Goal: Information Seeking & Learning: Find specific fact

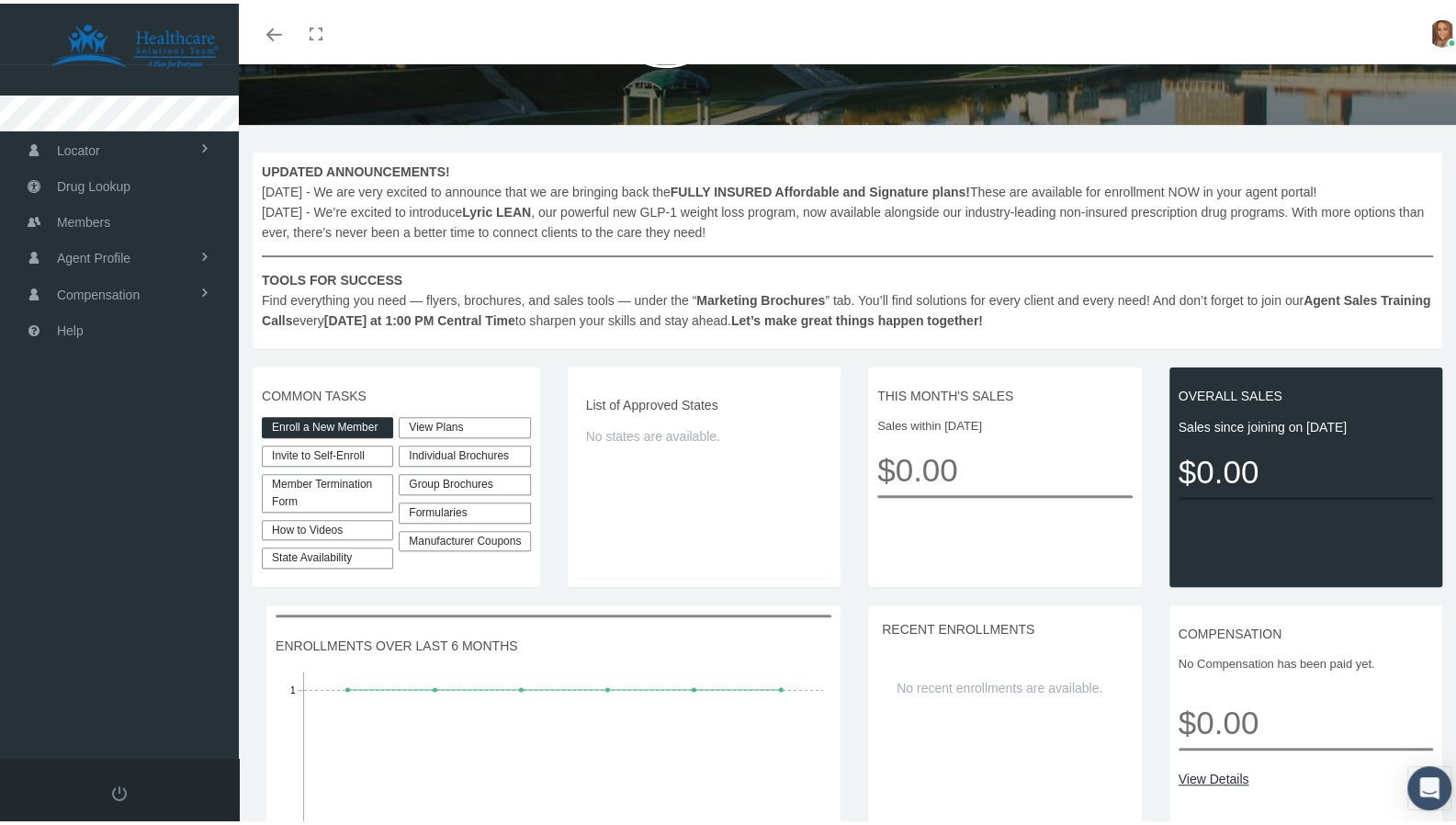
scroll to position [346, 0]
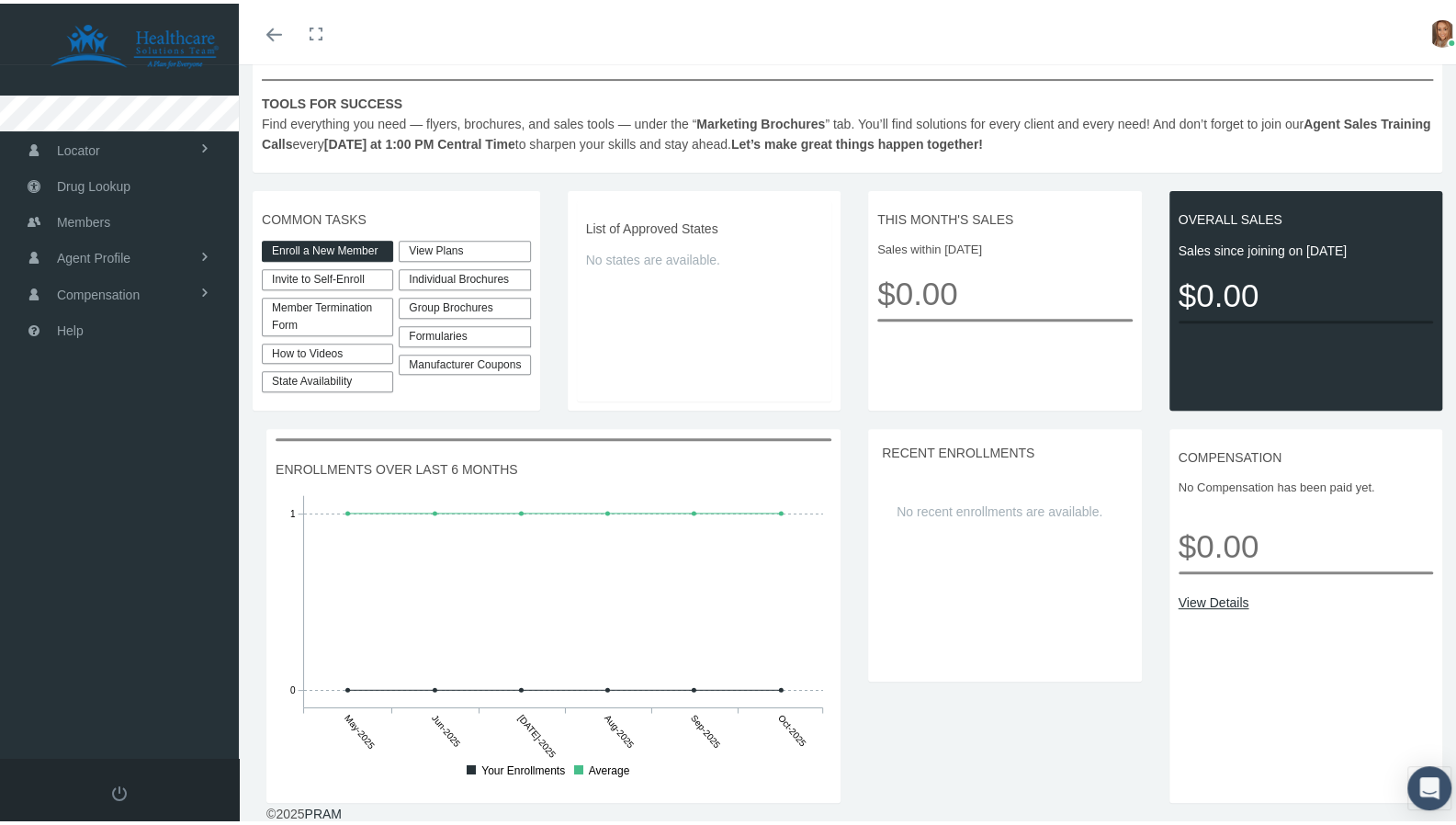
click at [432, 252] on link "View Plans" at bounding box center [464, 247] width 132 height 21
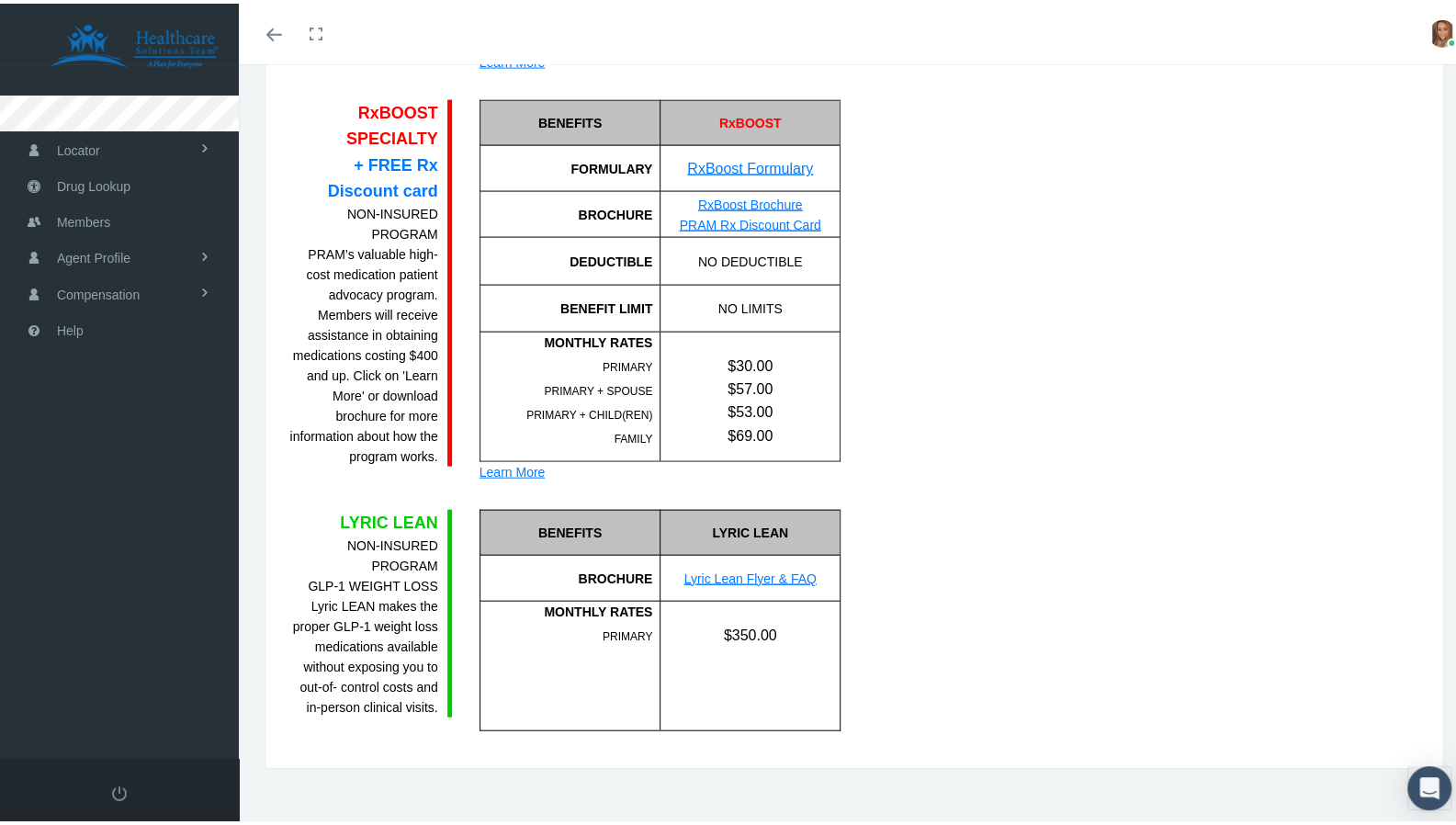
scroll to position [2345, 0]
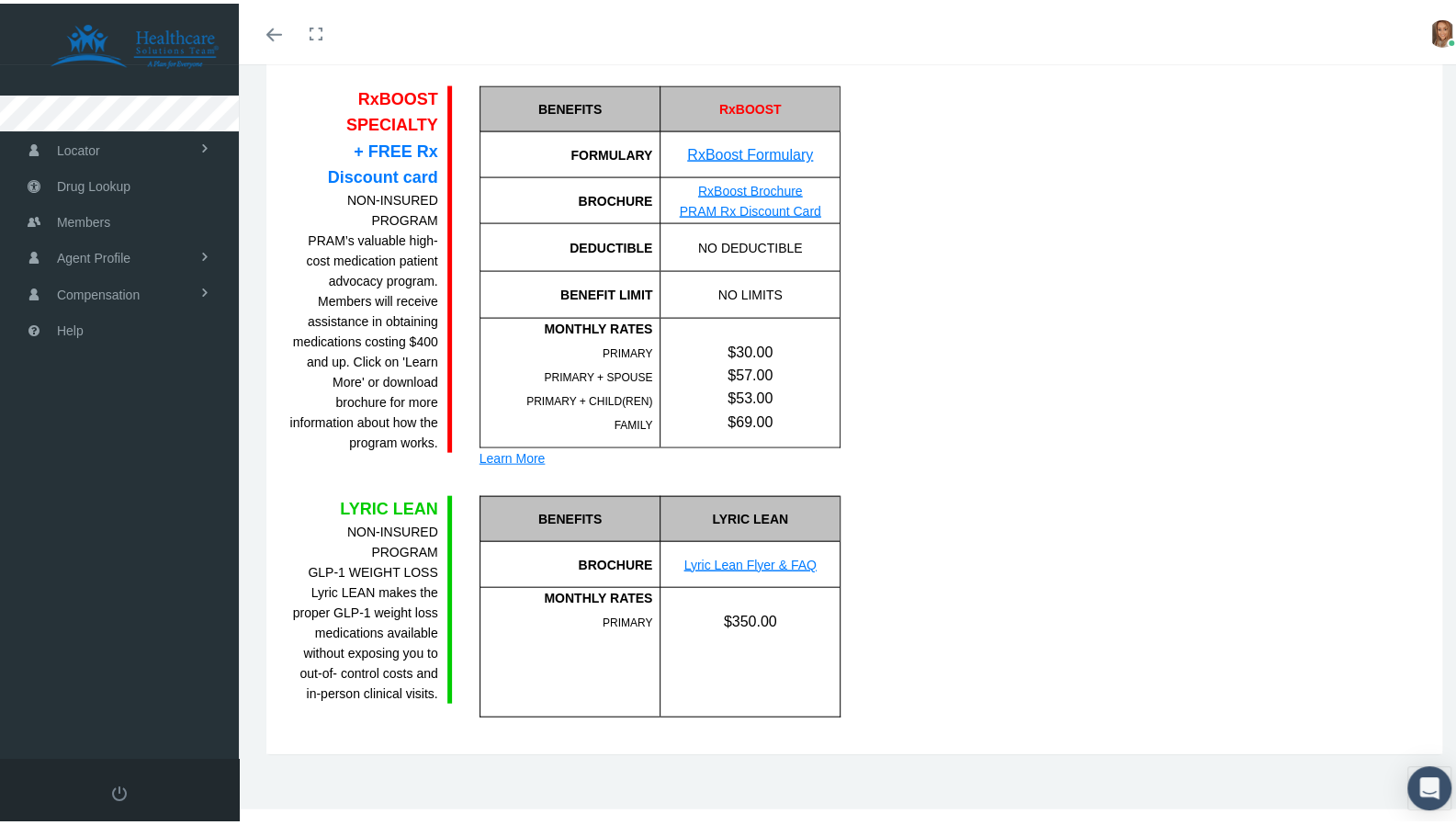
click at [638, 588] on div "MONTHLY RATES" at bounding box center [566, 594] width 172 height 20
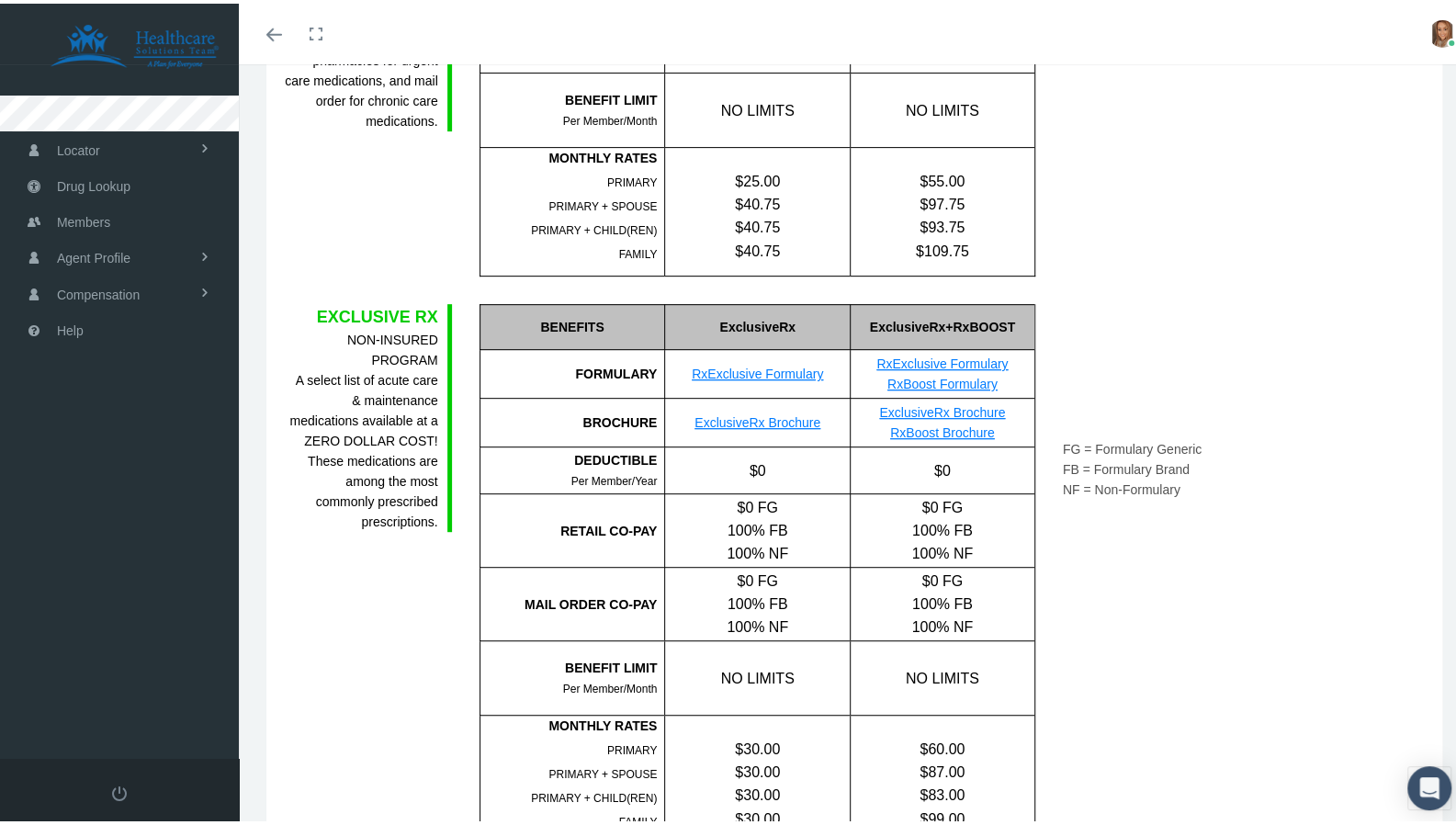
scroll to position [0, 0]
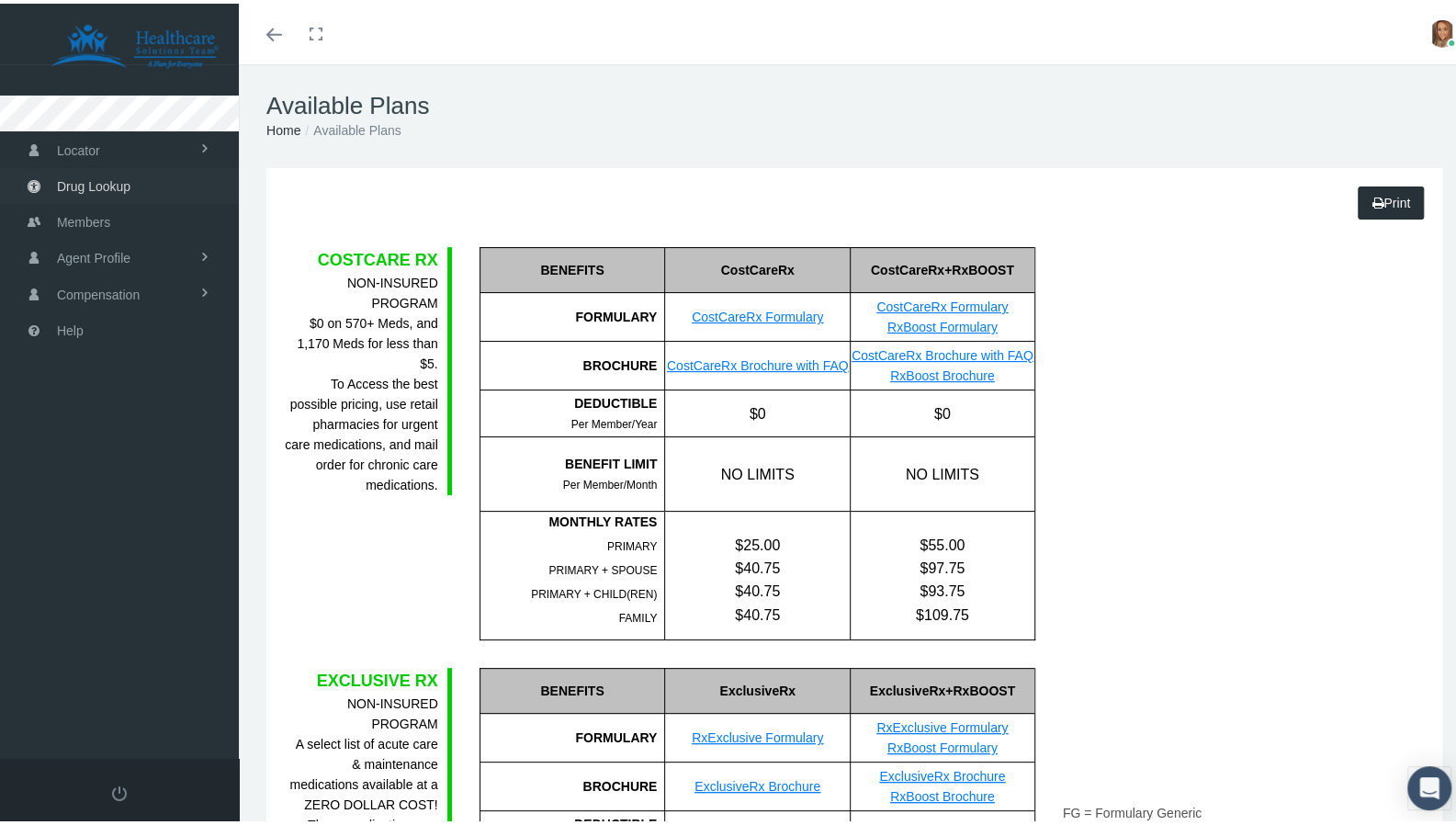
click at [119, 185] on span "Drug Lookup" at bounding box center [94, 183] width 74 height 35
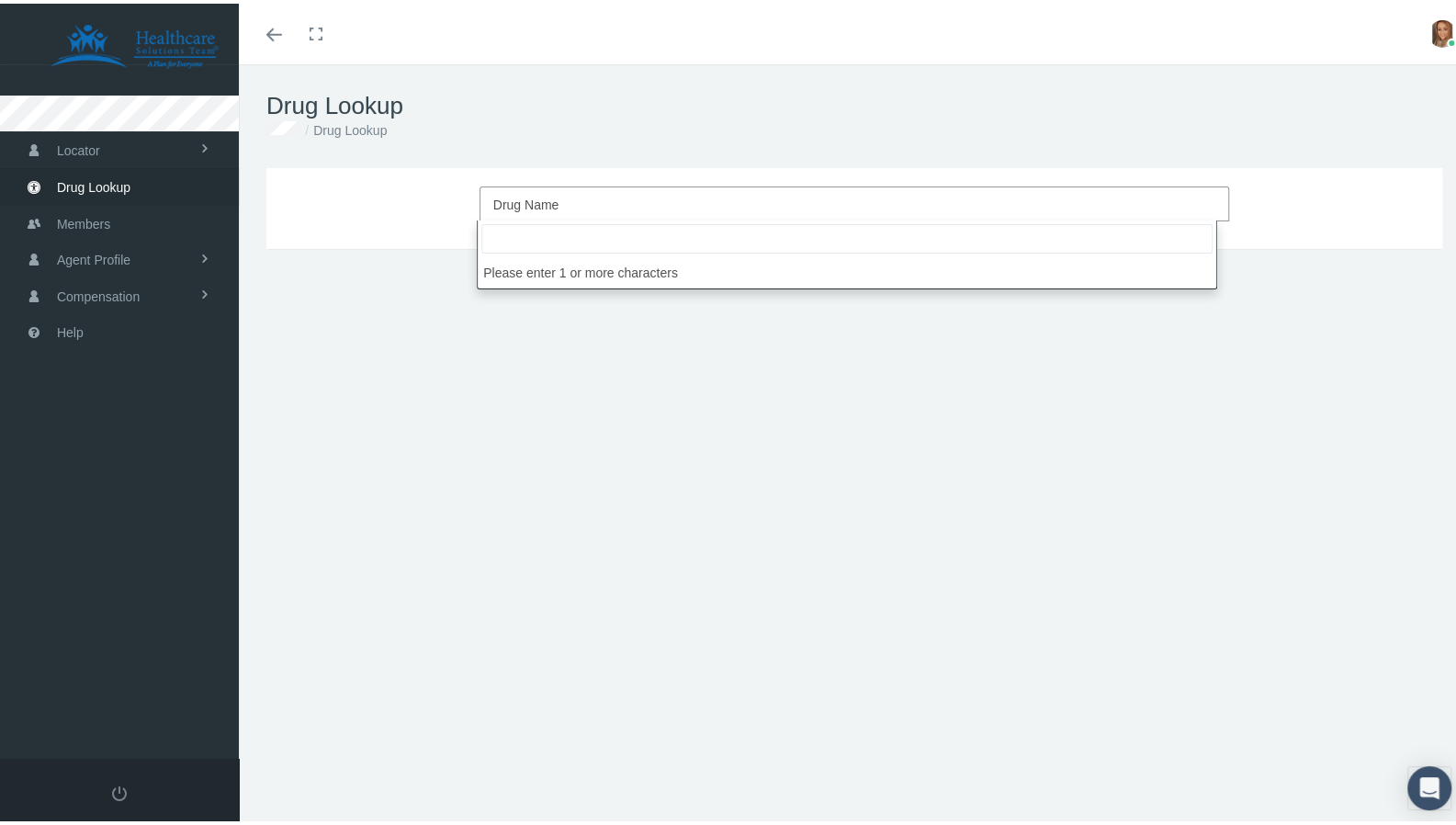
click at [530, 204] on span "Drug Name" at bounding box center [527, 202] width 66 height 15
drag, startPoint x: 538, startPoint y: 232, endPoint x: 435, endPoint y: 234, distance: 103.0
click at [435, 234] on body "Toggle Fullscreen Toggle navigation Toggle menubar Toggle fullscreen Profile Lo…" at bounding box center [735, 412] width 1470 height 825
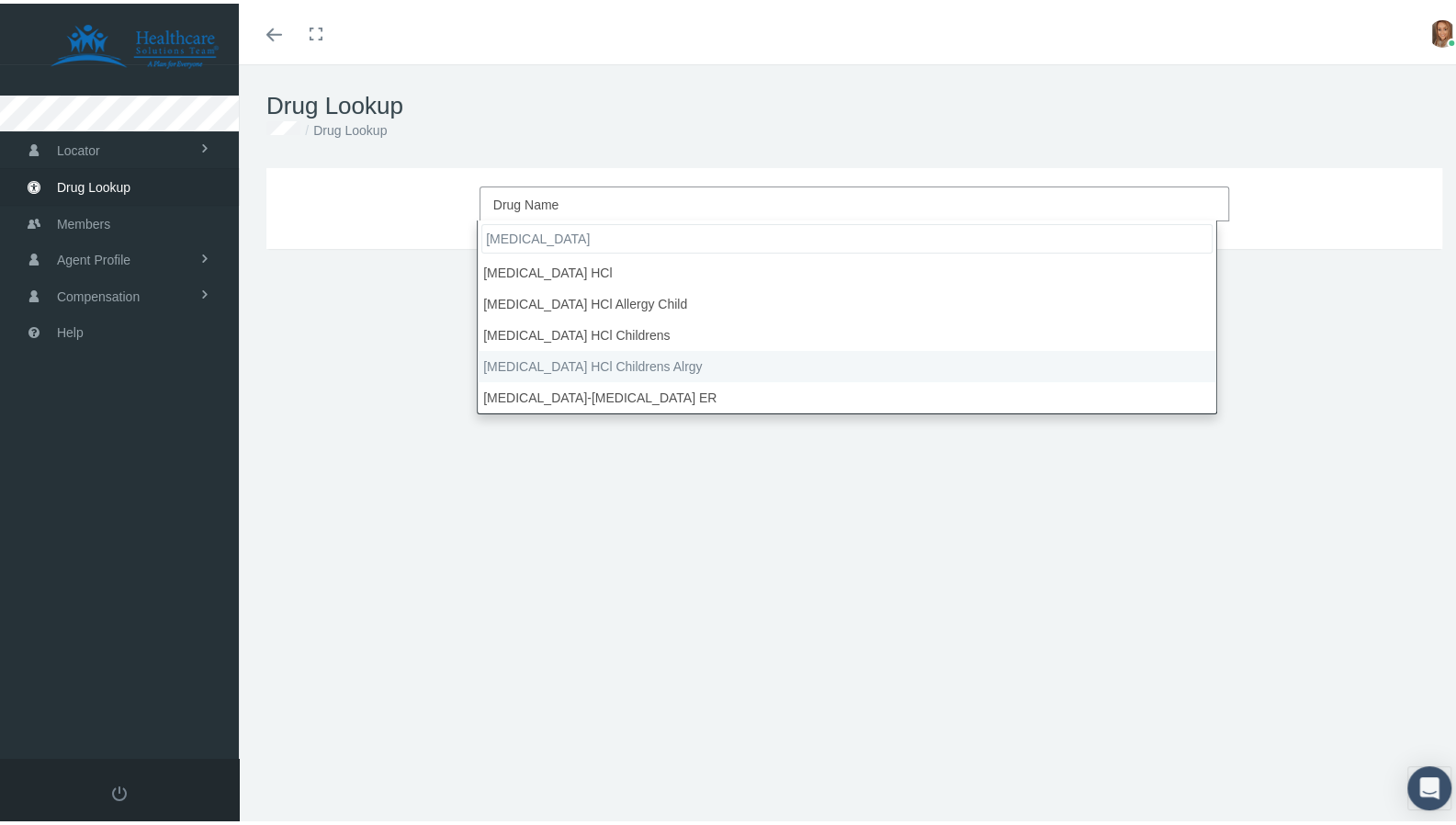
type input "[MEDICAL_DATA]"
type input "30"
select select "[MEDICAL_DATA] HCl Childrens Alrgy"
select select "Solution"
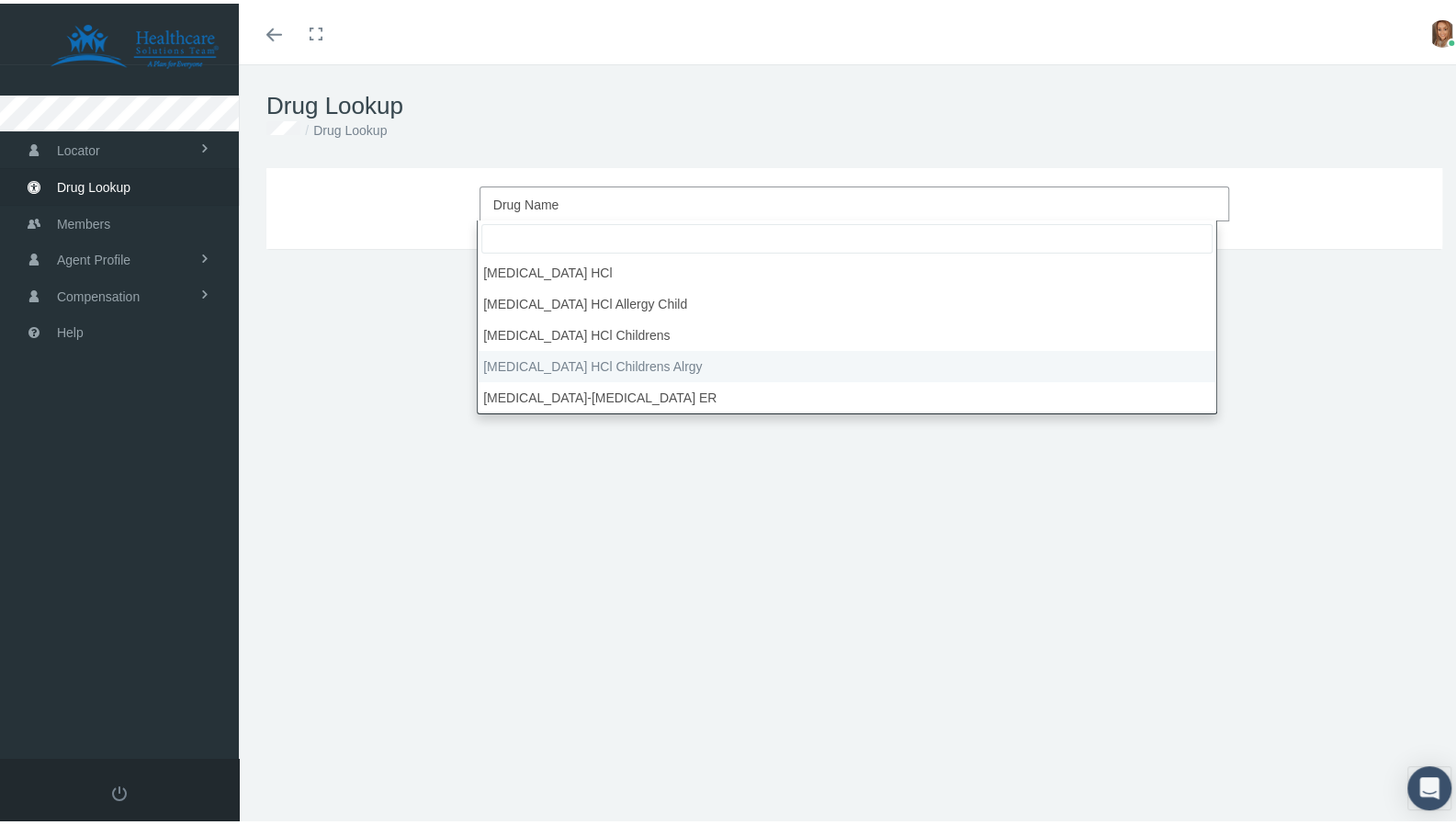
select select "1 MG/ML"
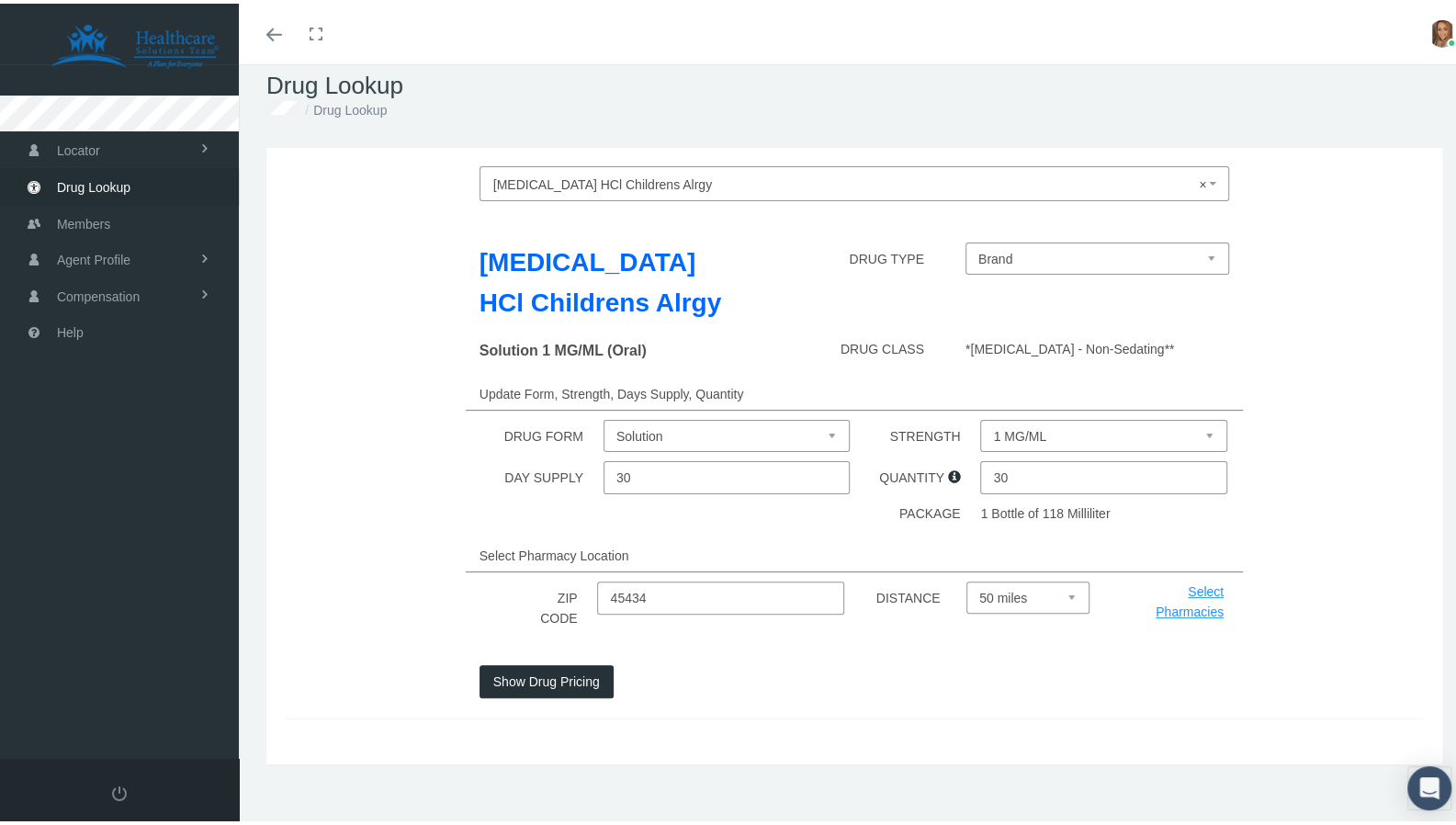
scroll to position [41, 0]
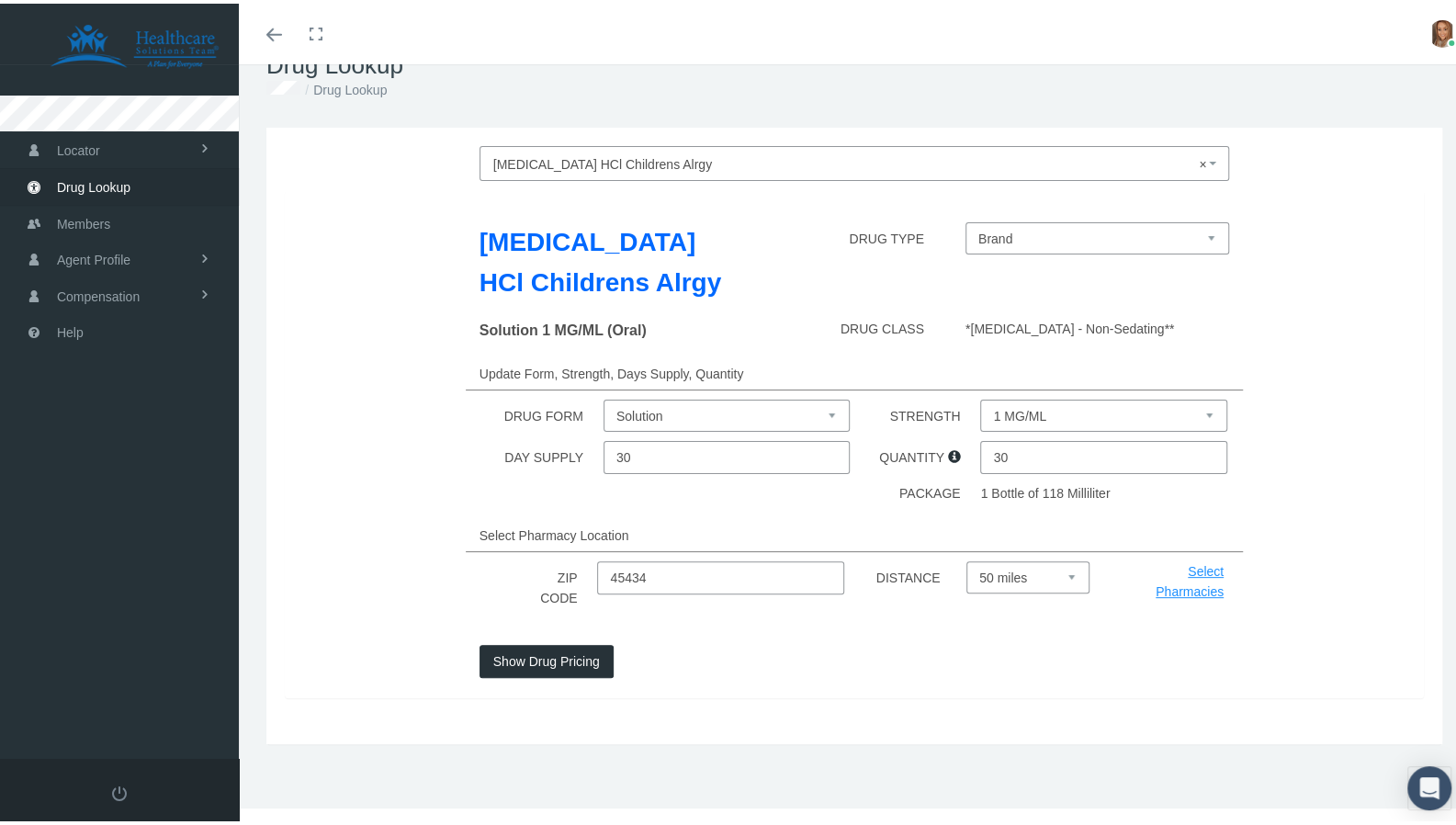
drag, startPoint x: 692, startPoint y: 576, endPoint x: 548, endPoint y: 563, distance: 144.6
click at [548, 563] on div "ZIP CODE 45434 DISTANCE Select 5 miles 10 miles 20 miles 30 miles 40 miles 50 m…" at bounding box center [854, 583] width 1167 height 52
type input "47356"
click at [1031, 572] on select "Select 5 miles 10 miles 20 miles 30 miles 40 miles 50 miles" at bounding box center [1028, 574] width 123 height 32
select select "10"
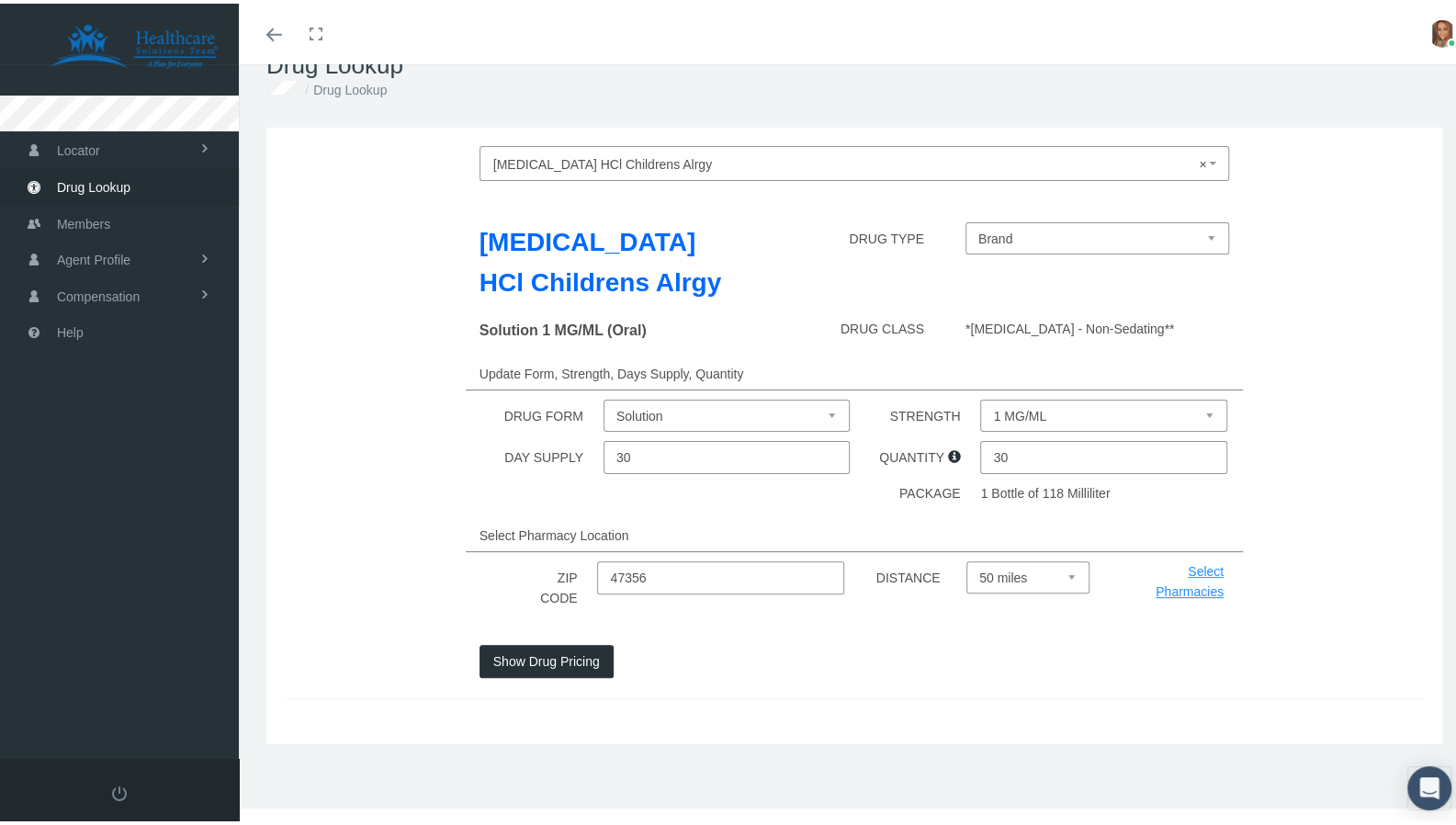
click at [966, 558] on select "Select 5 miles 10 miles 20 miles 30 miles 40 miles 50 miles" at bounding box center [1028, 574] width 123 height 32
click at [553, 660] on button "Show Drug Pricing" at bounding box center [547, 657] width 135 height 33
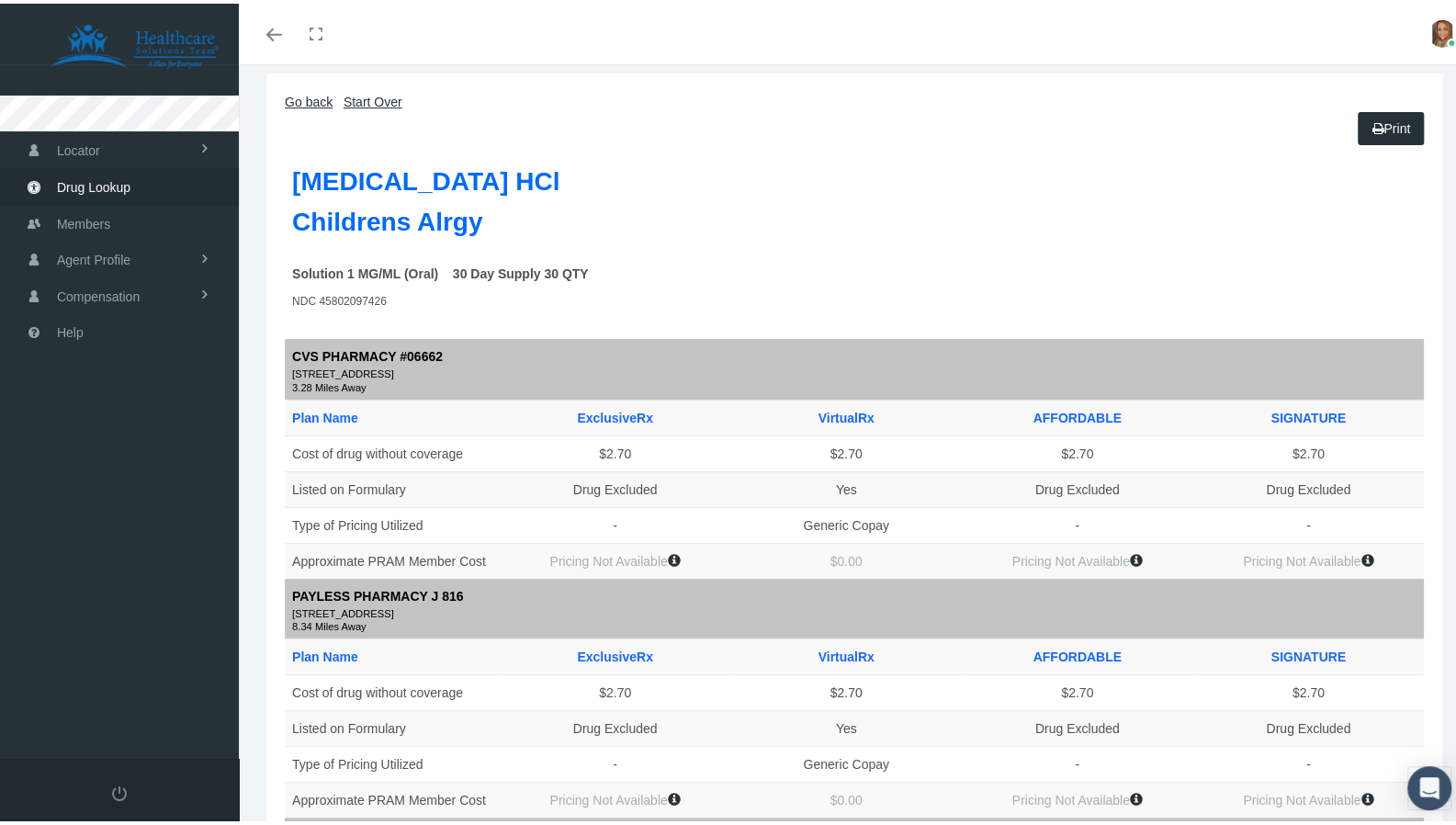
scroll to position [0, 0]
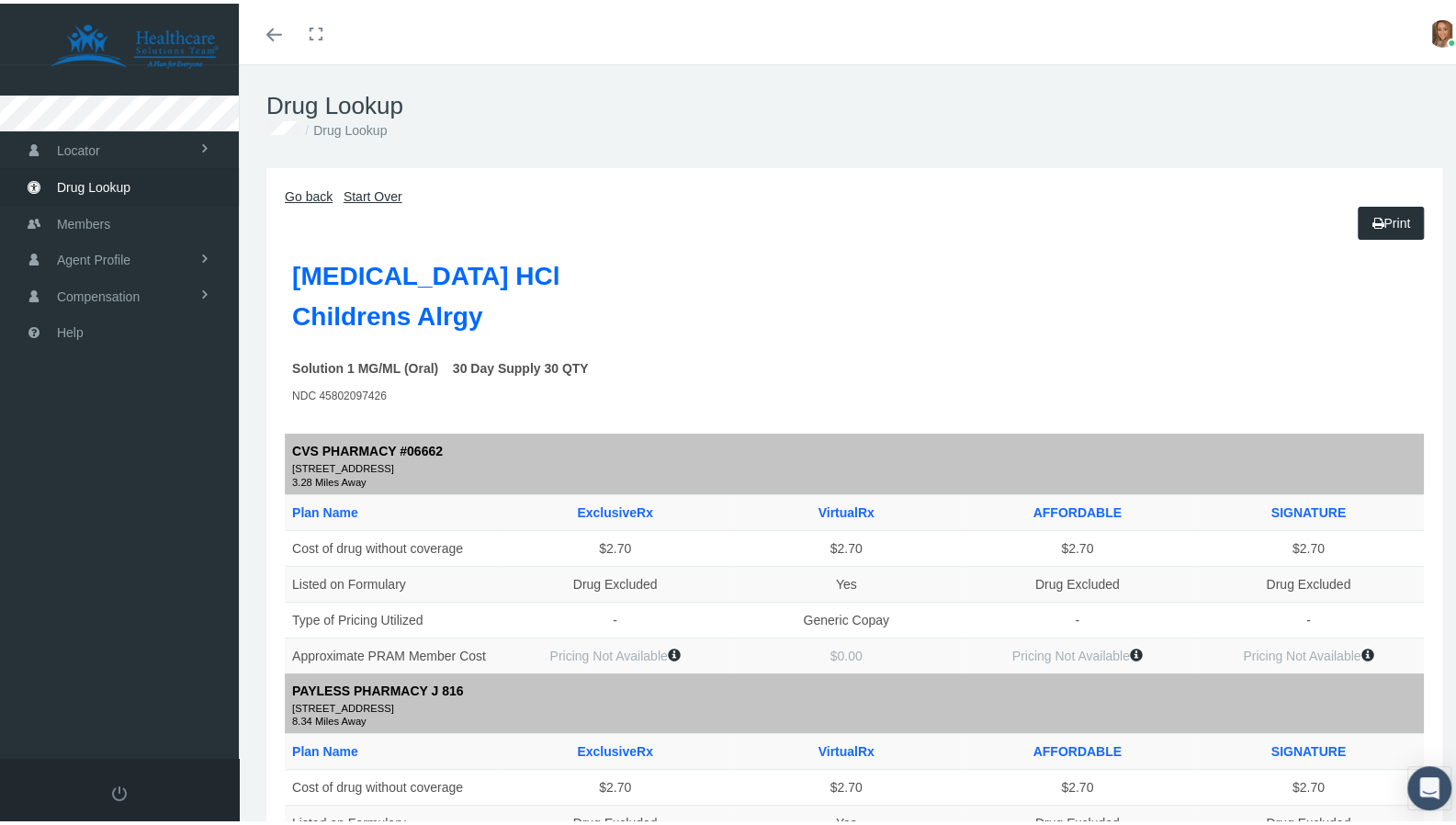
click at [326, 194] on link "Go back" at bounding box center [309, 193] width 47 height 15
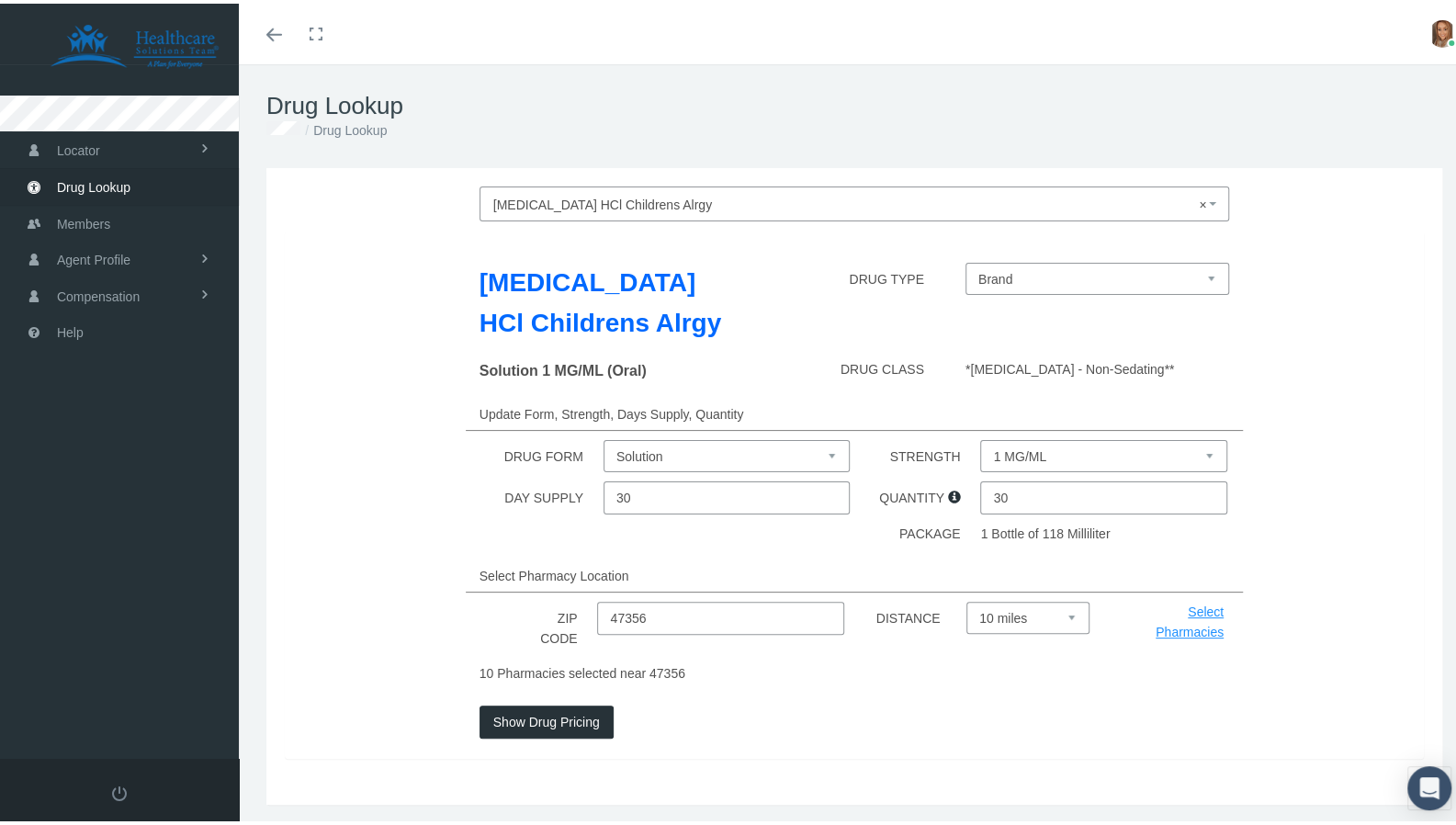
click at [641, 605] on input "47356" at bounding box center [720, 614] width 246 height 33
type input "47346"
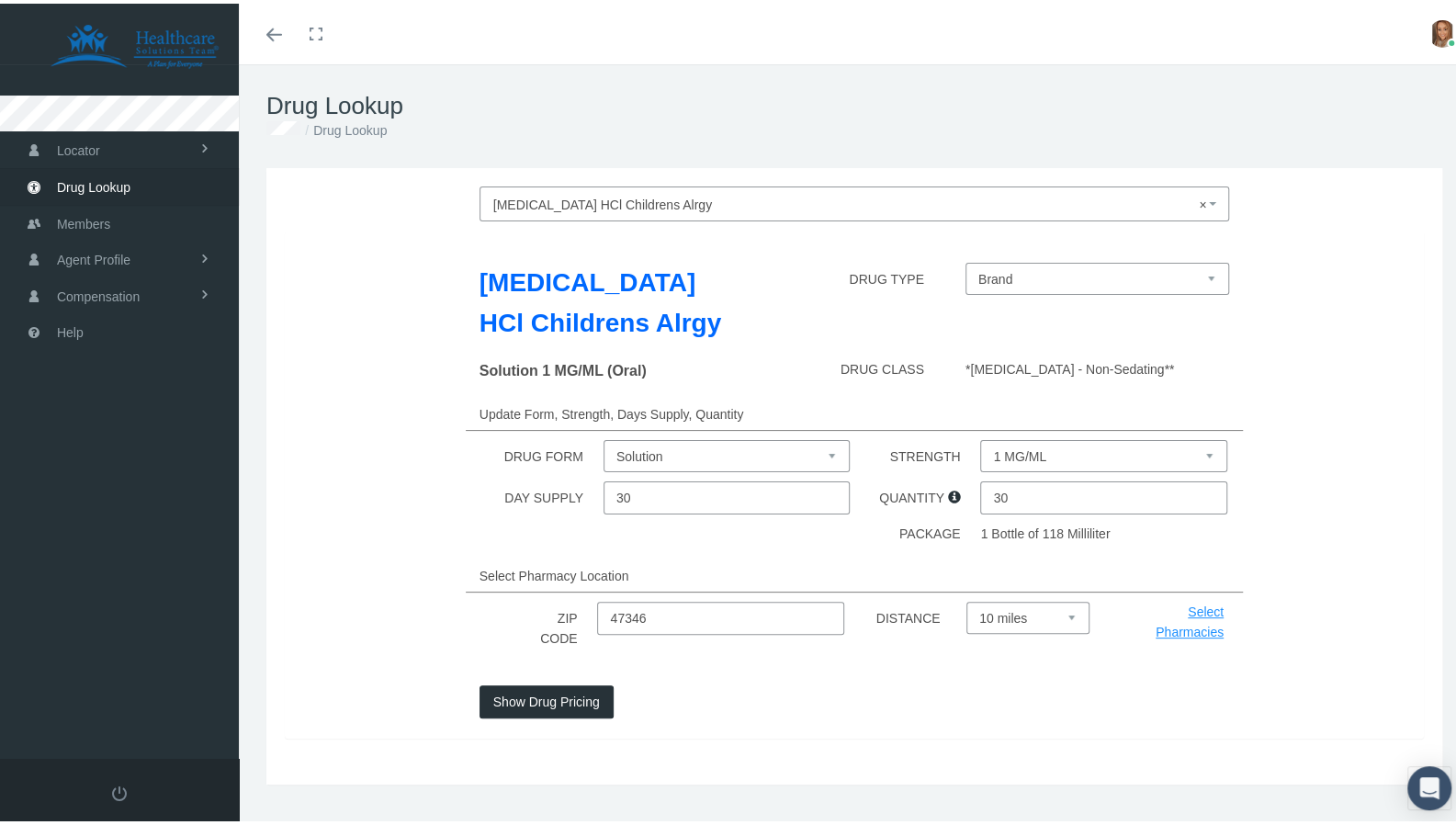
click at [533, 695] on button "Show Drug Pricing" at bounding box center [547, 698] width 135 height 33
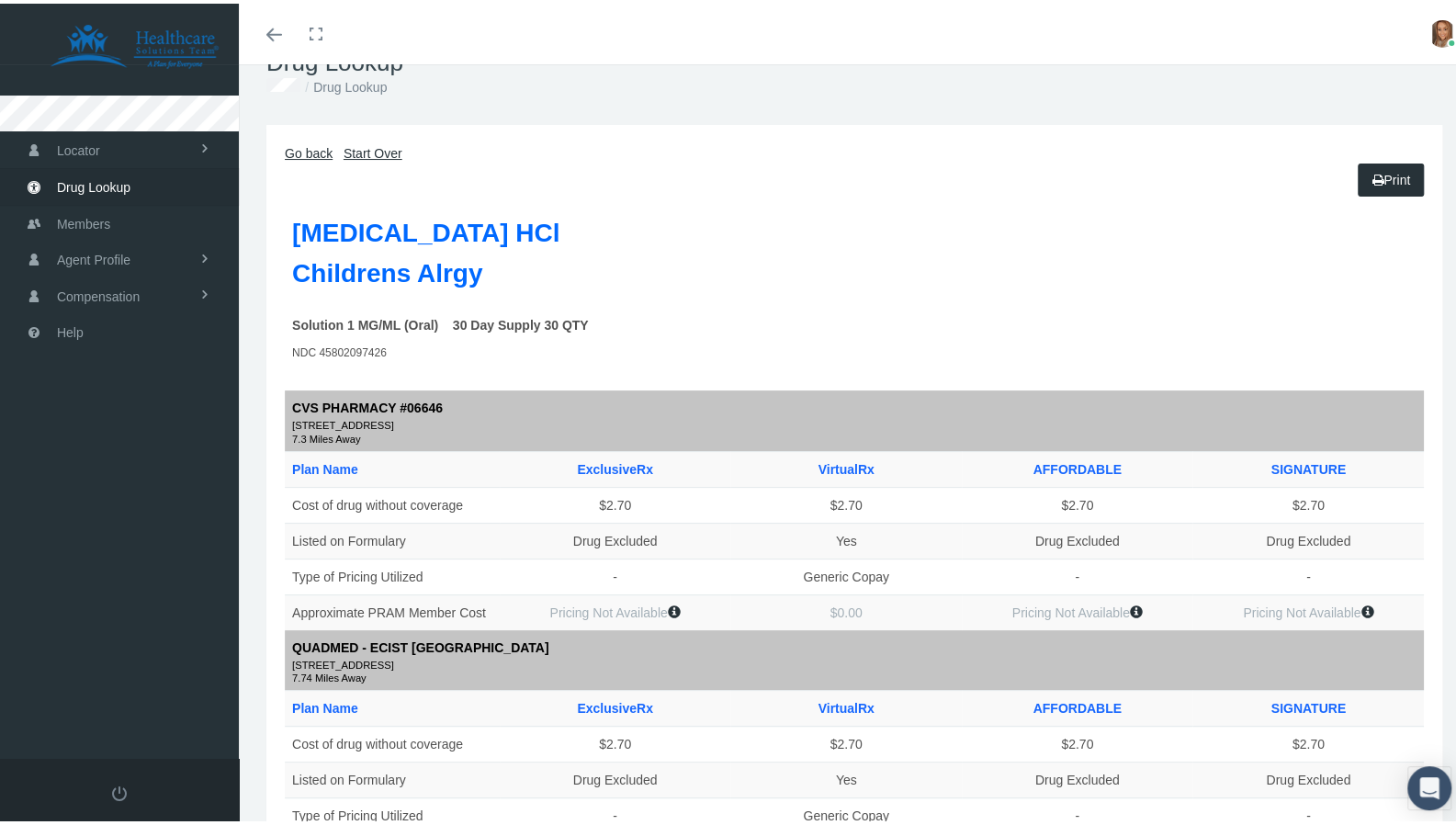
scroll to position [45, 0]
click at [313, 149] on link "Go back" at bounding box center [309, 149] width 47 height 15
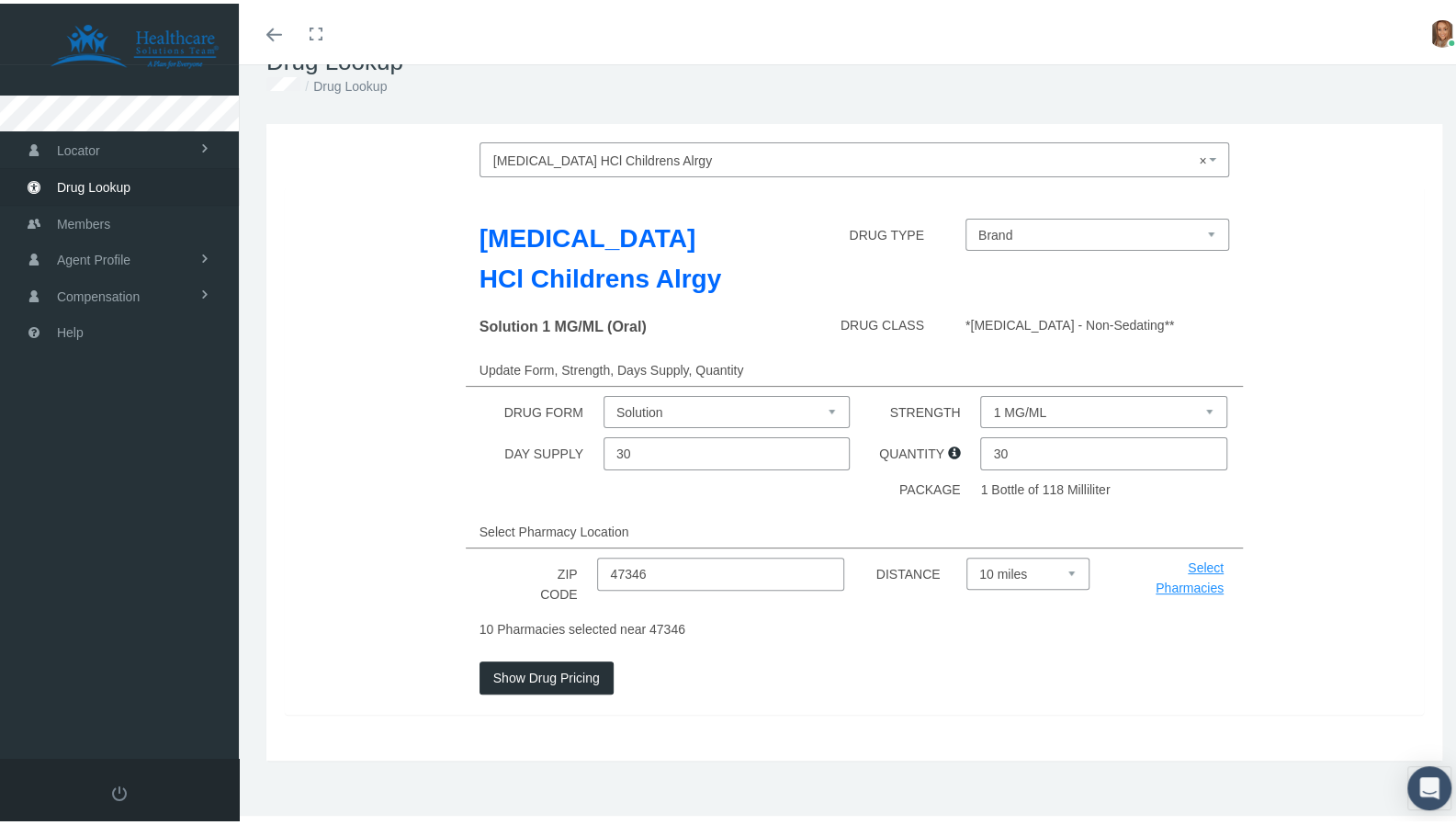
click at [664, 165] on span "× Cetirizine HCl Childrens Alrgy" at bounding box center [850, 156] width 712 height 24
click at [274, 36] on icon "Toggle menubar" at bounding box center [274, 31] width 15 height 11
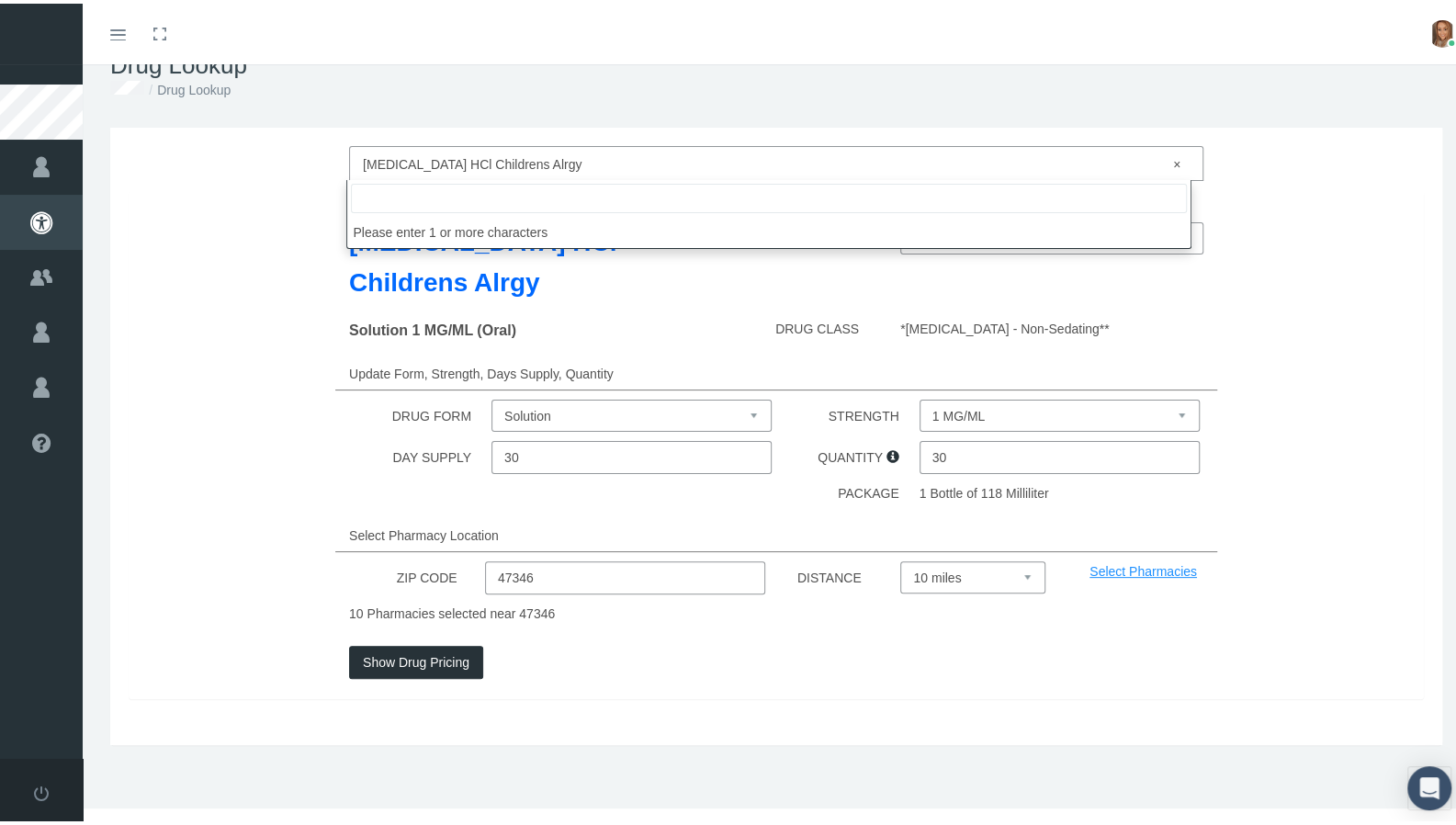
click at [551, 159] on span "× Cetirizine HCl Childrens Alrgy" at bounding box center [770, 160] width 816 height 24
type input "cetirizine"
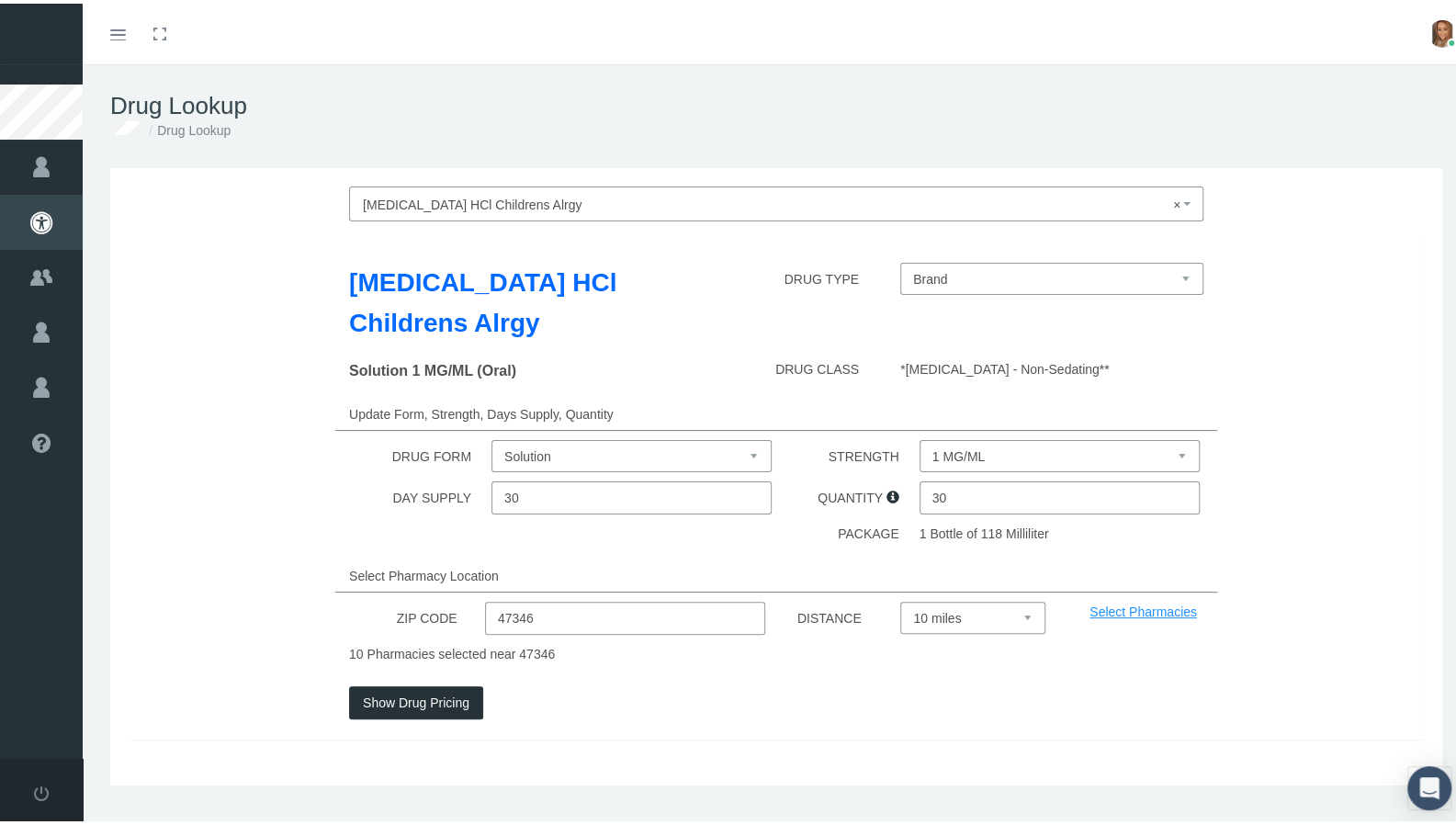
click at [338, 210] on div "Cetirizine HCl Childrens Alrgy × Cetirizine HCl Childrens Alrgy" at bounding box center [776, 200] width 882 height 35
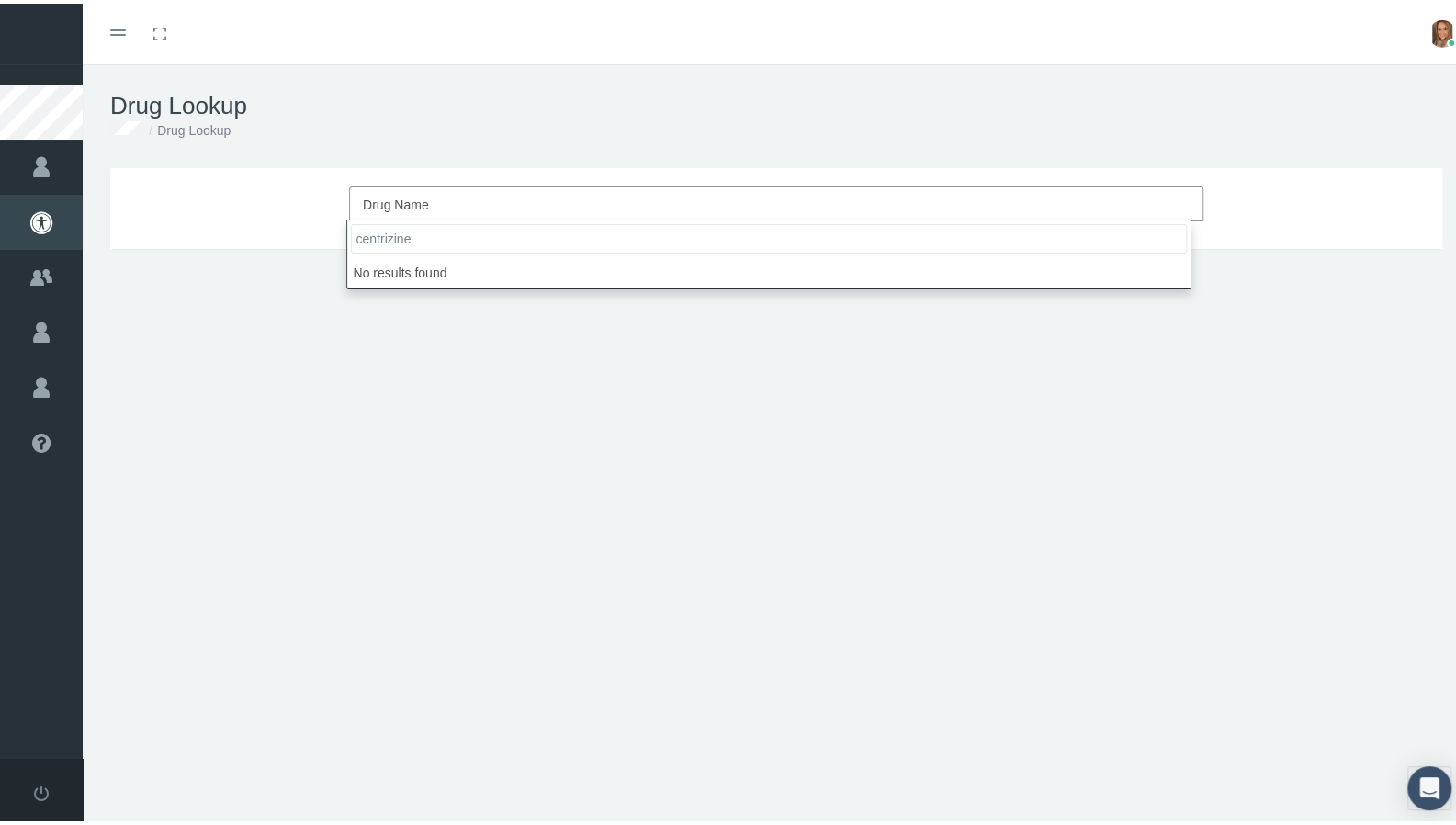
click at [374, 234] on input "centrizine" at bounding box center [769, 235] width 836 height 29
click at [475, 243] on input "cetrizine" at bounding box center [769, 235] width 836 height 29
click at [372, 234] on input "cetrizine" at bounding box center [769, 235] width 836 height 29
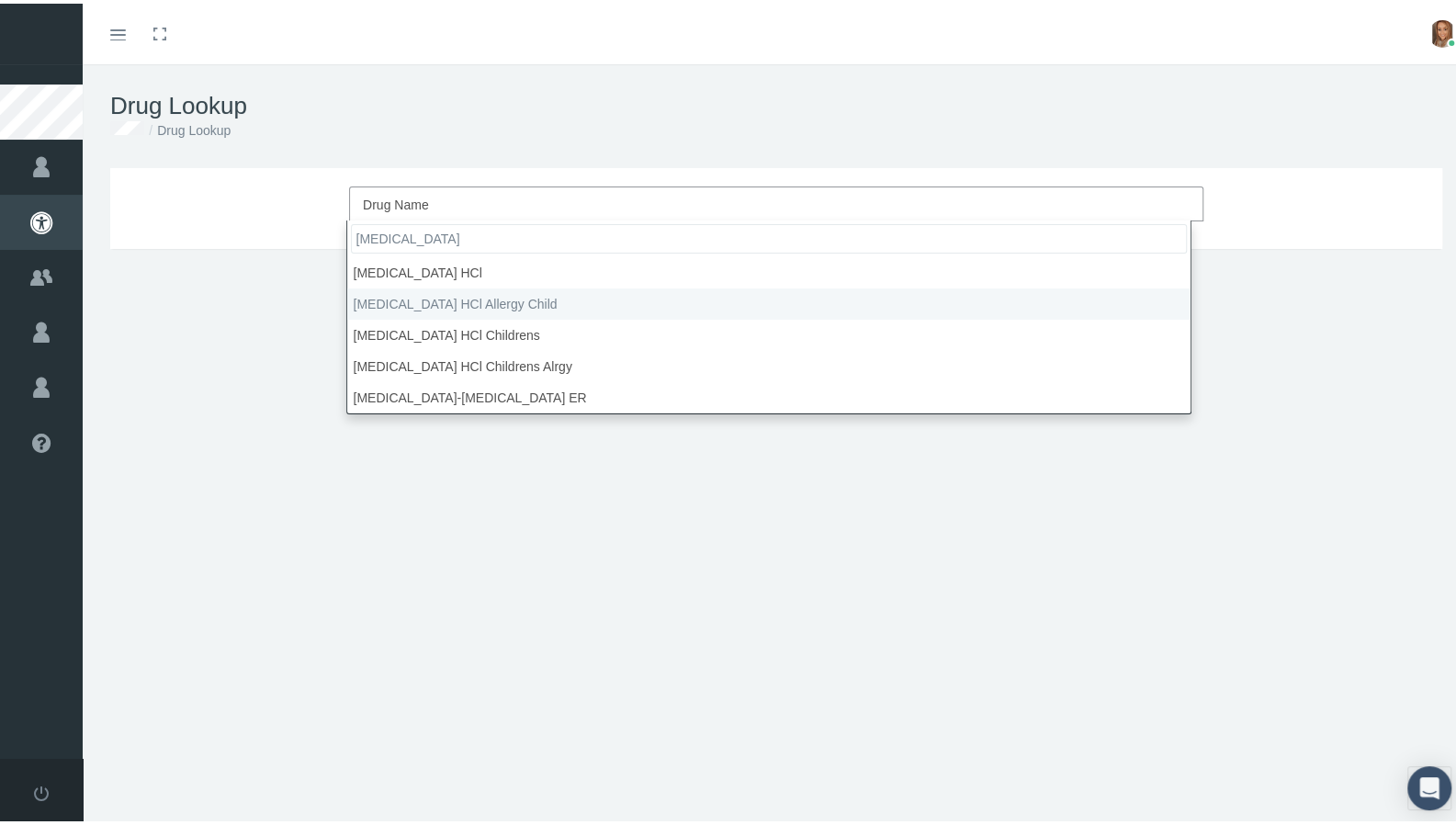
type input "cetirizine"
select select "Cetirizine HCl Allergy Child"
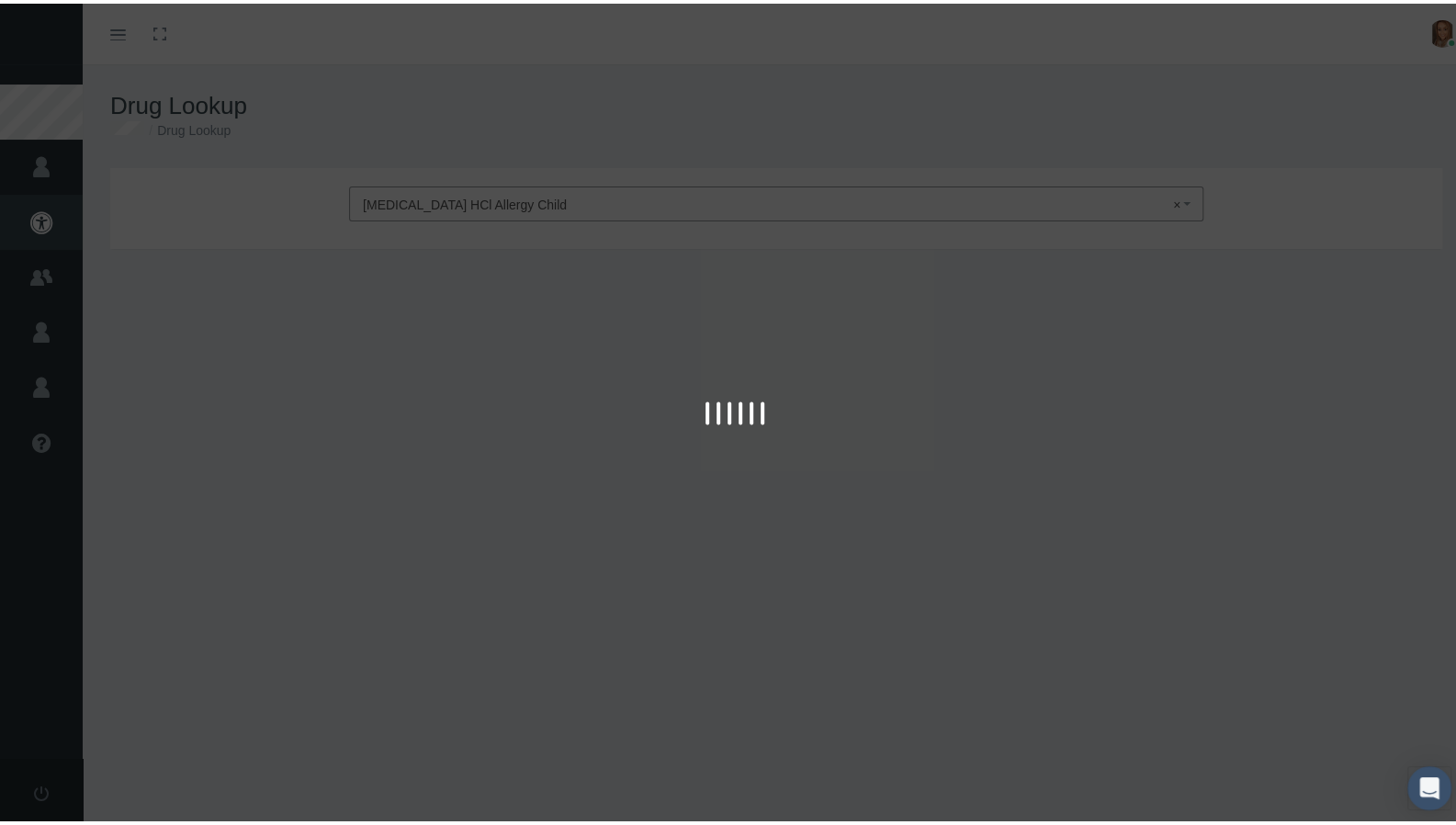
type input "30"
select select "Solution"
select select "5 MG/5ML"
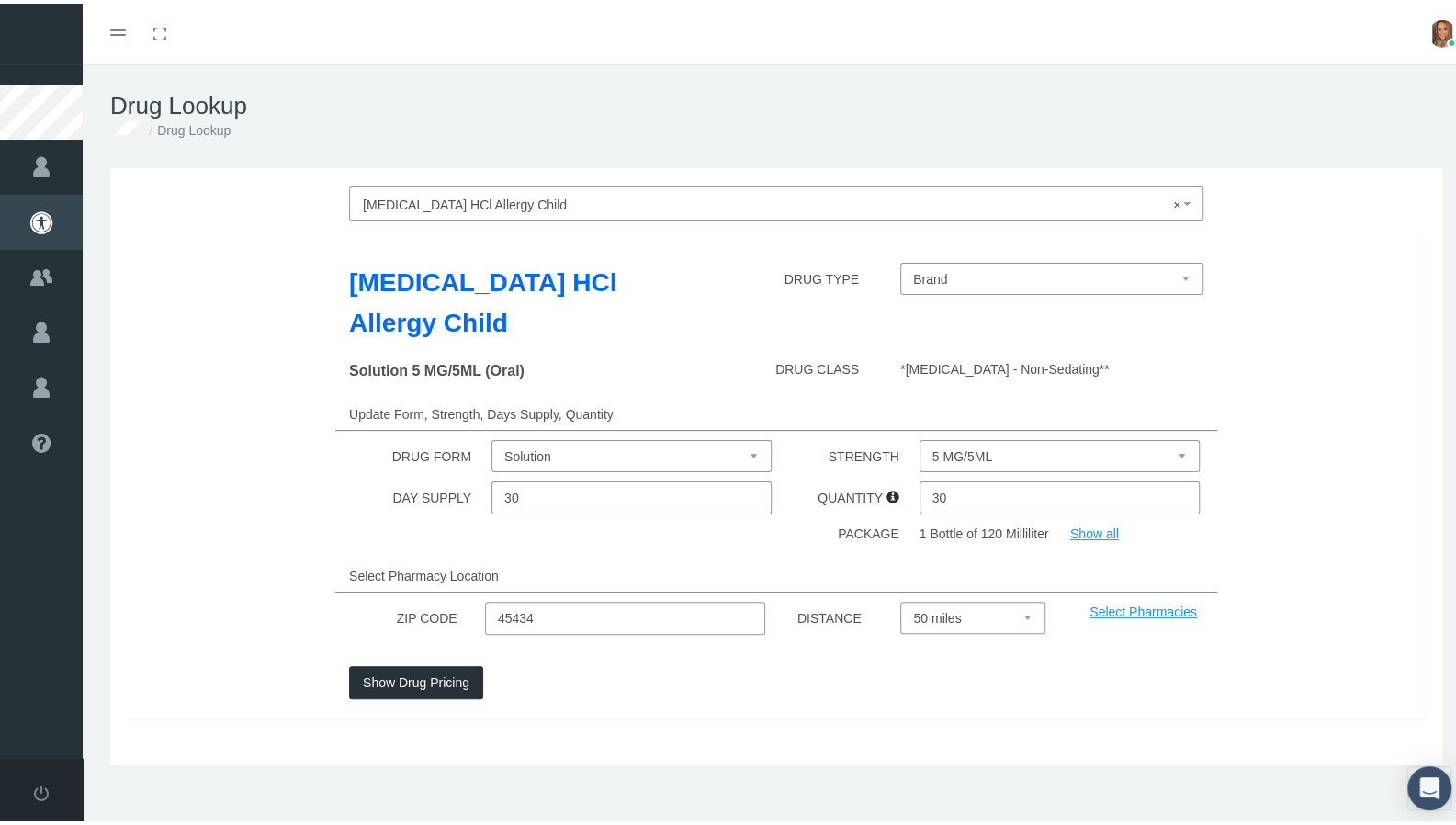
click at [961, 457] on select "5 MG/5ML" at bounding box center [1060, 453] width 280 height 32
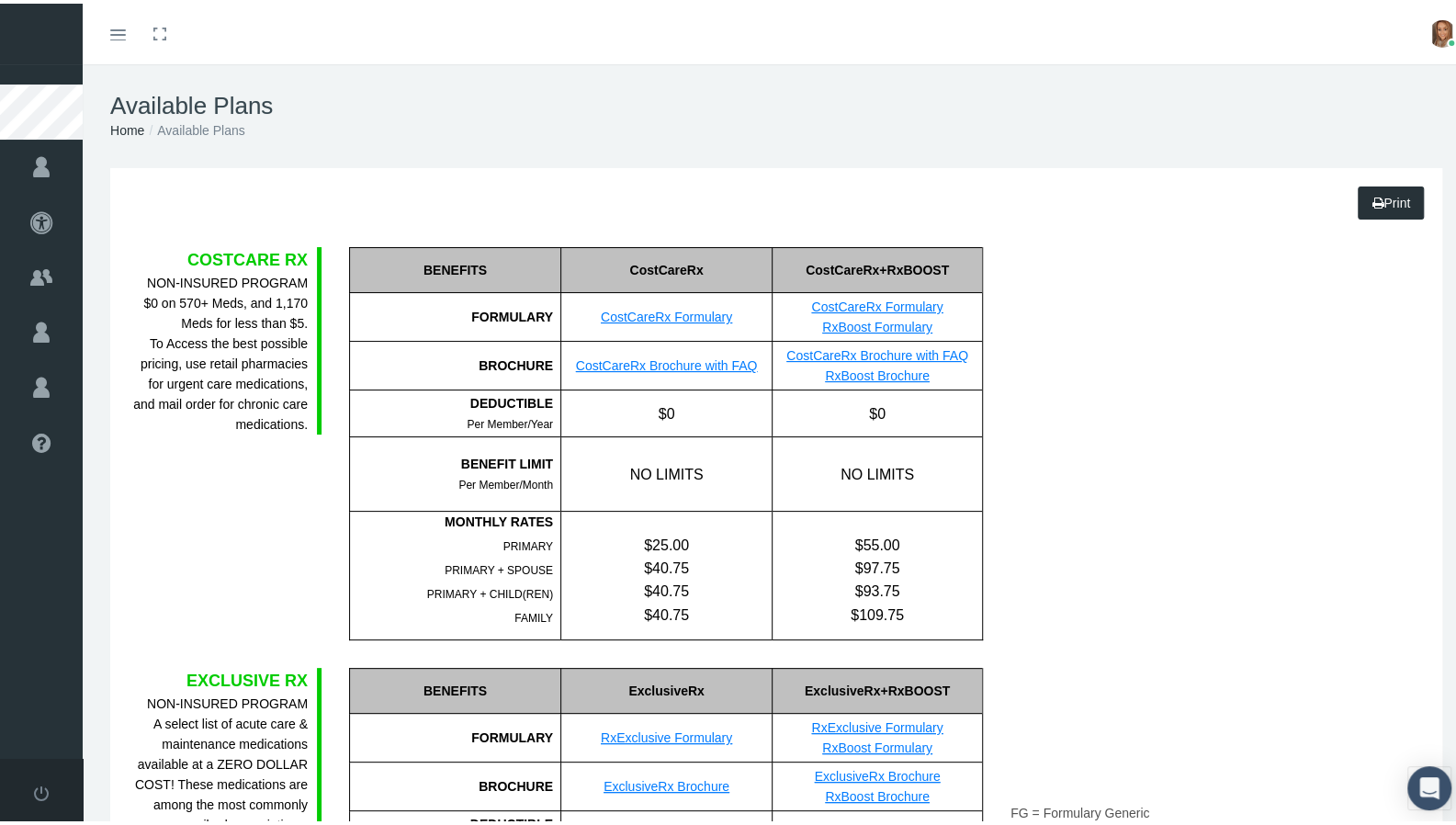
click at [105, 36] on link "Toggle menubar" at bounding box center [118, 30] width 44 height 61
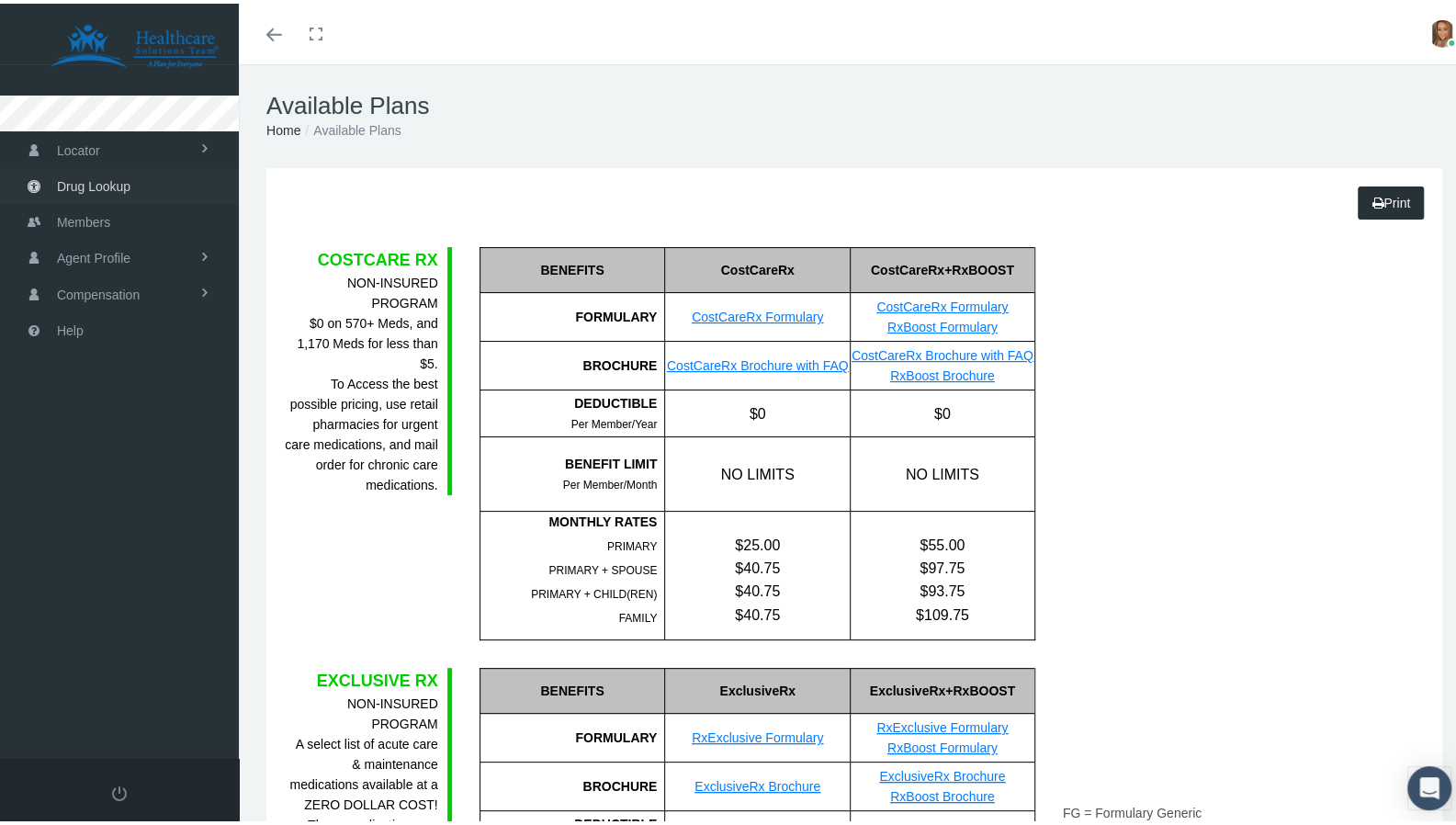
click at [104, 191] on span "Drug Lookup" at bounding box center [94, 183] width 74 height 35
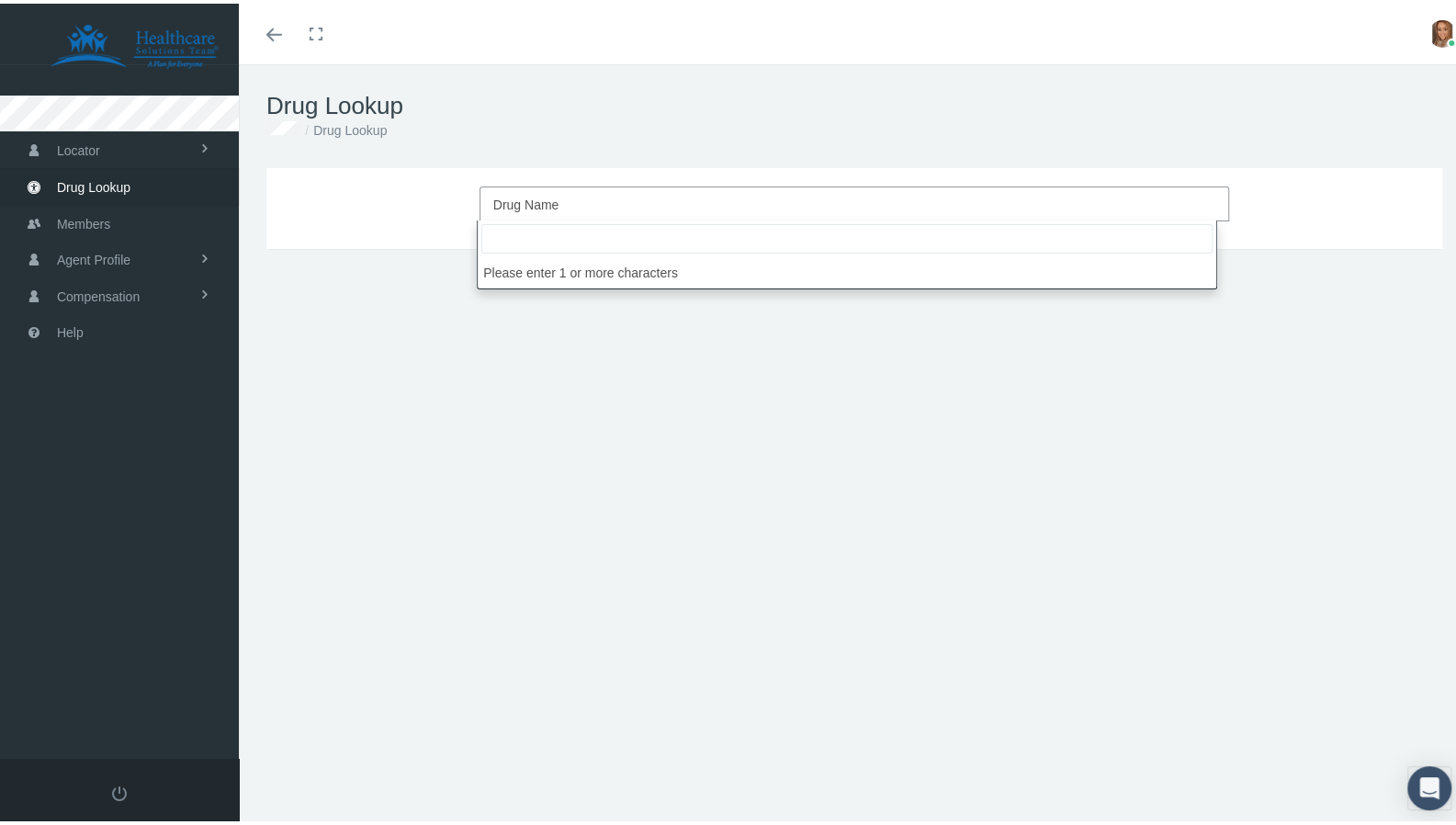
click at [581, 214] on span "Drug Name" at bounding box center [854, 200] width 750 height 35
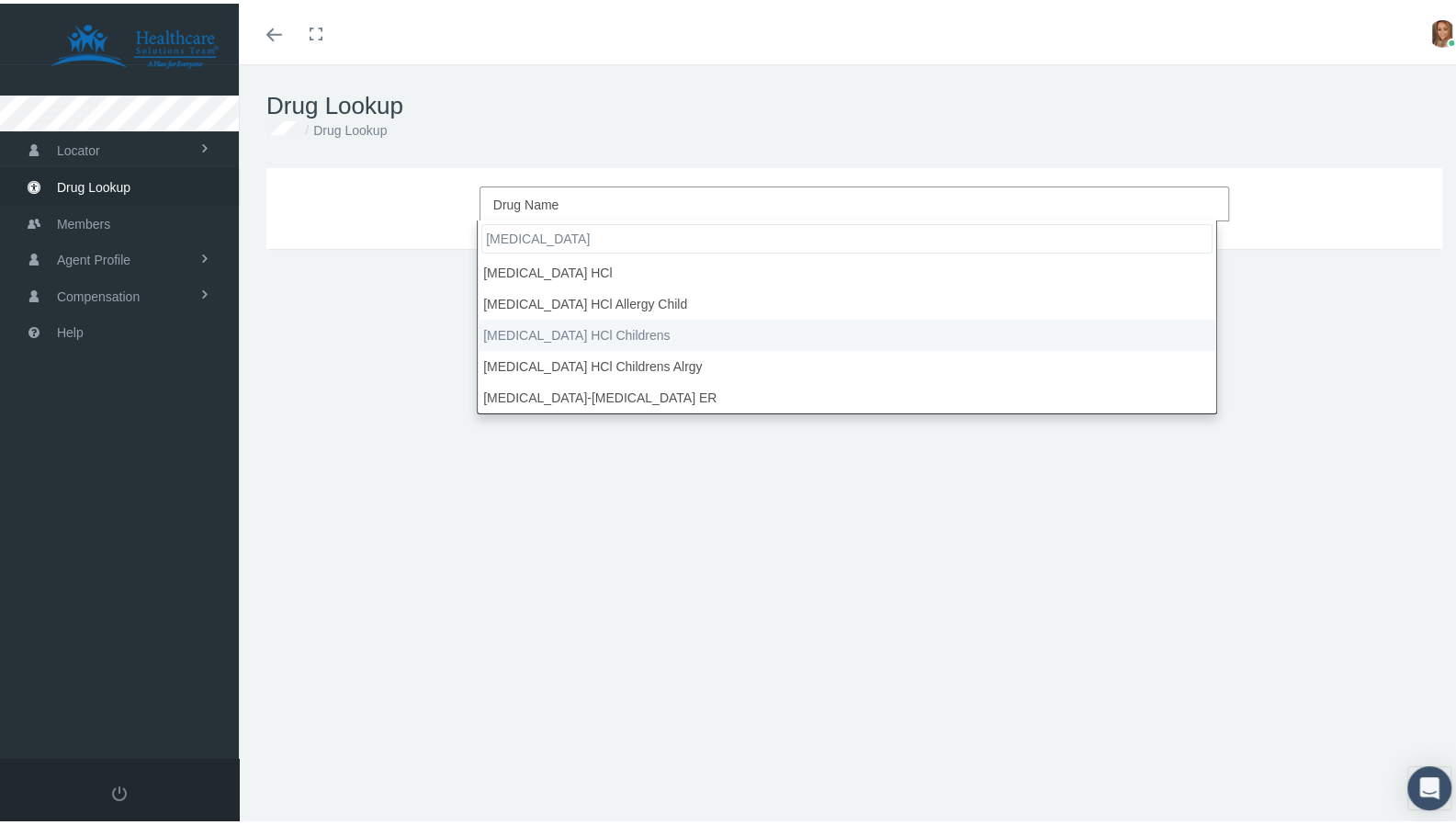
type input "cetirizine"
select select "Cetirizine HCl Childrens"
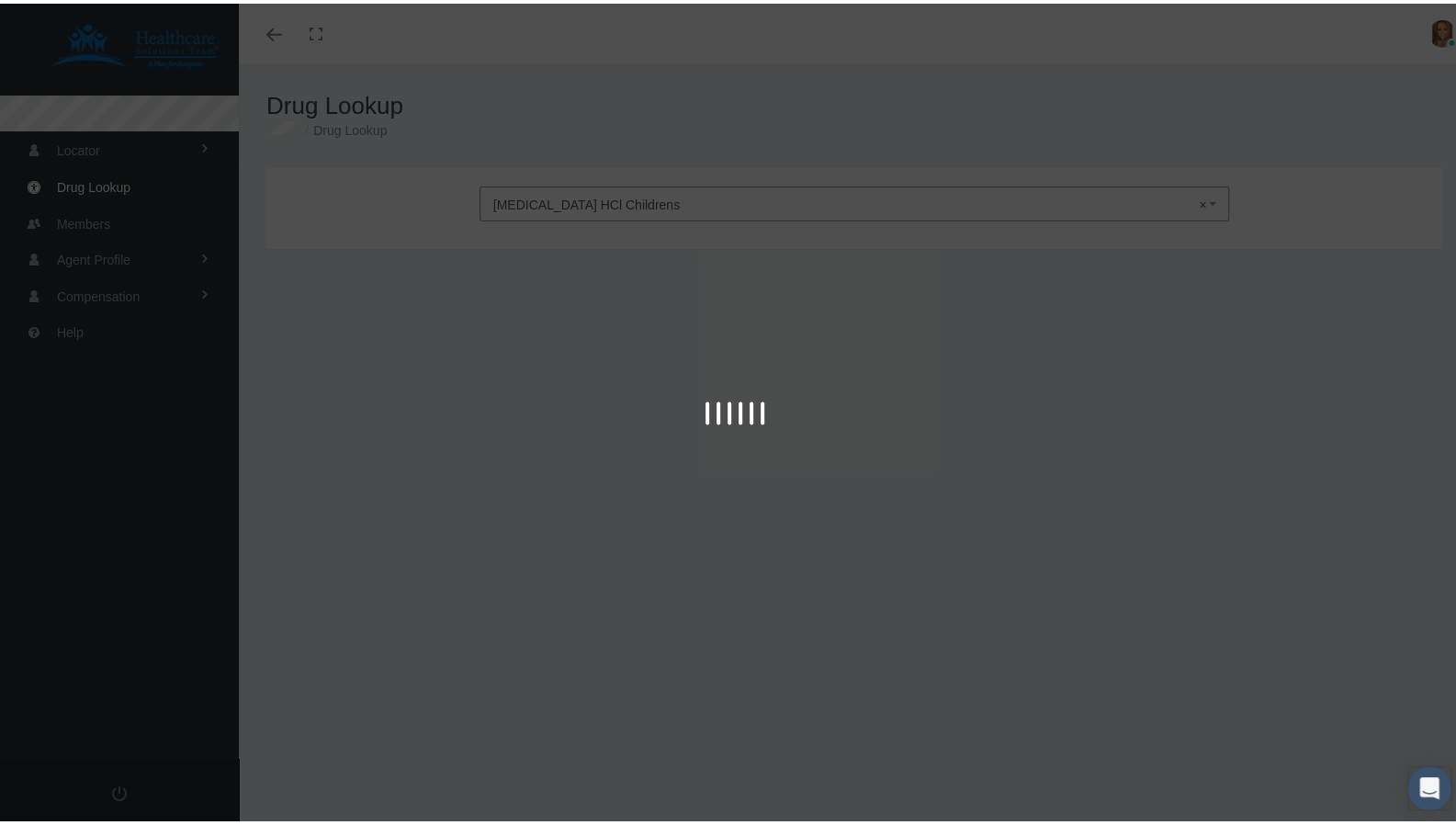
type input "30"
select select "Solution"
select select "1 MG/ML"
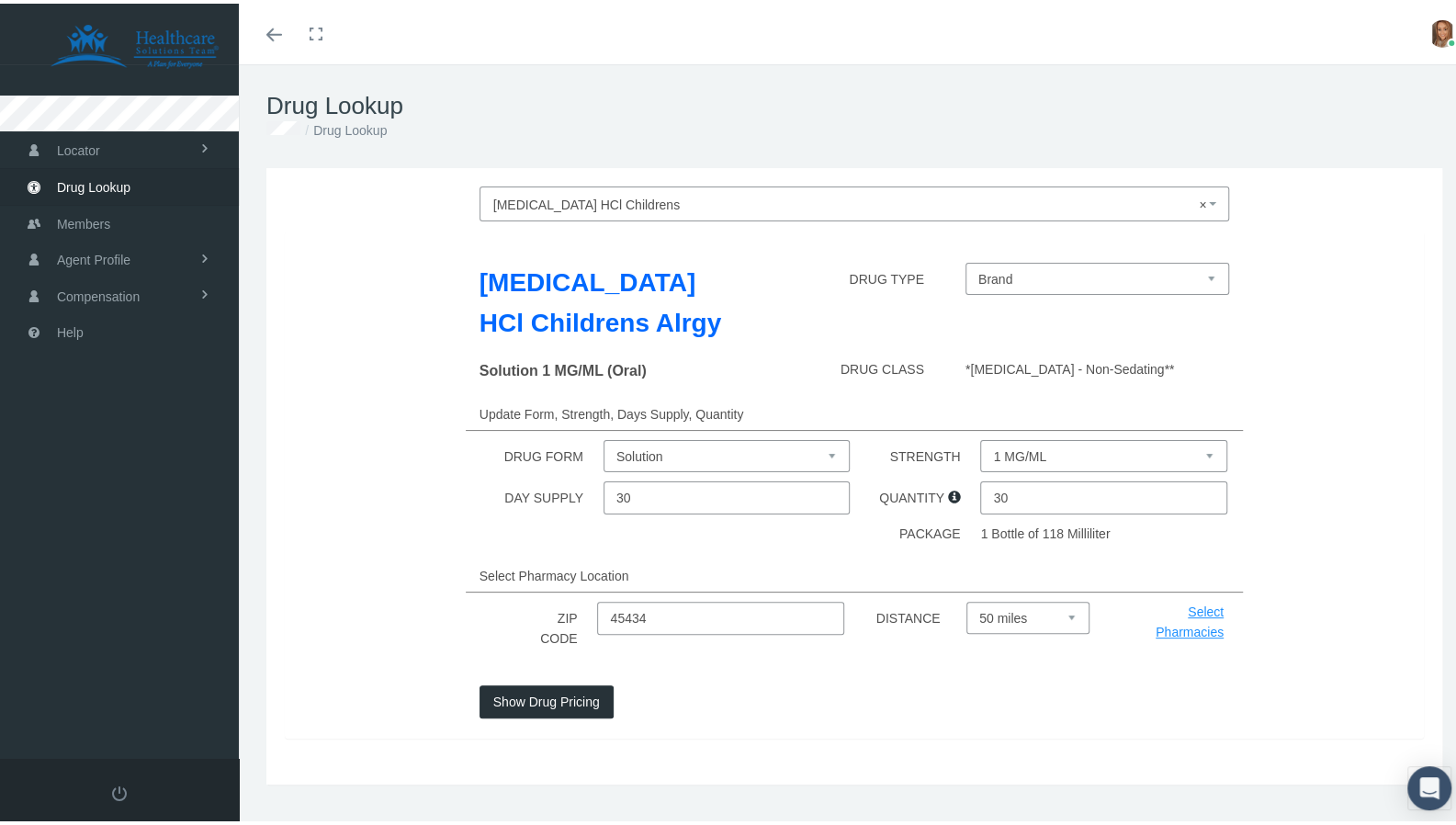
click at [1056, 279] on select "Brand All Day Allergy Childrens (Brand) GNP All Day Allergy Childrens (Brand) C…" at bounding box center [1097, 276] width 264 height 32
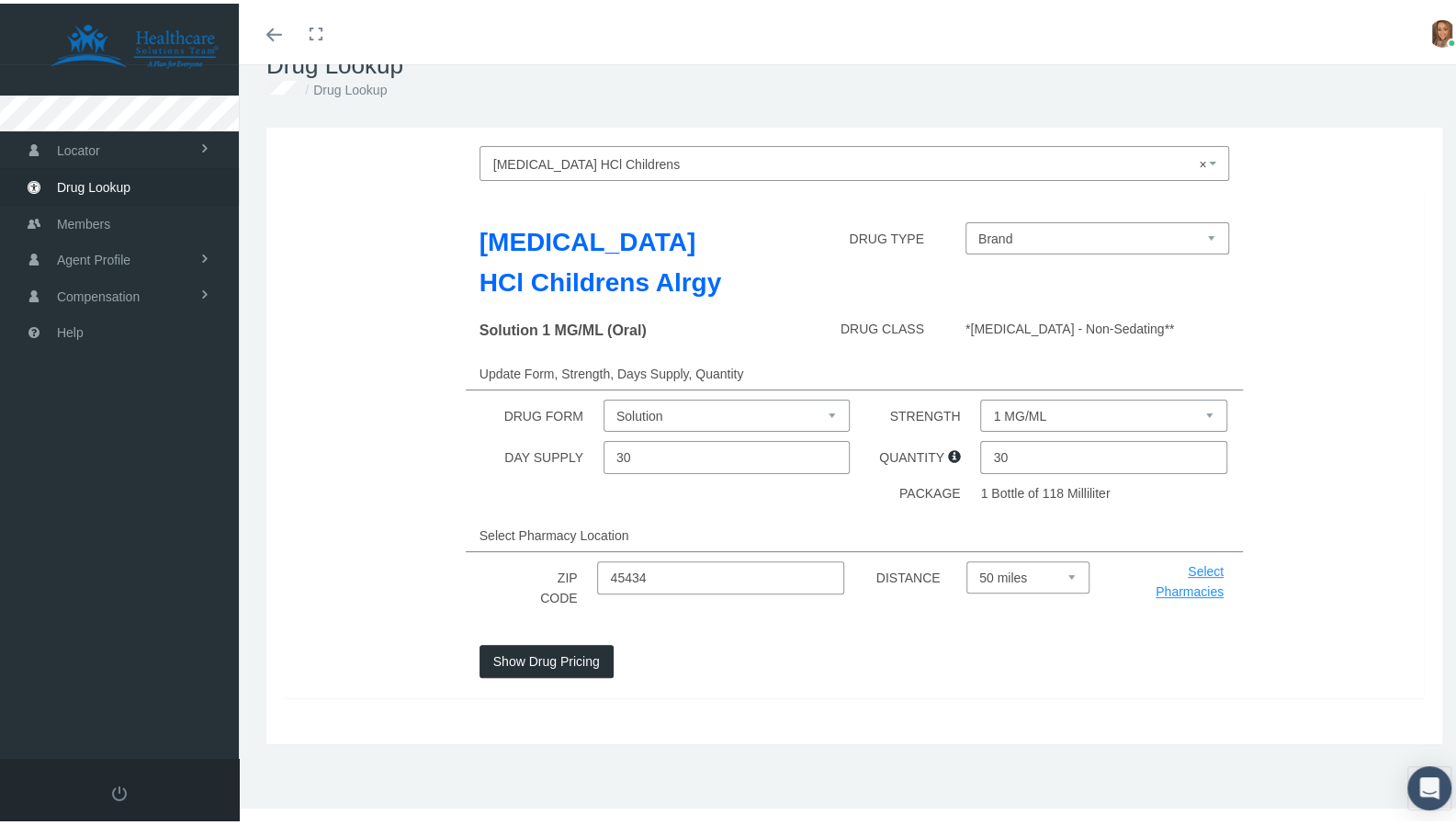
click at [1009, 571] on select "Select 5 miles 10 miles 20 miles 30 miles 40 miles 50 miles" at bounding box center [1028, 574] width 123 height 32
select select "10"
click at [966, 558] on select "Select 5 miles 10 miles 20 miles 30 miles 40 miles 50 miles" at bounding box center [1028, 574] width 123 height 32
click at [539, 654] on button "Show Drug Pricing" at bounding box center [547, 657] width 135 height 33
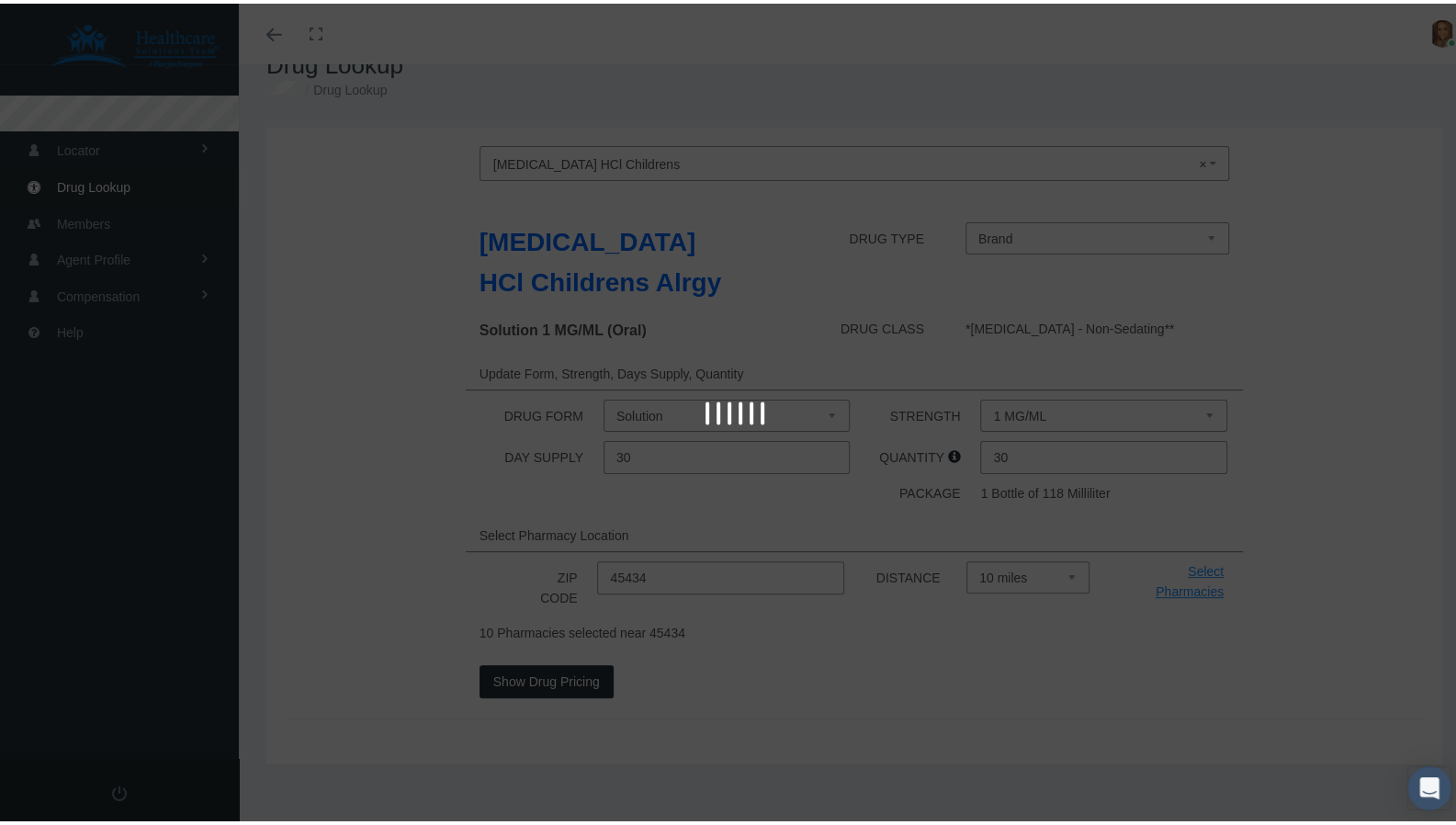
click at [362, 494] on div at bounding box center [735, 412] width 1470 height 825
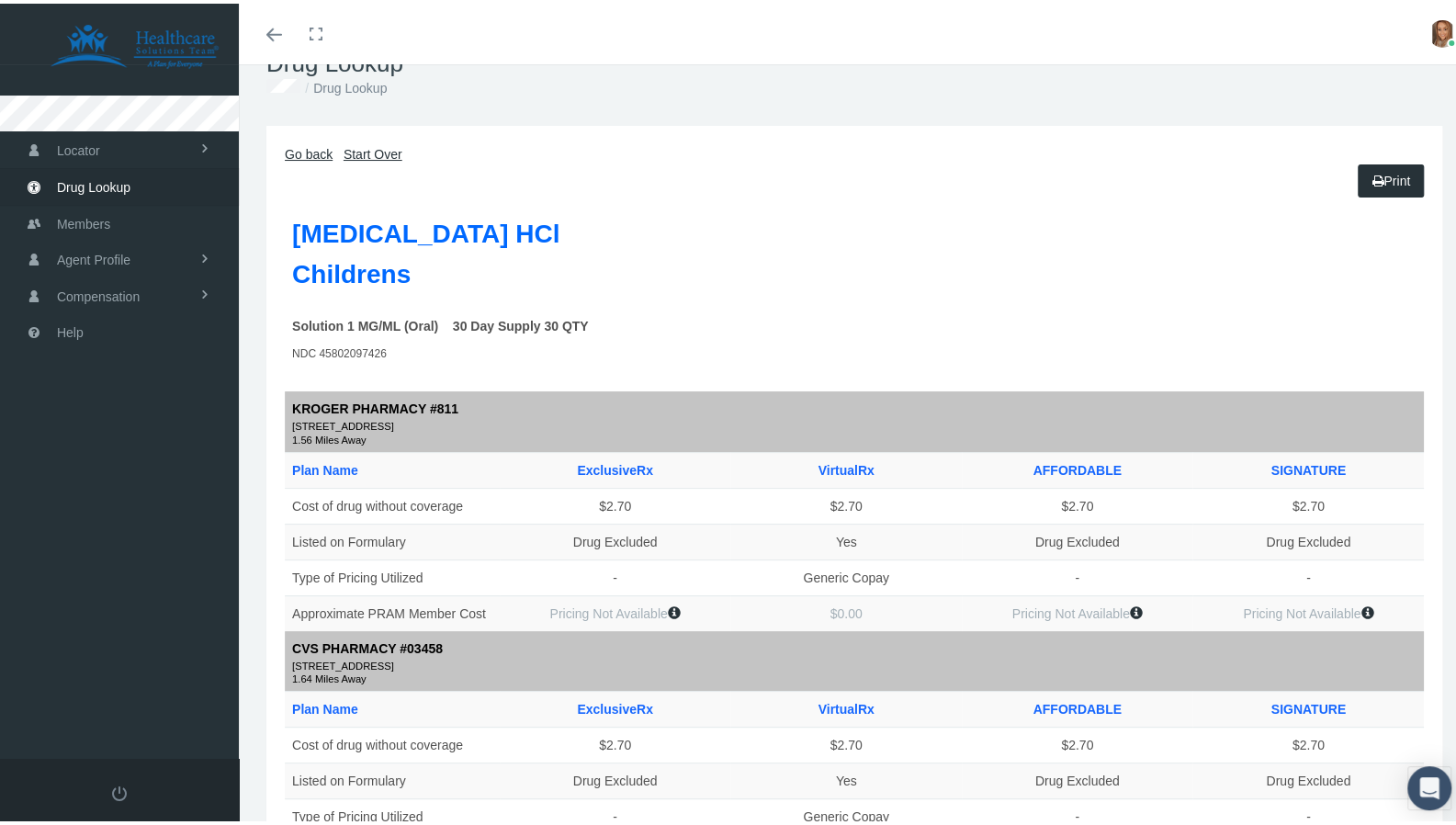
scroll to position [51, 0]
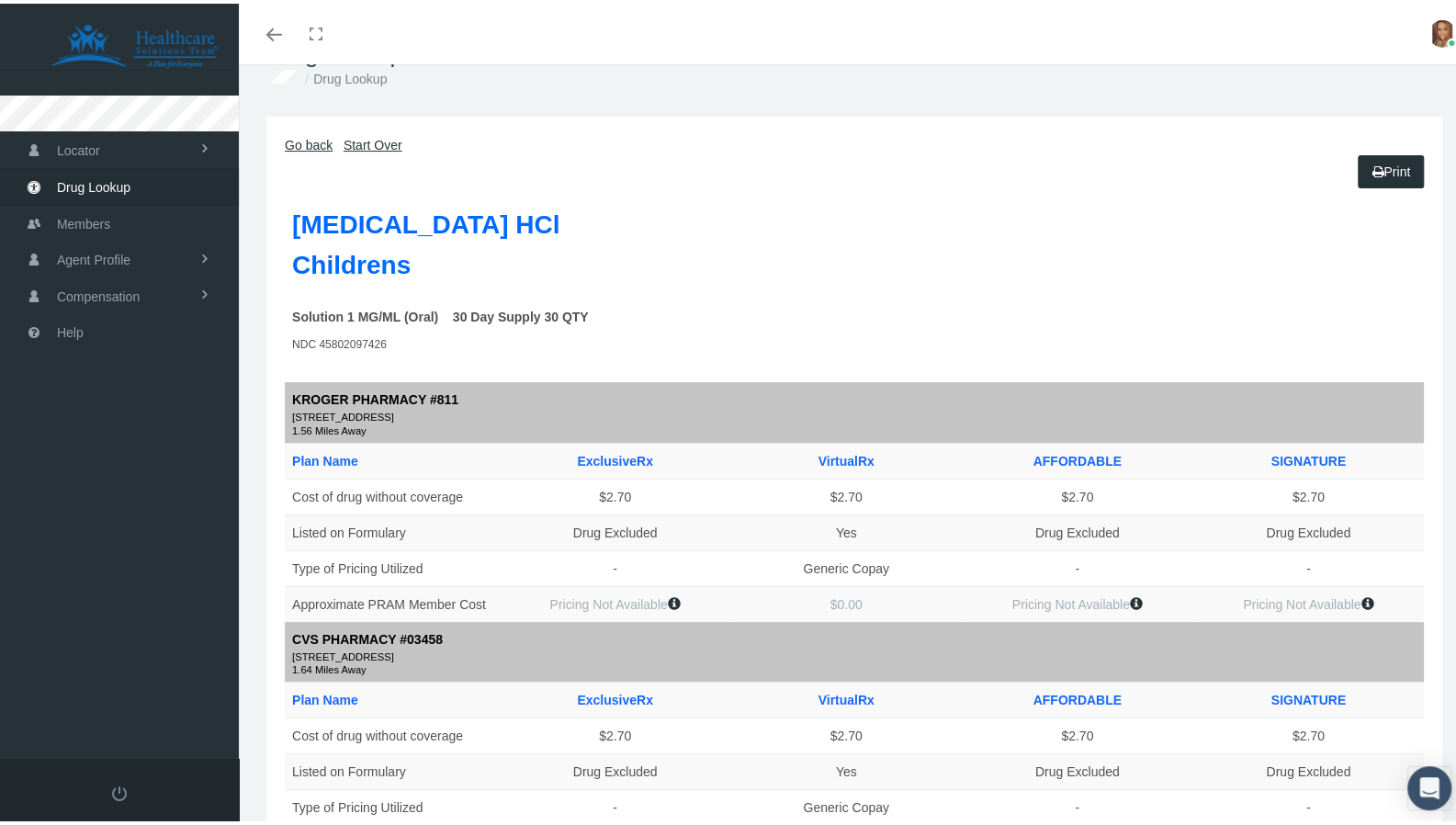
click at [315, 148] on link "Go back" at bounding box center [309, 142] width 47 height 15
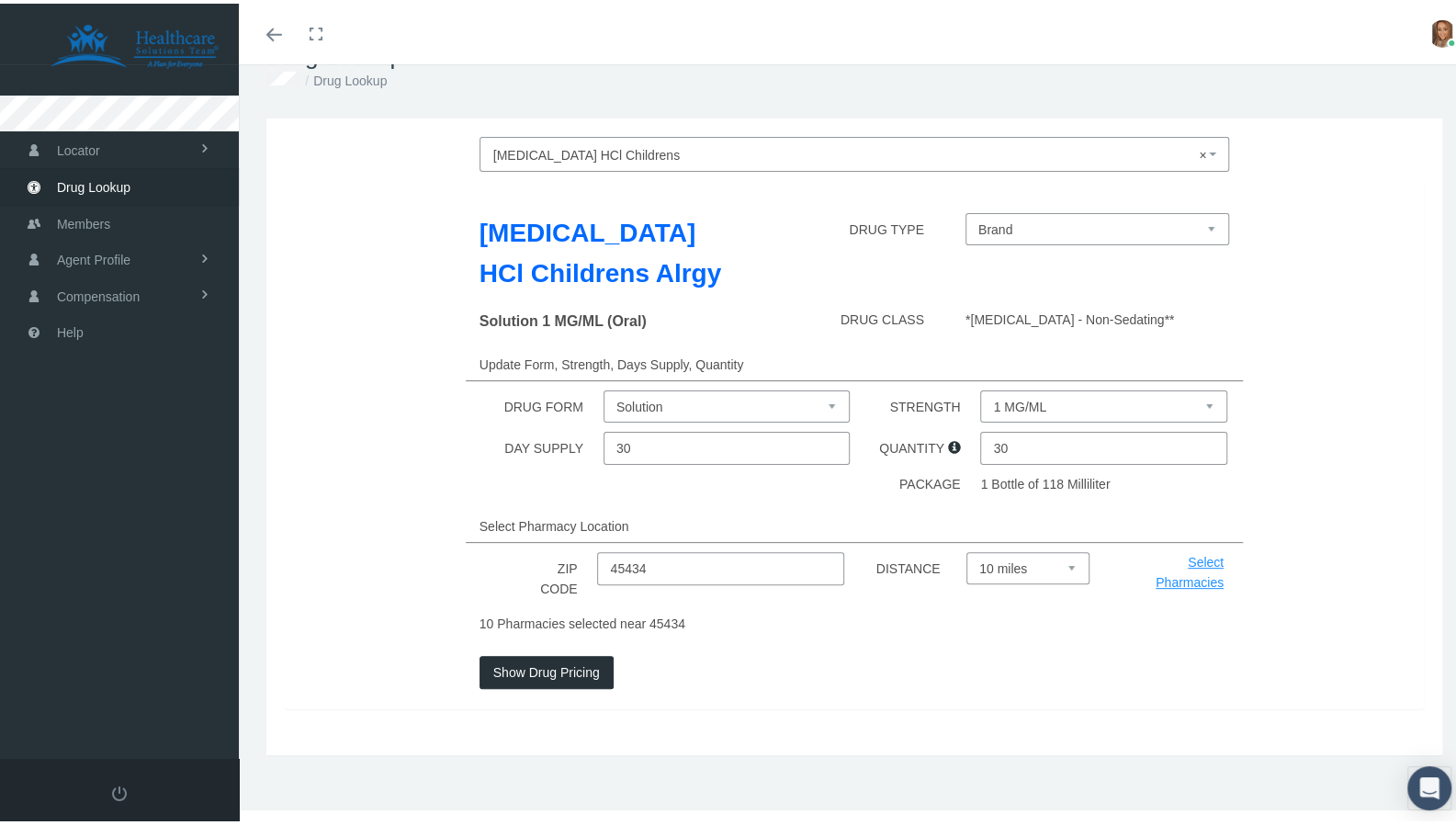
click at [684, 543] on div "Cetirizine HCl Childrens Alrgy DRUG TYPE Brand All Day Allergy Childrens (Brand…" at bounding box center [854, 441] width 1140 height 529
click at [680, 547] on div "Cetirizine HCl Childrens Alrgy DRUG TYPE Brand All Day Allergy Childrens (Brand…" at bounding box center [854, 441] width 1140 height 529
click at [661, 570] on input "45434" at bounding box center [720, 565] width 246 height 33
type input "47346"
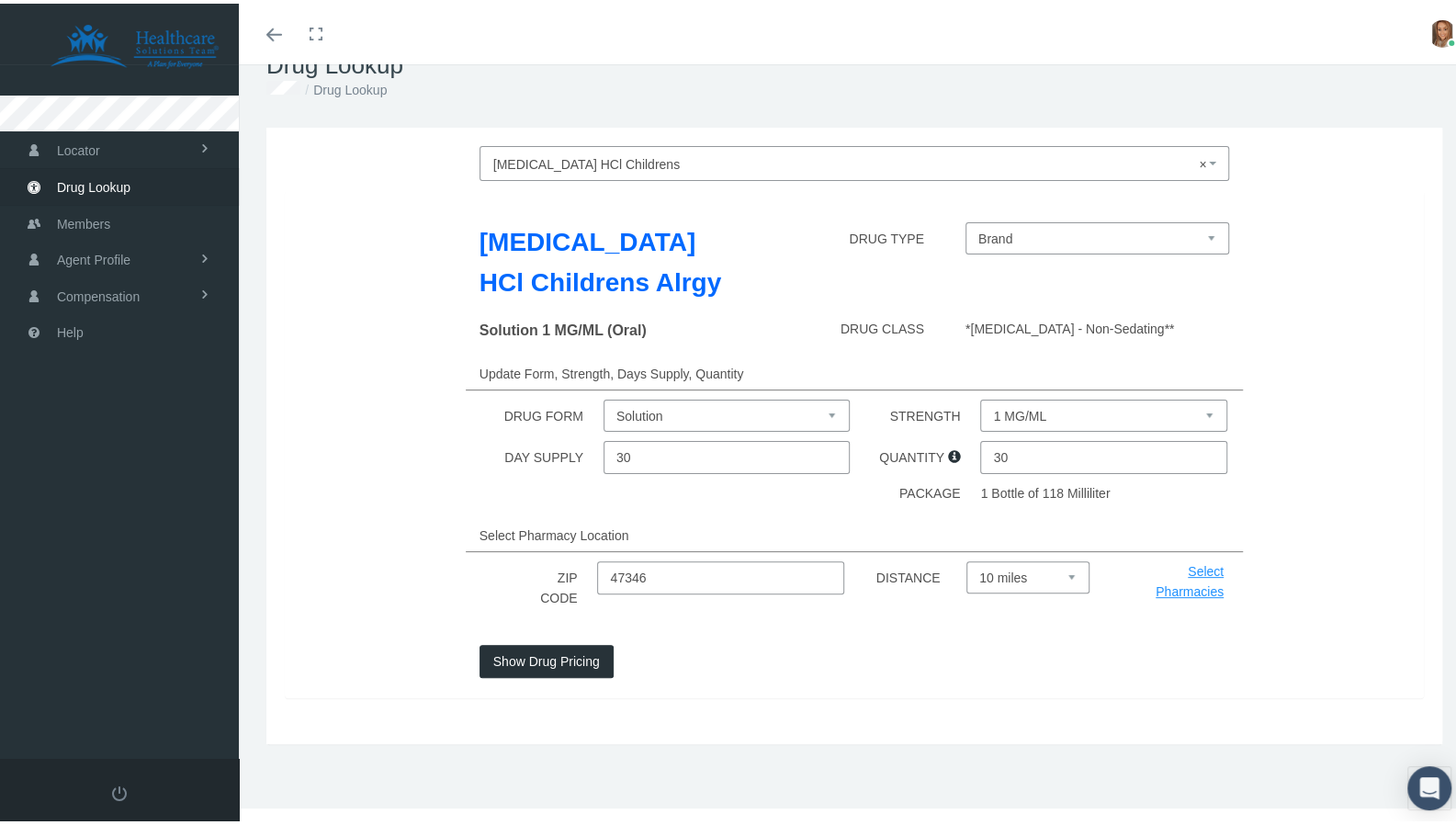
click at [558, 667] on button "Show Drug Pricing" at bounding box center [547, 657] width 135 height 33
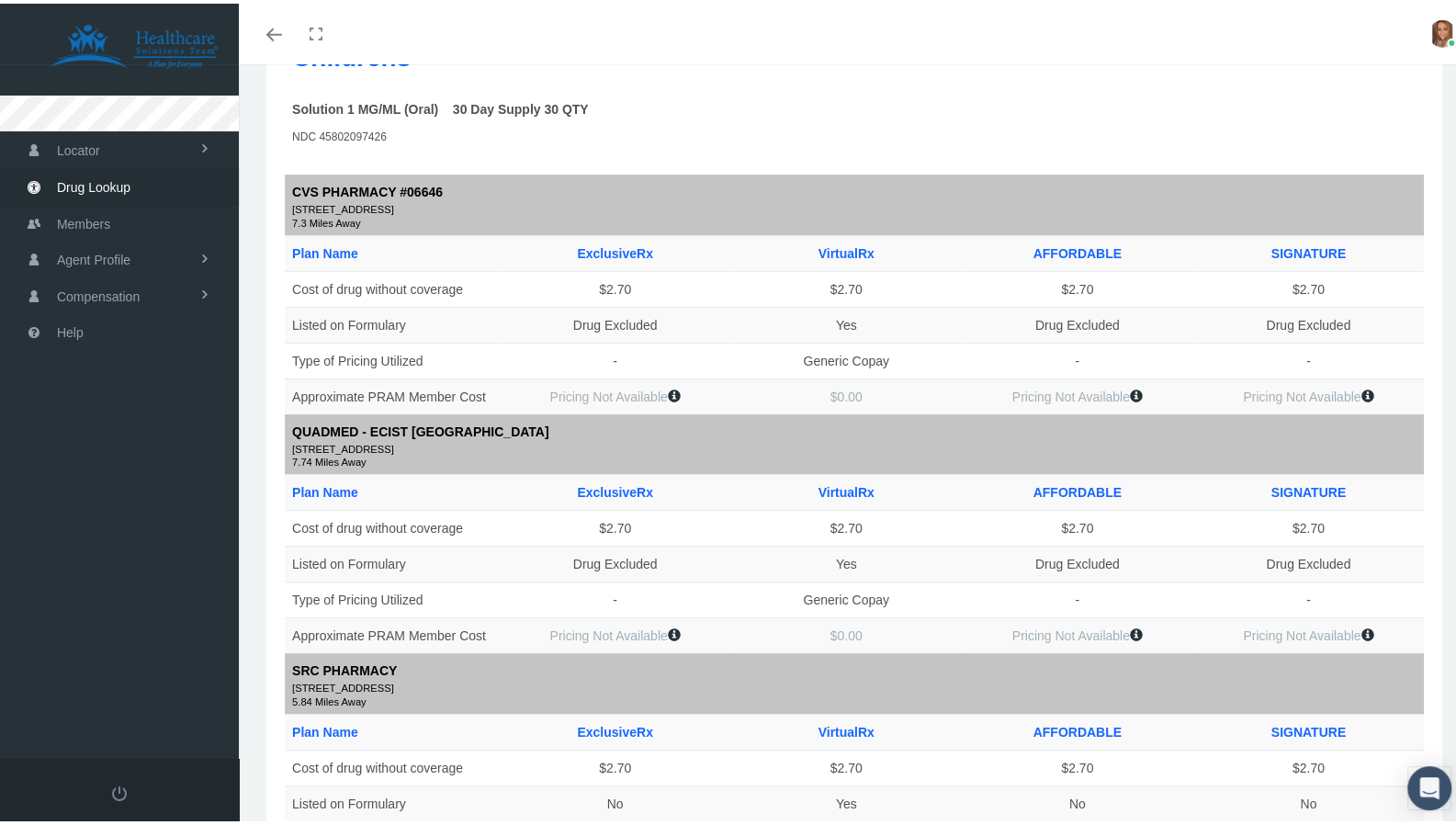
scroll to position [260, 0]
click at [849, 230] on th "VirtualRx" at bounding box center [846, 248] width 231 height 36
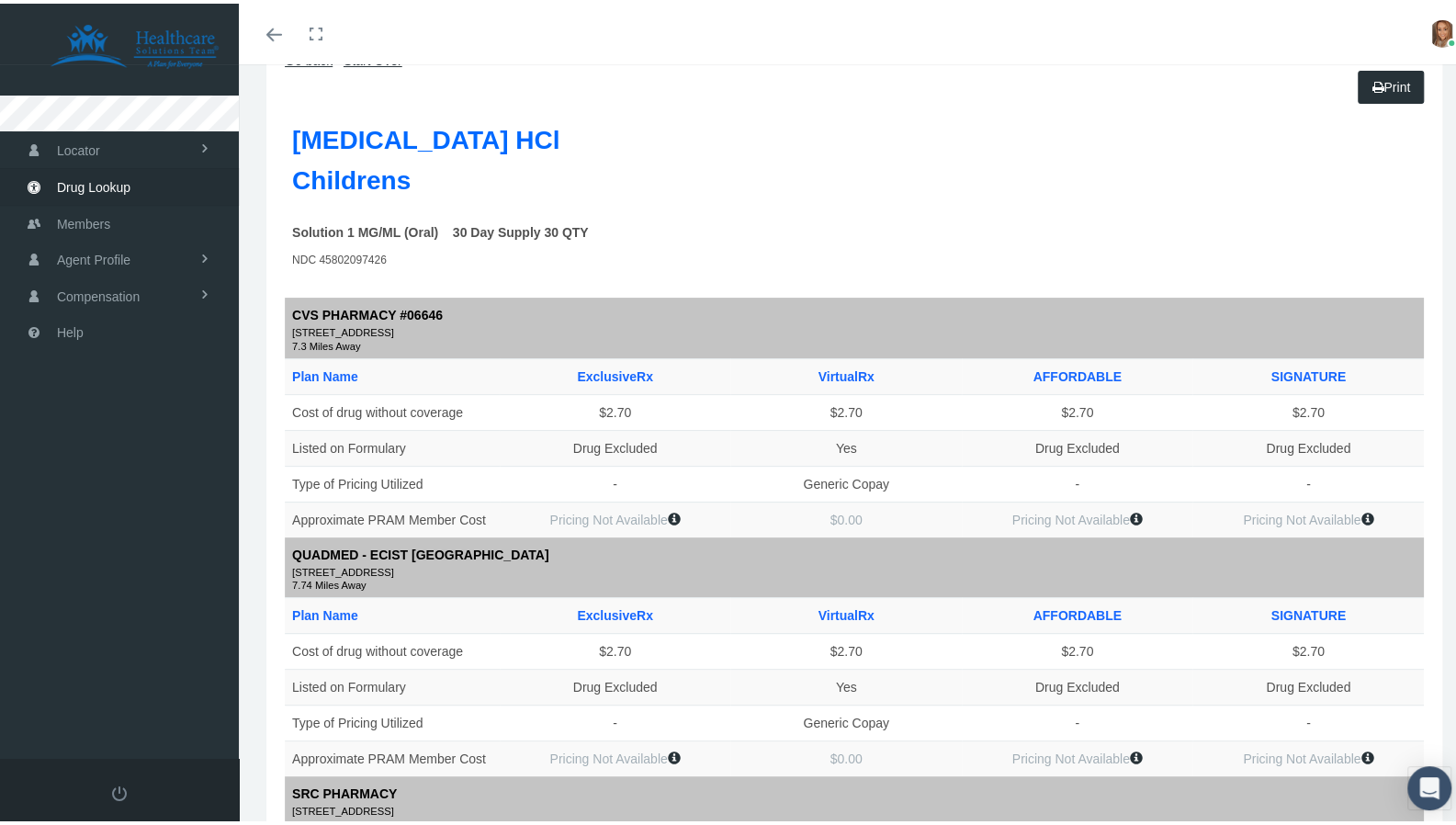
scroll to position [139, 0]
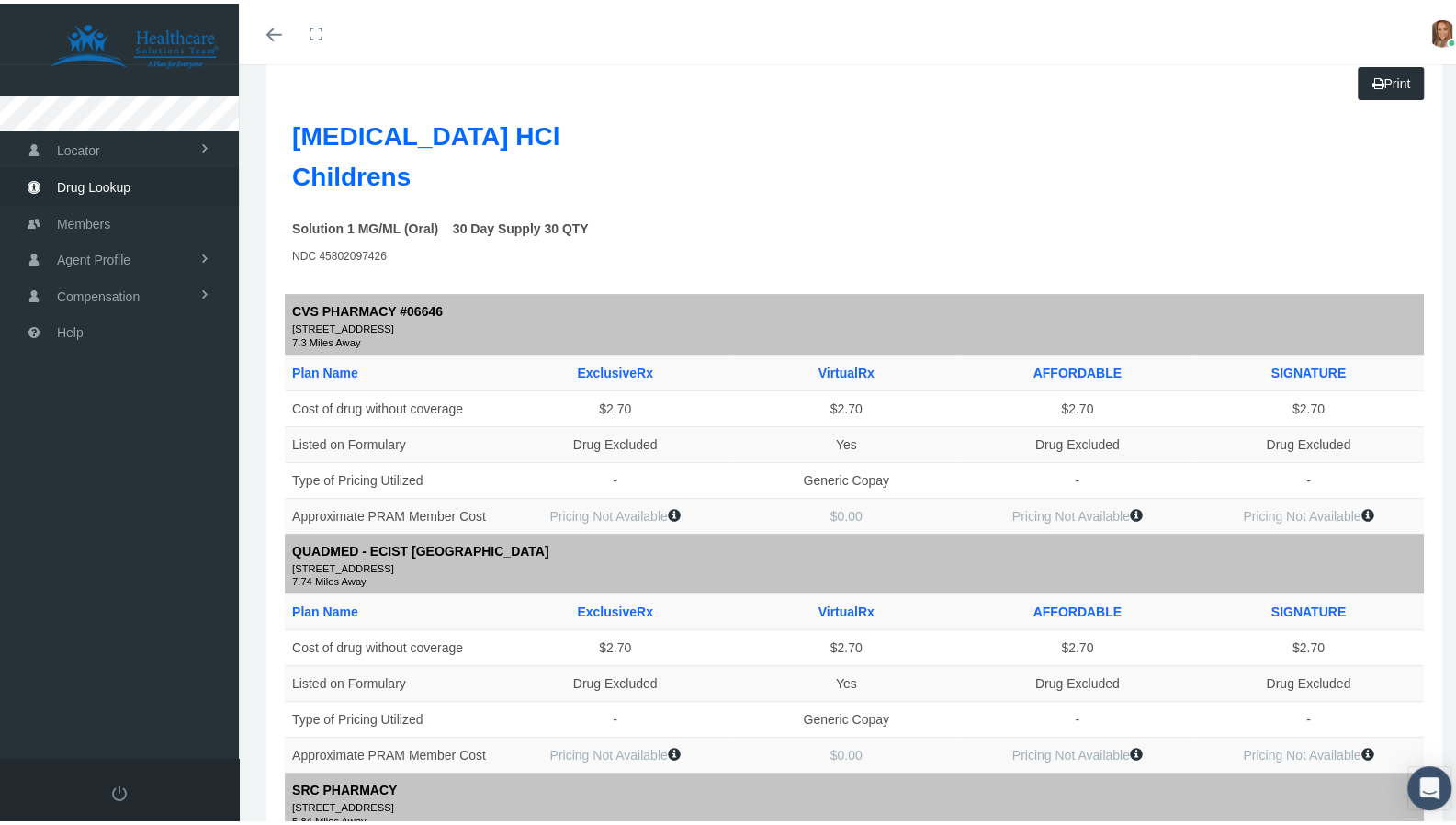
click at [272, 29] on icon "Toggle menubar" at bounding box center [274, 31] width 15 height 11
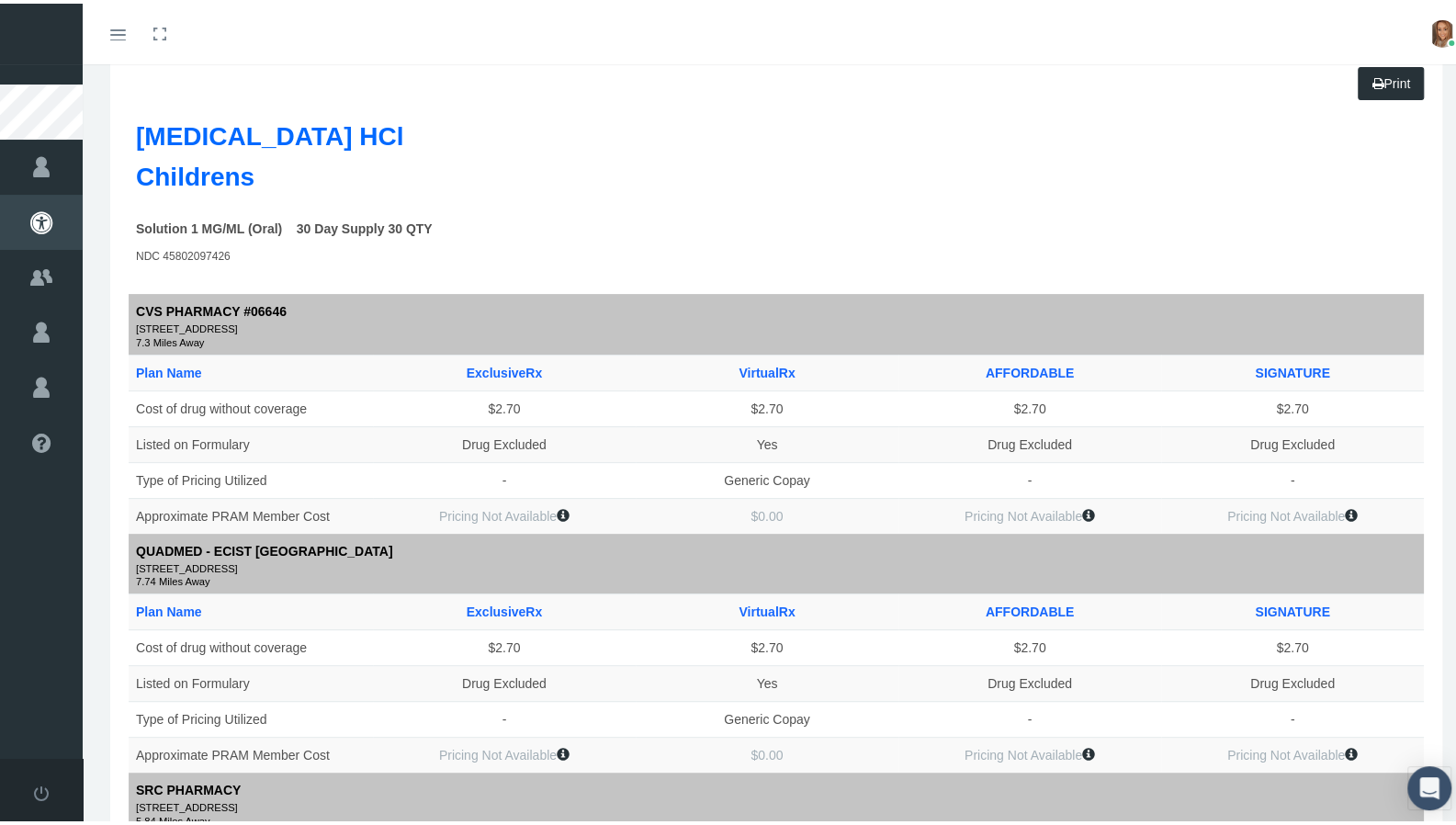
scroll to position [0, 0]
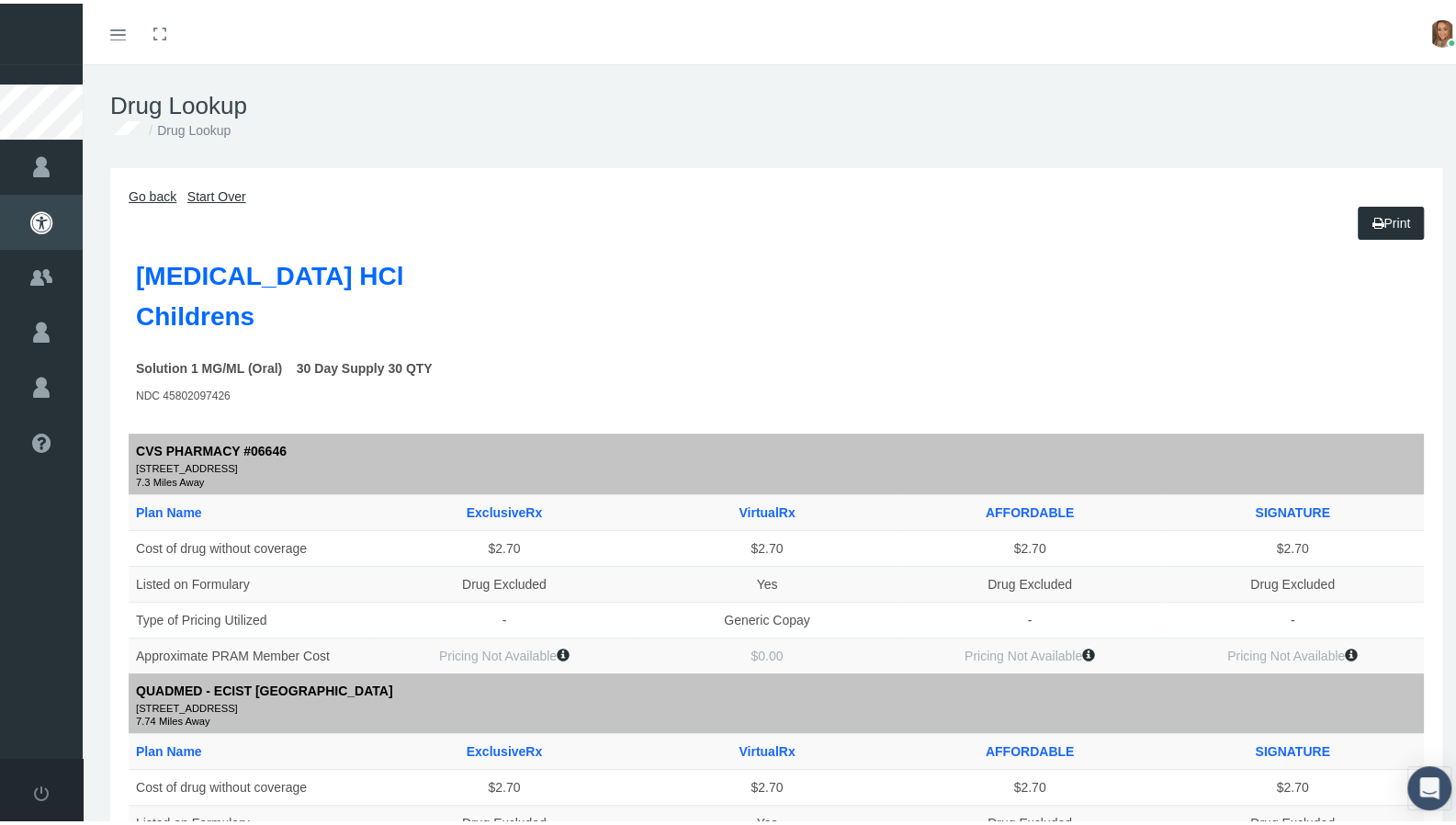
click at [207, 192] on link "Start Over" at bounding box center [217, 193] width 59 height 15
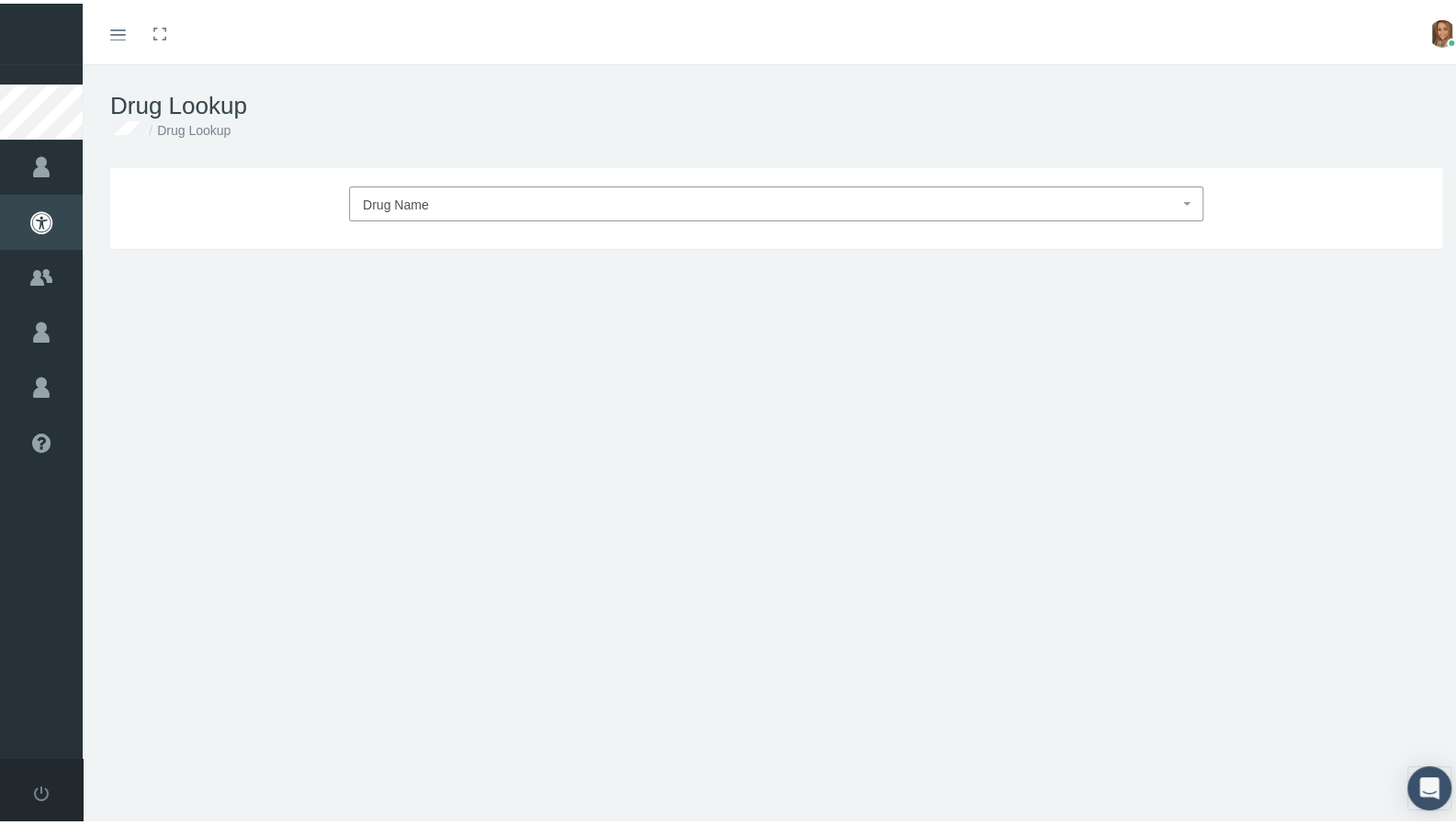
click at [436, 198] on span "Drug Name" at bounding box center [770, 201] width 816 height 24
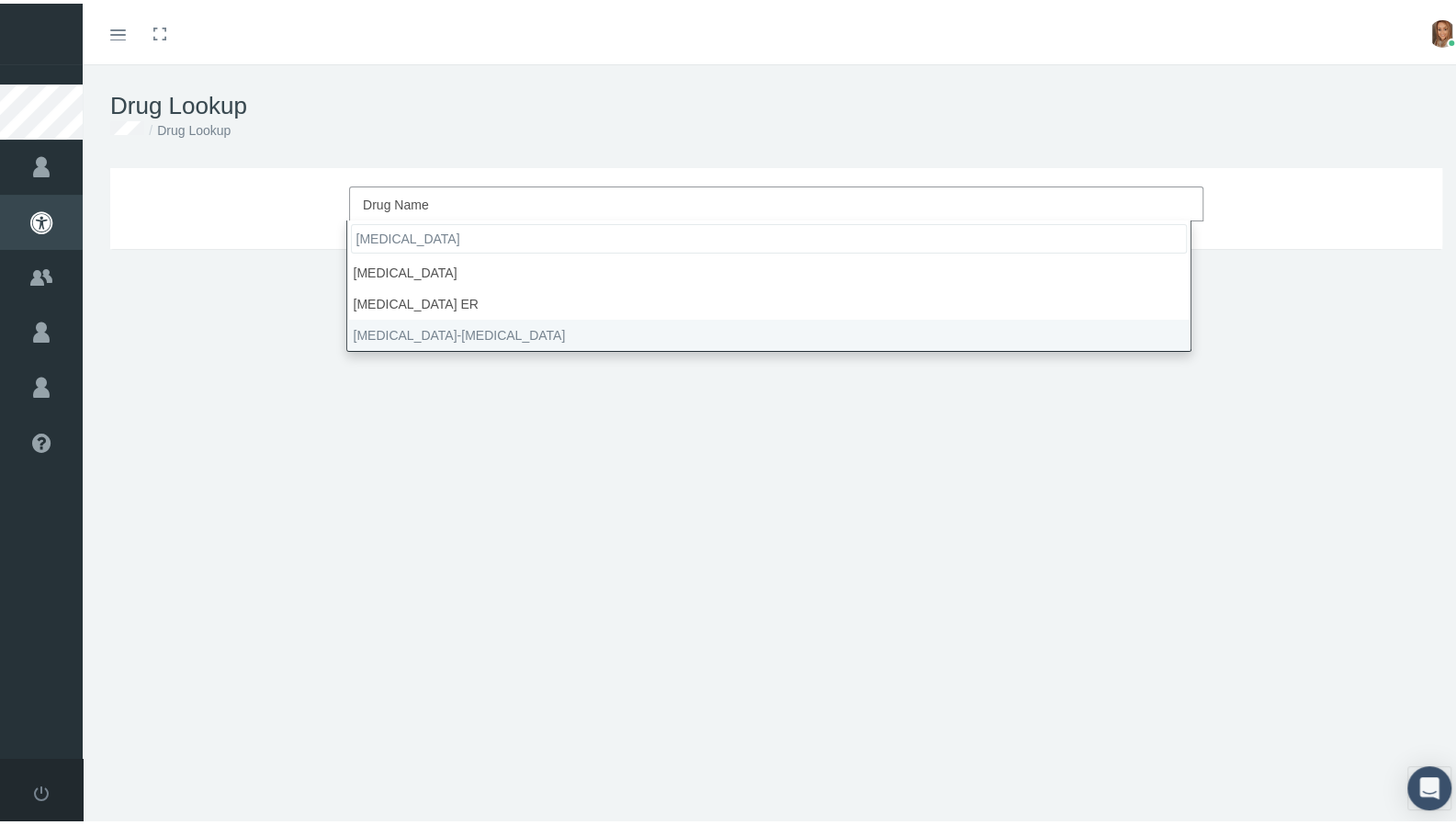
type input "[MEDICAL_DATA]"
select select "[MEDICAL_DATA]-[MEDICAL_DATA]"
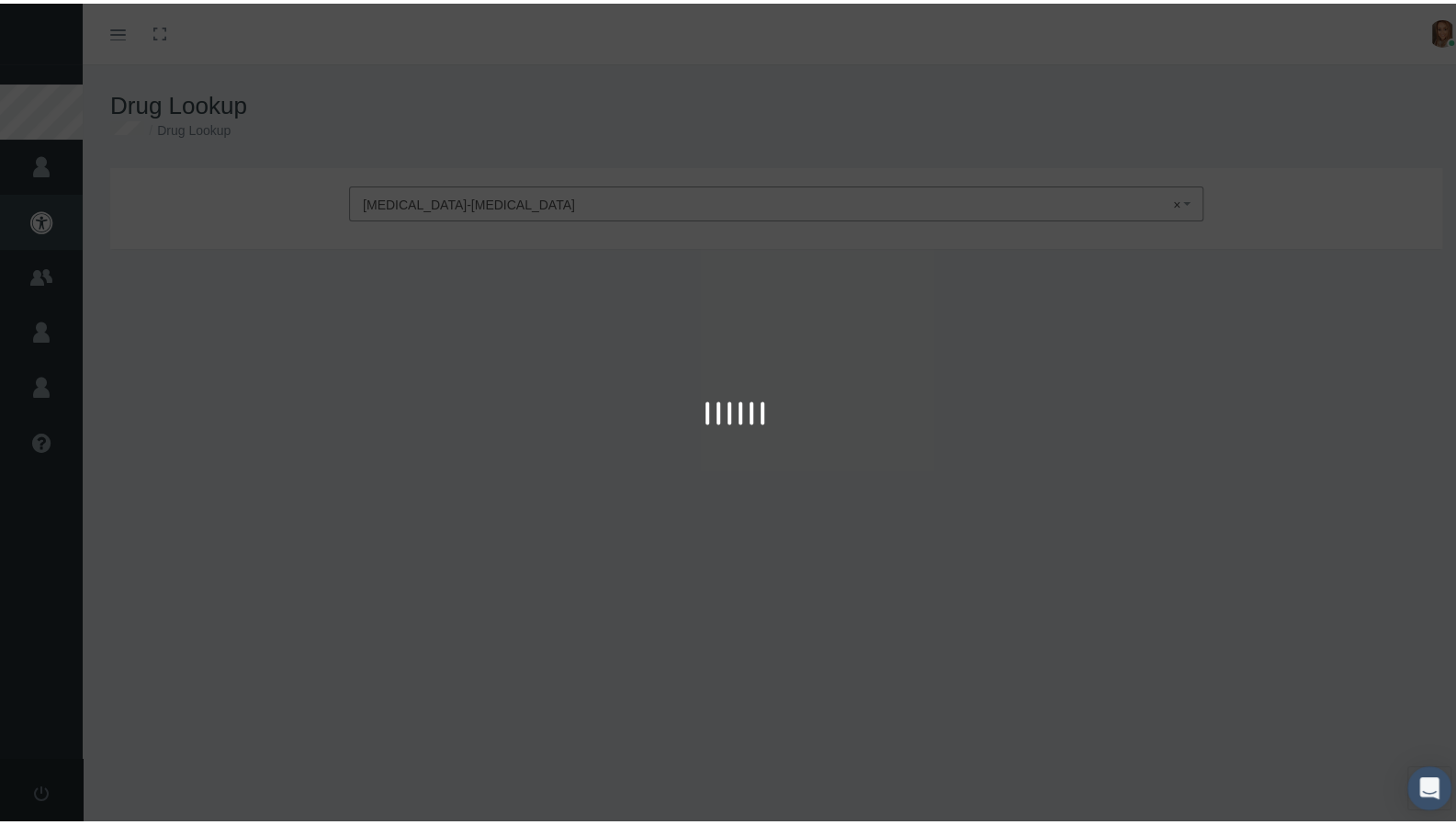
type input "30"
select select "Aerosol"
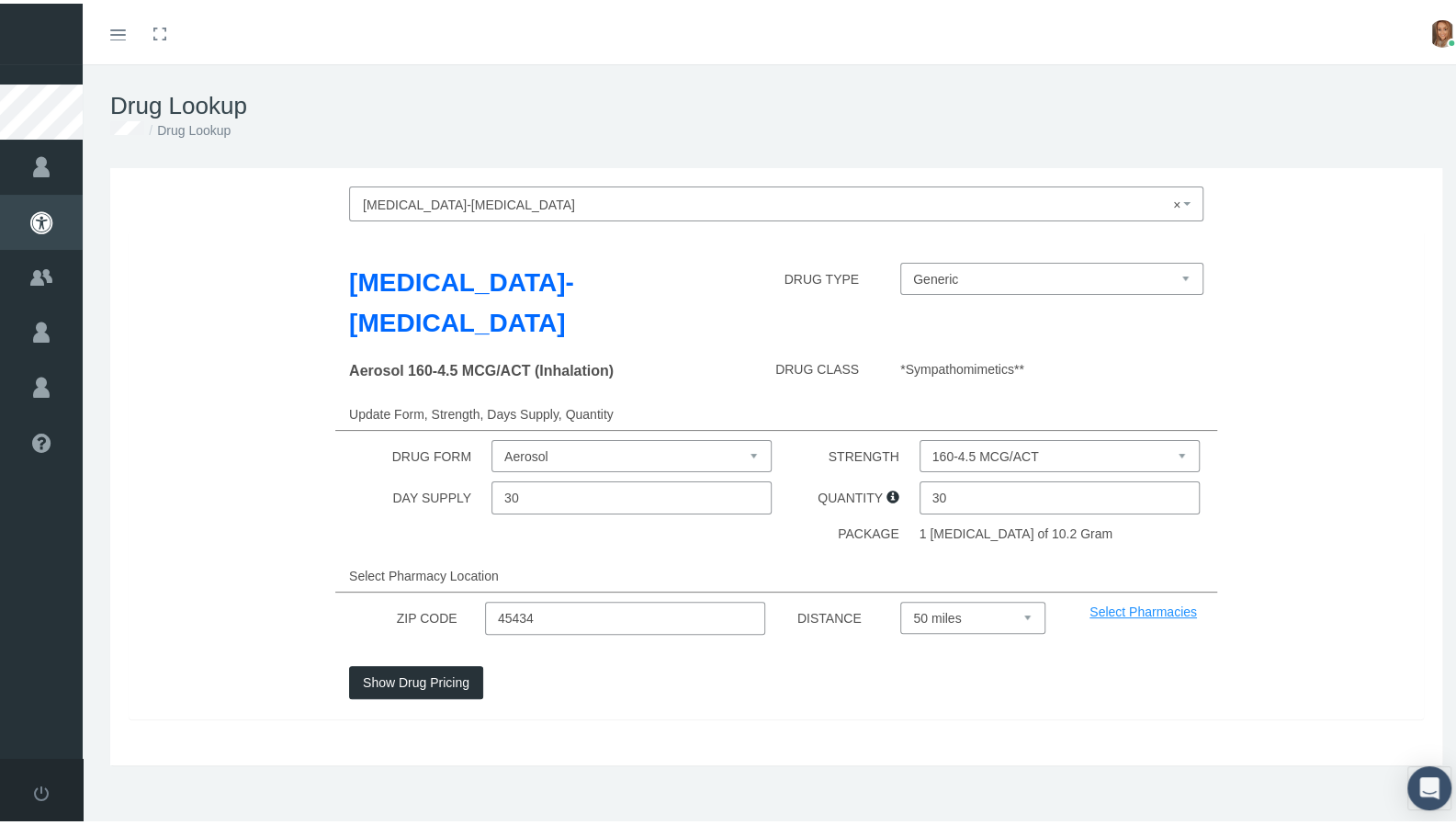
click at [958, 446] on select "160-4.5 MCG/ACT 80-4.5 MCG/ACT" at bounding box center [1060, 453] width 280 height 32
select select "80-4.5 MCG/ACT"
click at [920, 437] on select "160-4.5 MCG/ACT 80-4.5 MCG/ACT" at bounding box center [1060, 453] width 280 height 32
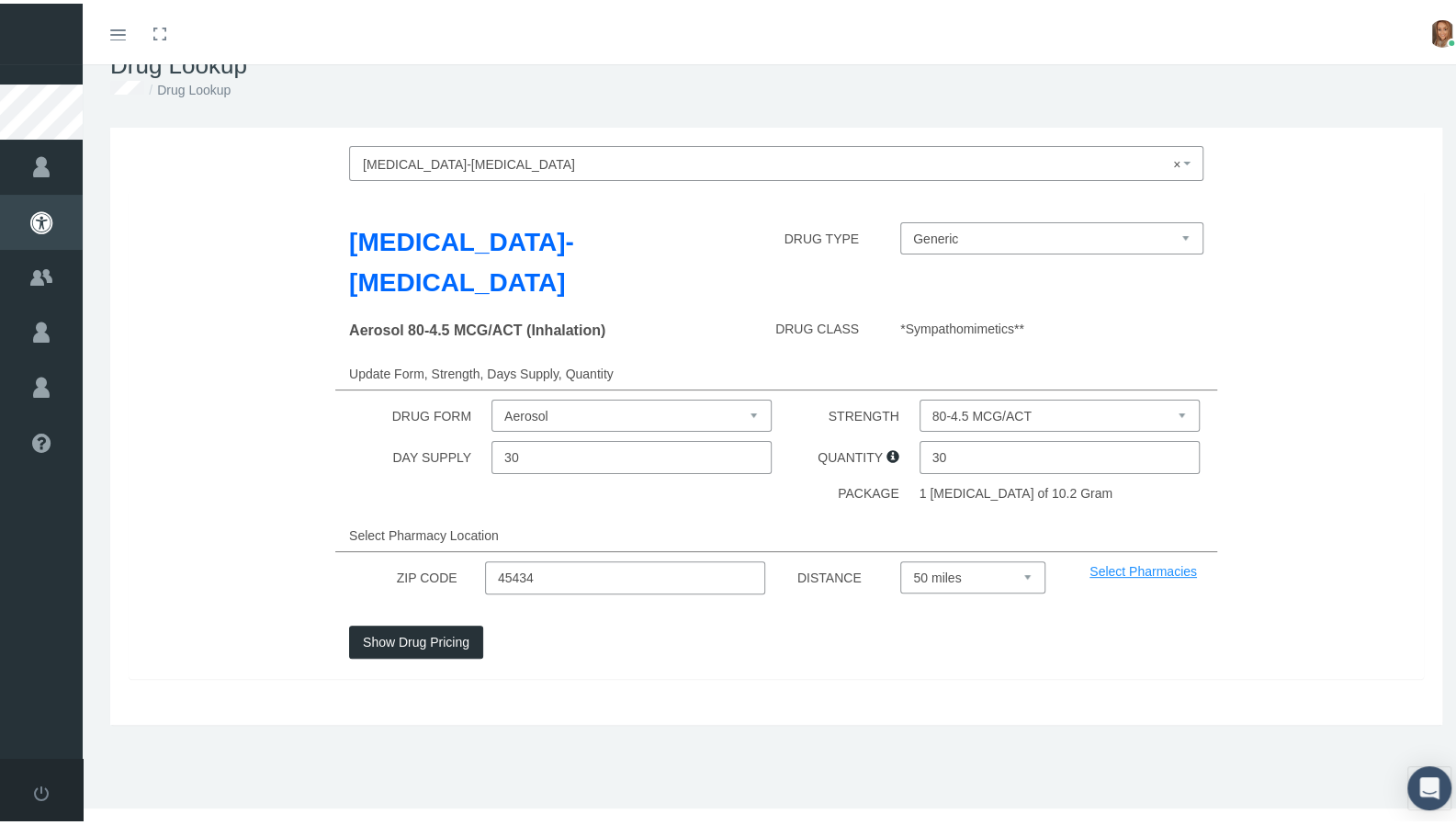
drag, startPoint x: 577, startPoint y: 573, endPoint x: 432, endPoint y: 560, distance: 145.6
click at [432, 560] on div "ZIP CODE 45434 DISTANCE Select 5 miles 10 miles 20 miles 30 miles 40 miles 50 m…" at bounding box center [776, 574] width 1323 height 33
type input "47346"
click at [800, 532] on div "Select Pharmacy Location" at bounding box center [776, 531] width 882 height 33
click at [921, 579] on select "Select 5 miles 10 miles 20 miles 30 miles 40 miles 50 miles" at bounding box center [973, 574] width 145 height 32
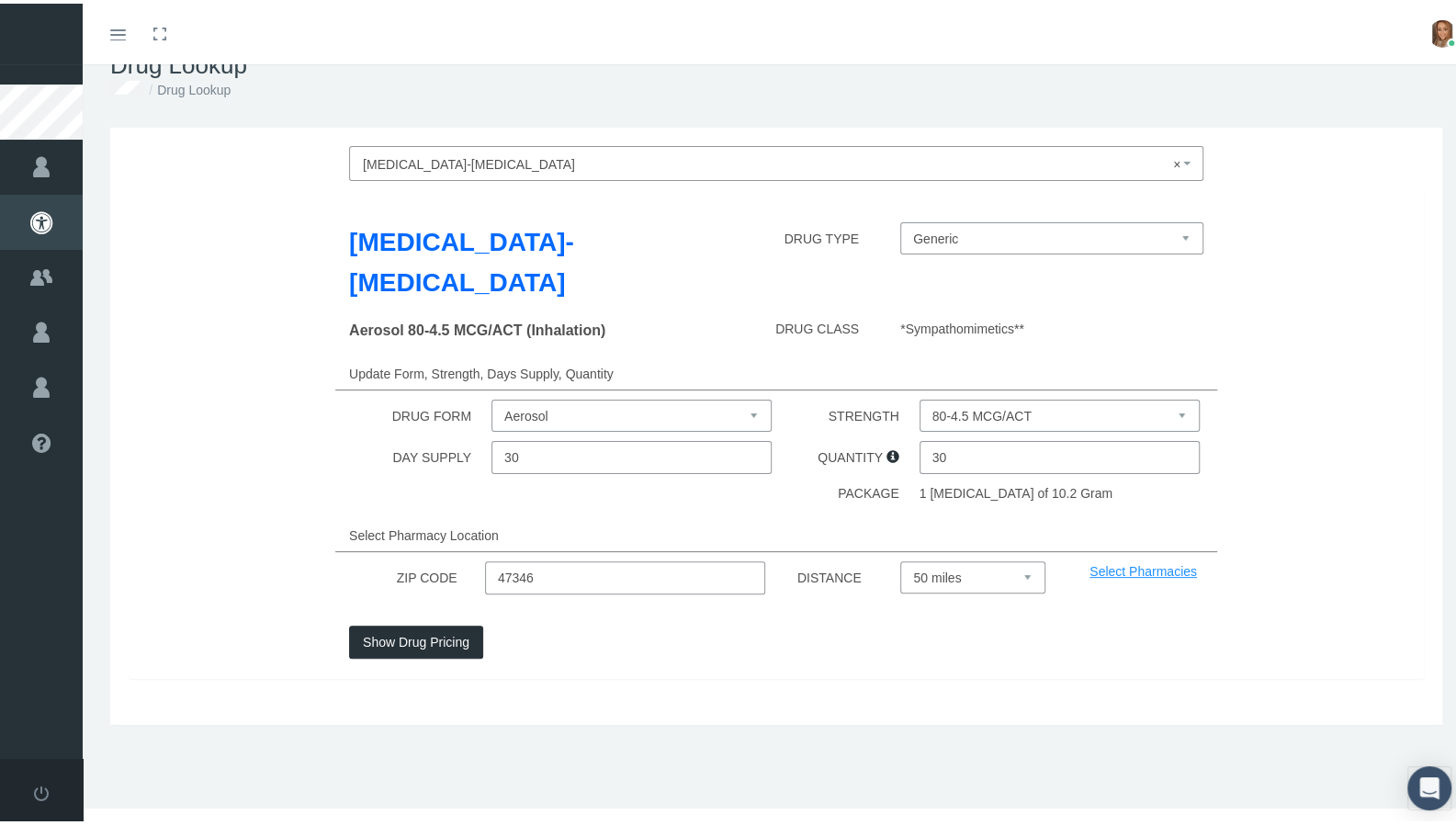
click at [901, 558] on select "Select 5 miles 10 miles 20 miles 30 miles 40 miles 50 miles" at bounding box center [973, 574] width 145 height 32
click at [421, 637] on button "Show Drug Pricing" at bounding box center [417, 638] width 135 height 33
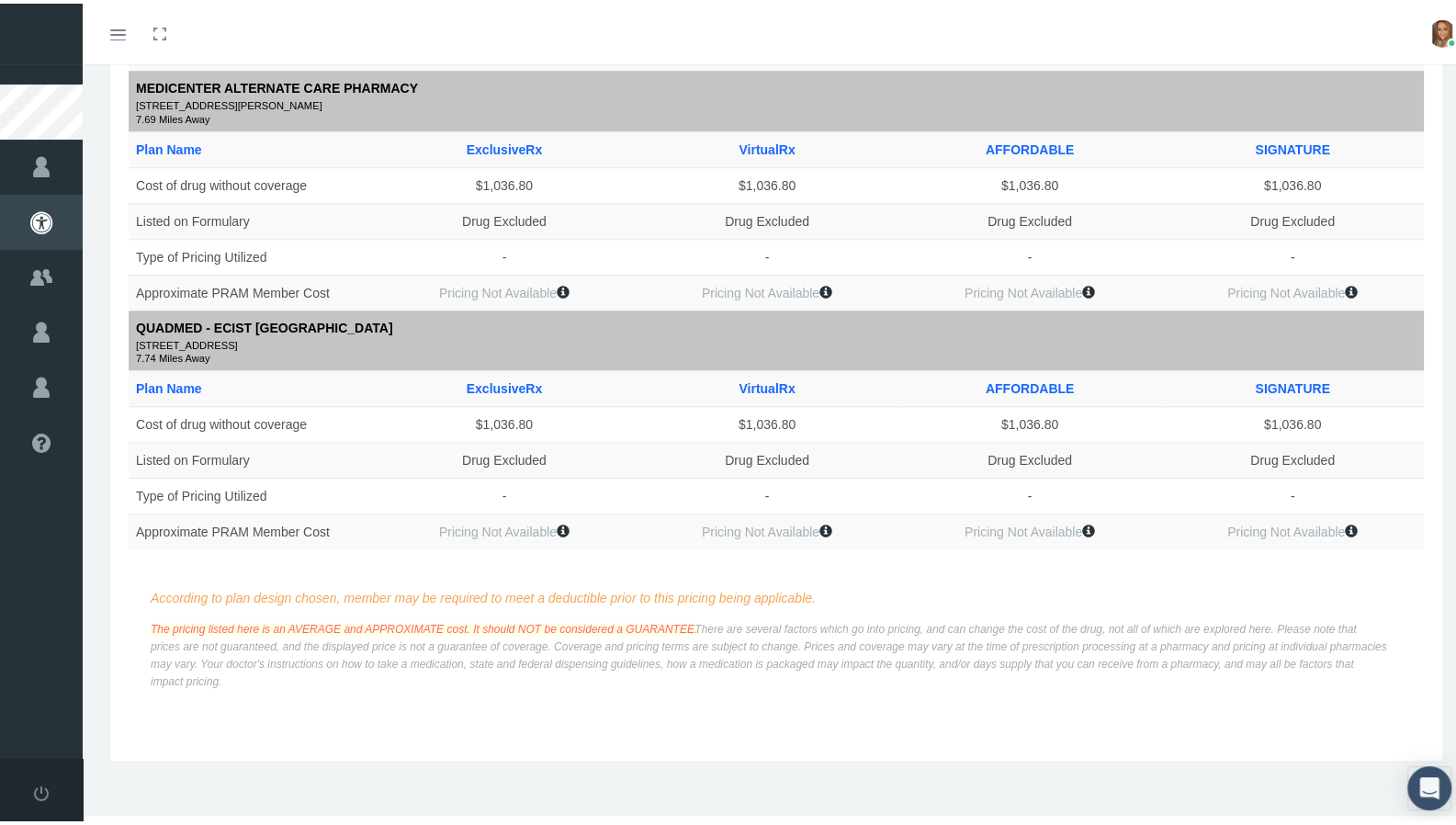
scroll to position [0, 0]
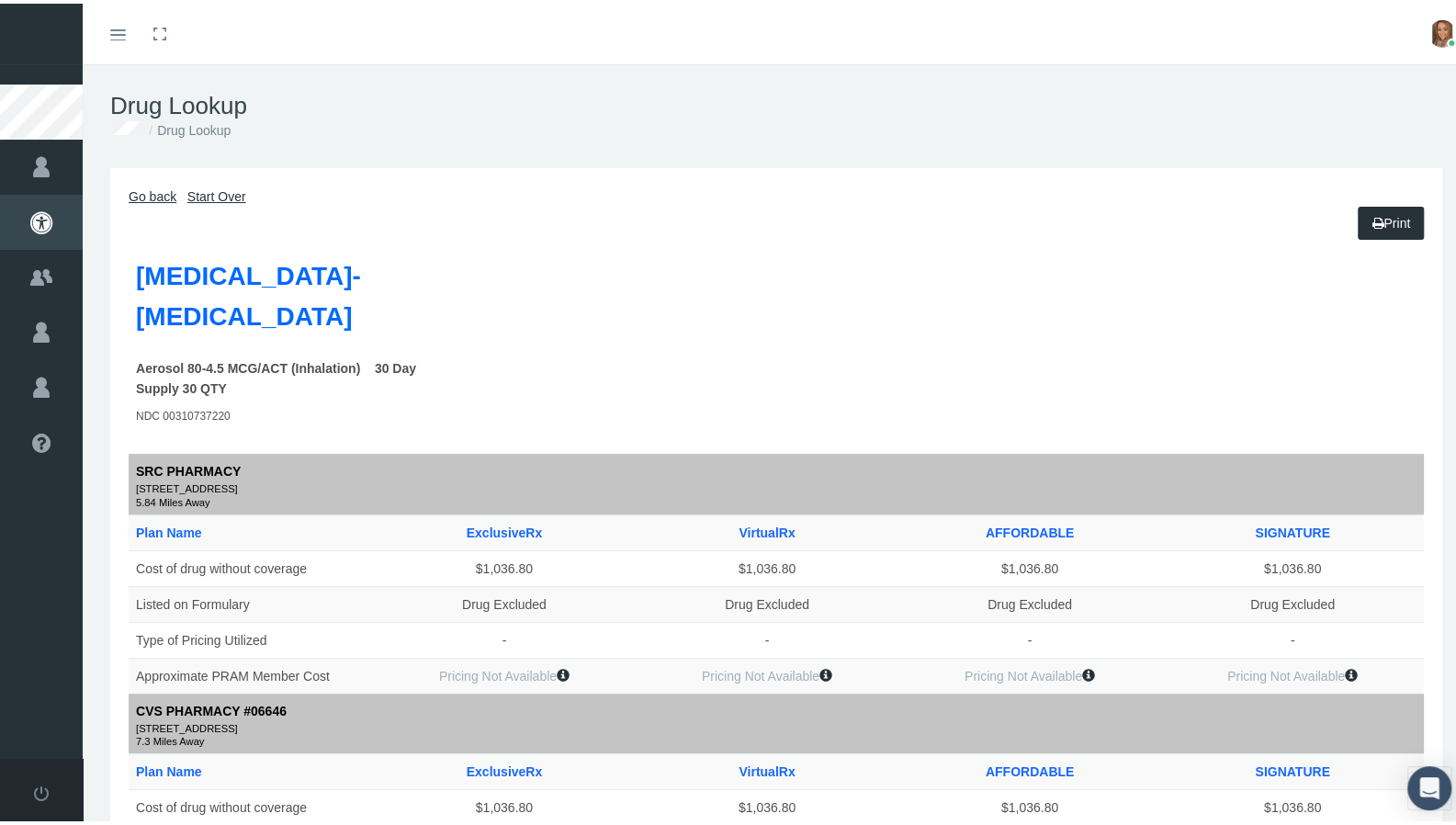
click at [160, 189] on link "Go back" at bounding box center [153, 193] width 47 height 15
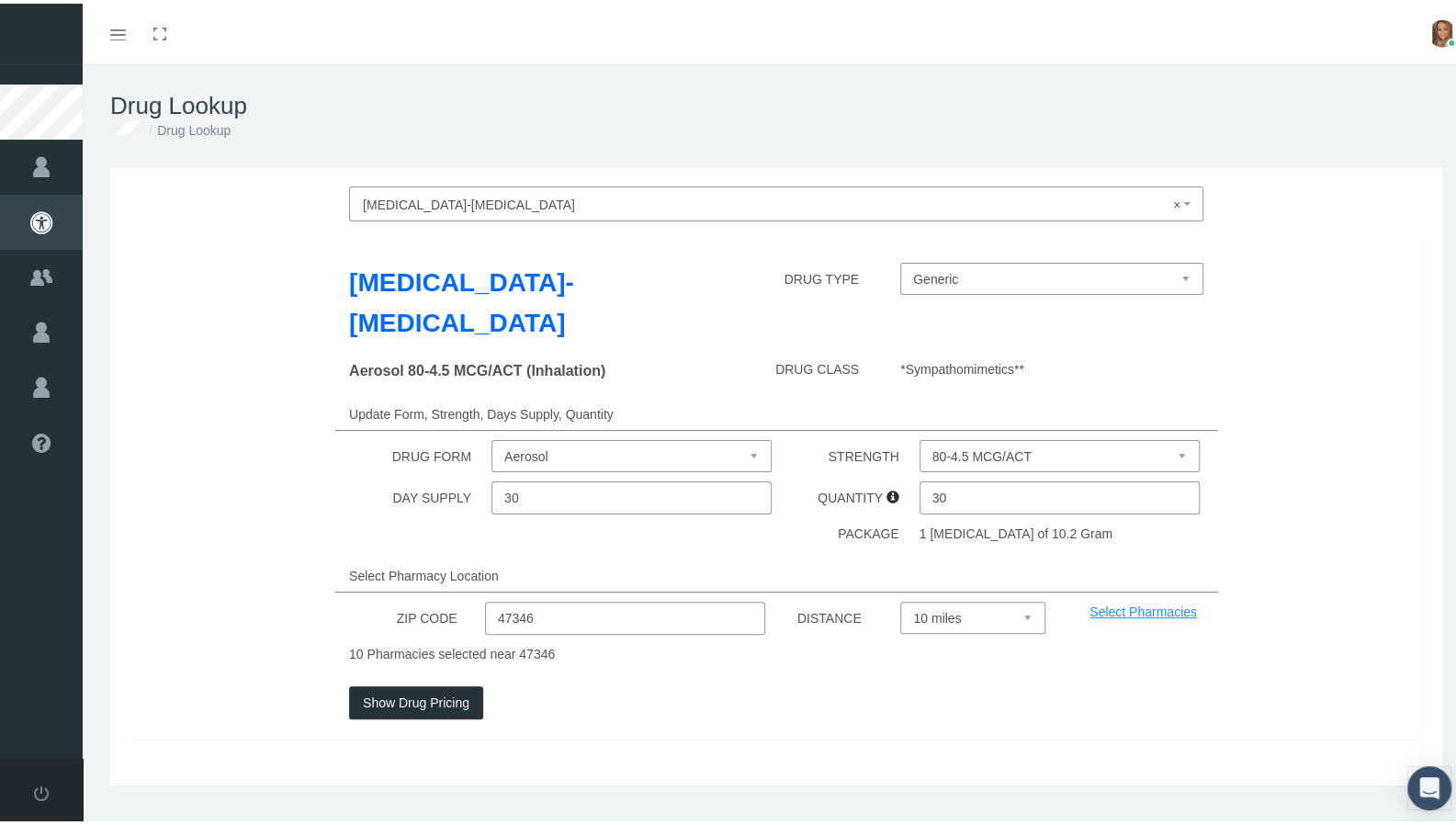
scroll to position [41, 0]
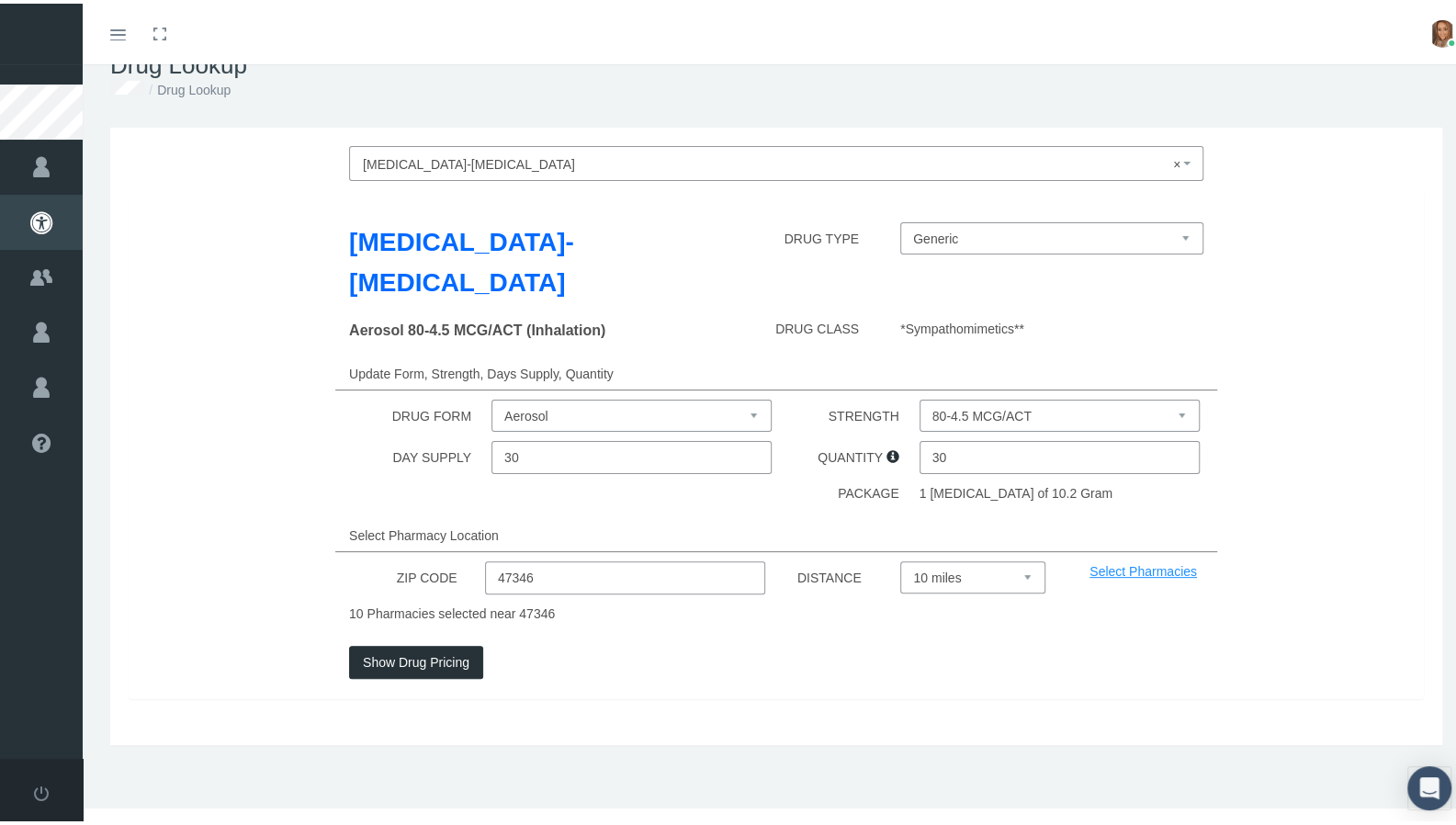
click at [959, 581] on select "Select 5 miles 10 miles 20 miles 30 miles 40 miles 50 miles" at bounding box center [973, 574] width 145 height 32
select select "20"
click at [901, 558] on select "Select 5 miles 10 miles 20 miles 30 miles 40 miles 50 miles" at bounding box center [973, 574] width 145 height 32
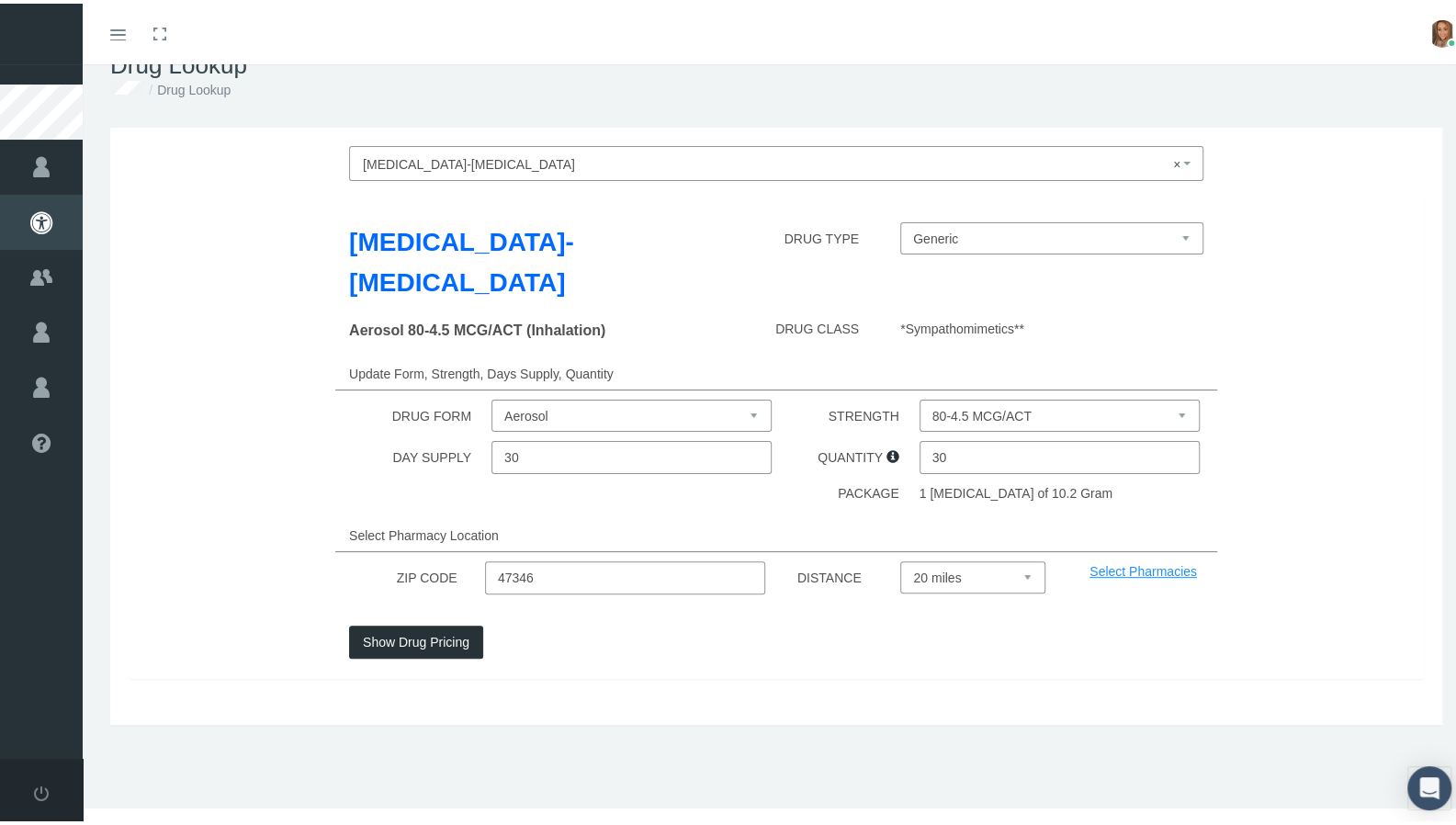
click at [451, 638] on button "Show Drug Pricing" at bounding box center [417, 638] width 135 height 33
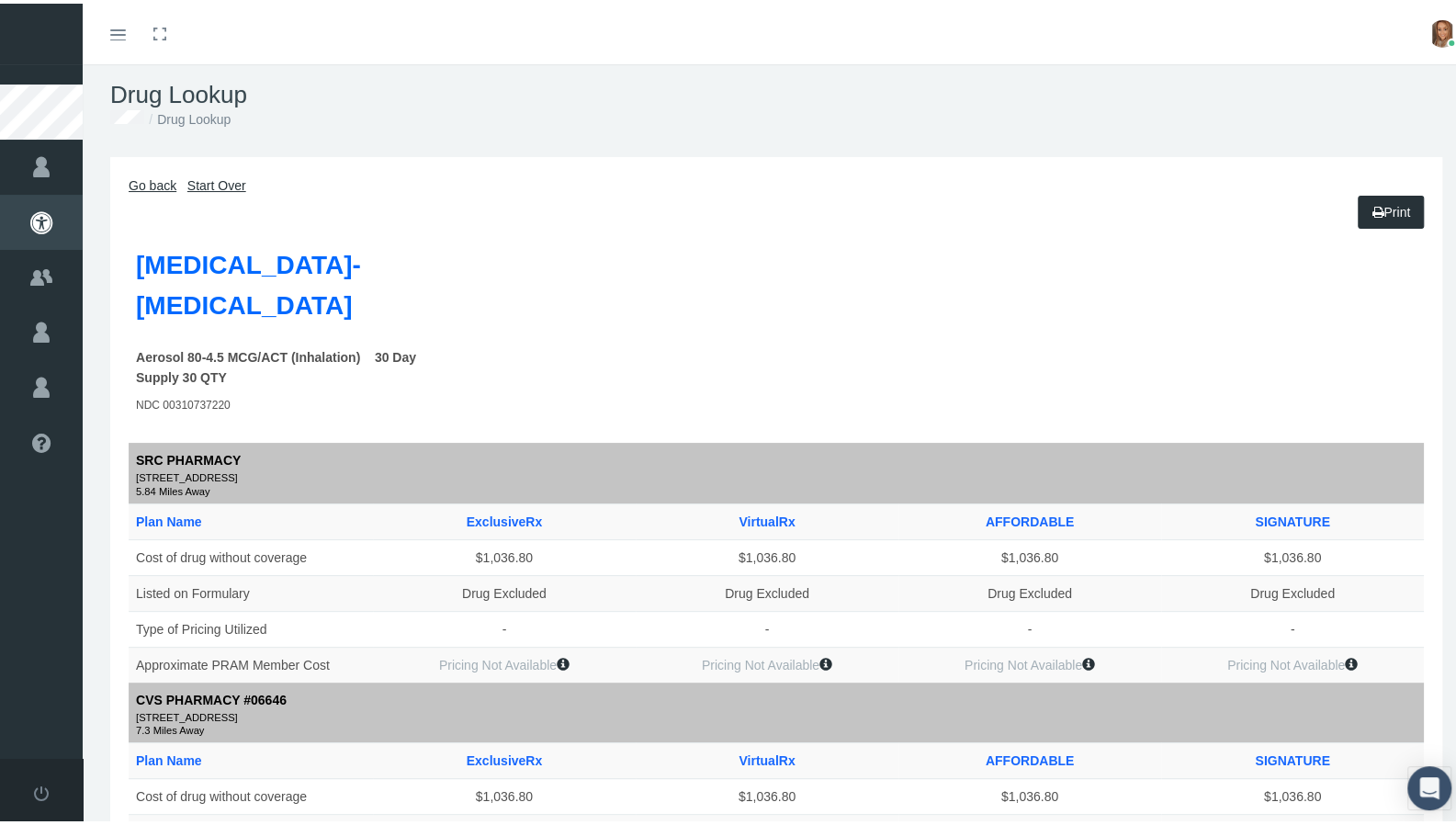
scroll to position [0, 0]
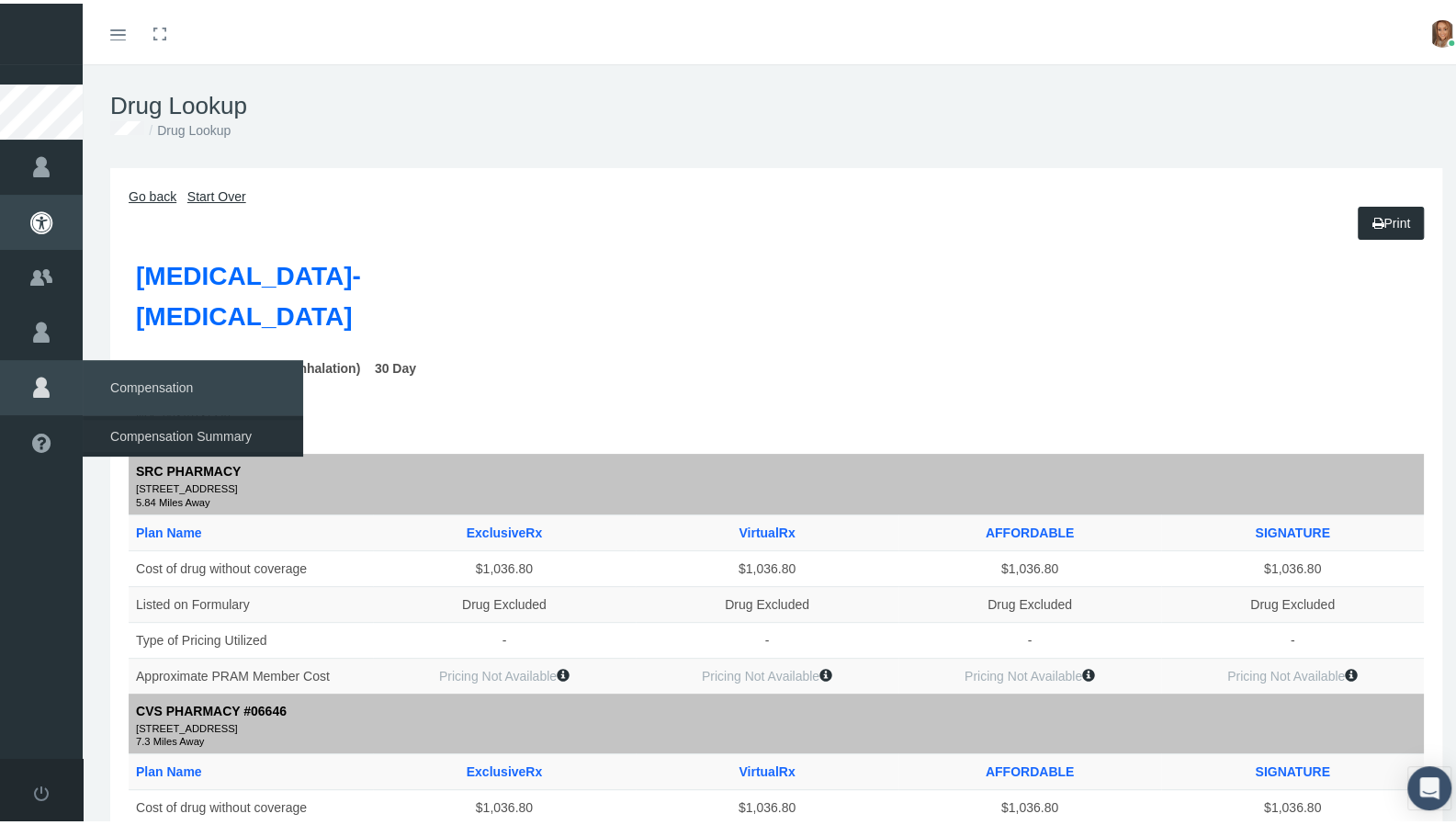
click at [149, 427] on span "Compensation Summary" at bounding box center [180, 432] width 141 height 31
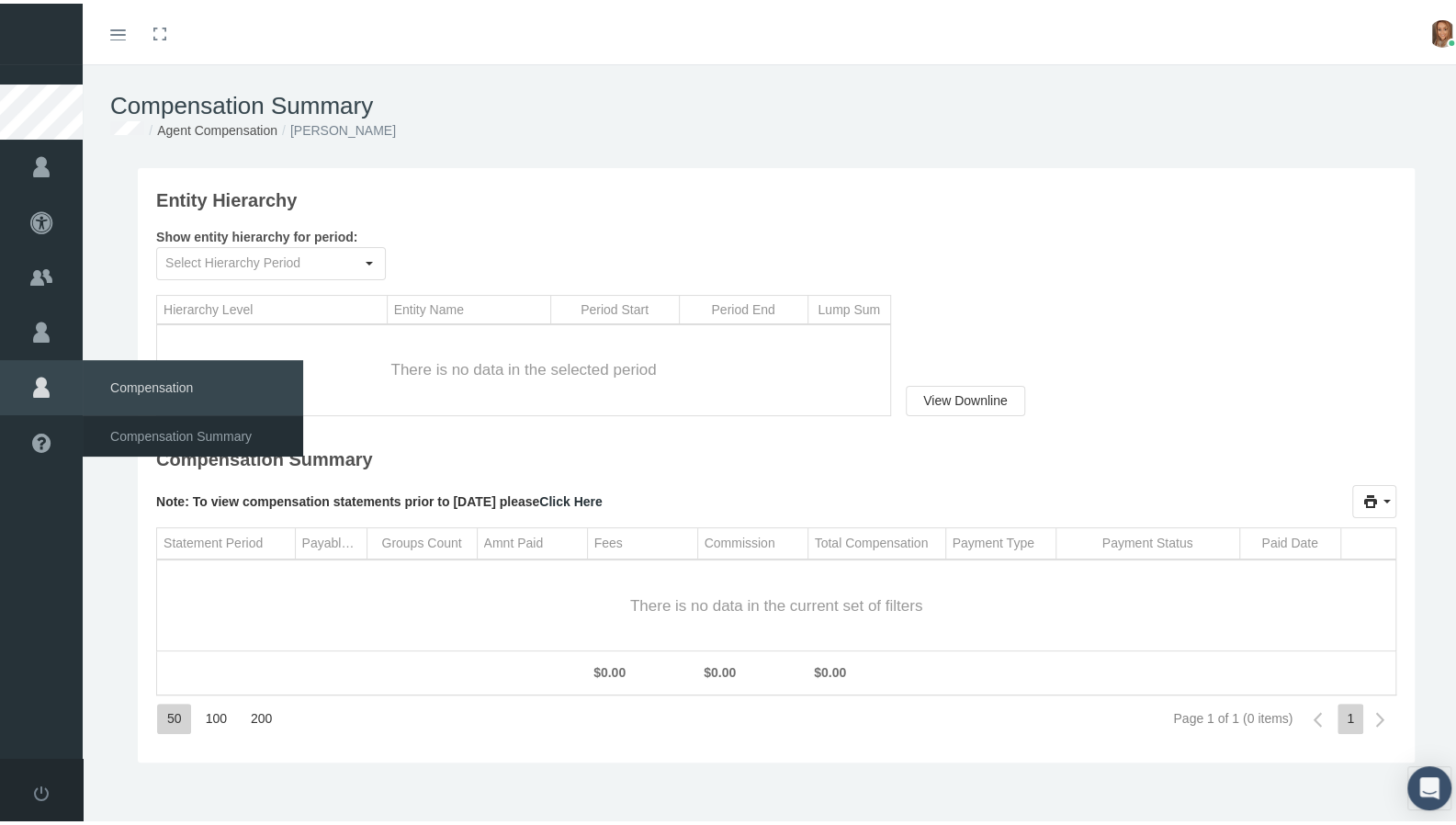
click at [127, 374] on span "Compensation" at bounding box center [192, 384] width 221 height 55
click at [135, 378] on span "Compensation" at bounding box center [192, 384] width 221 height 55
click at [148, 385] on span "Compensation" at bounding box center [192, 384] width 221 height 55
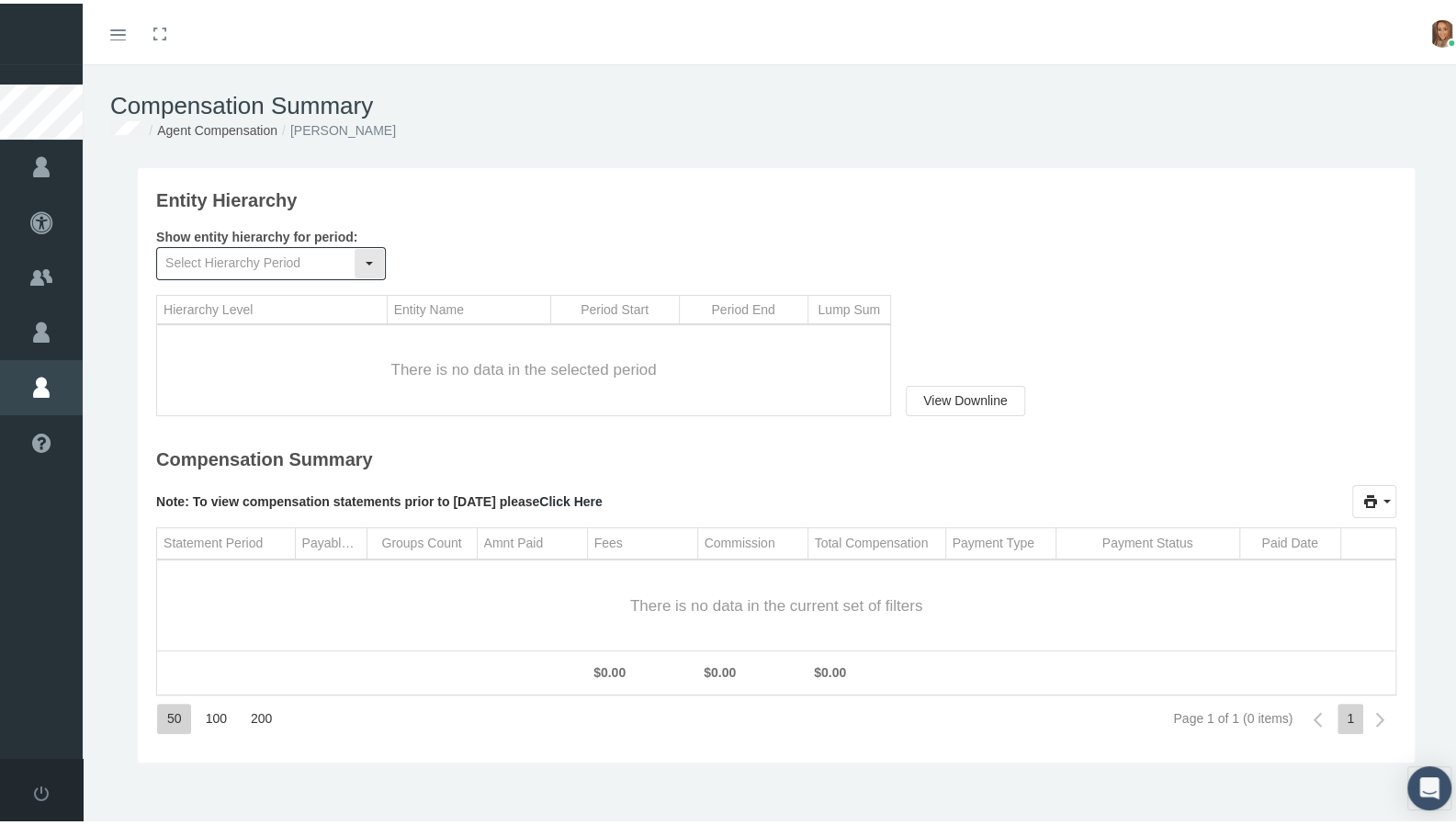
click at [206, 257] on input "text" at bounding box center [256, 260] width 197 height 31
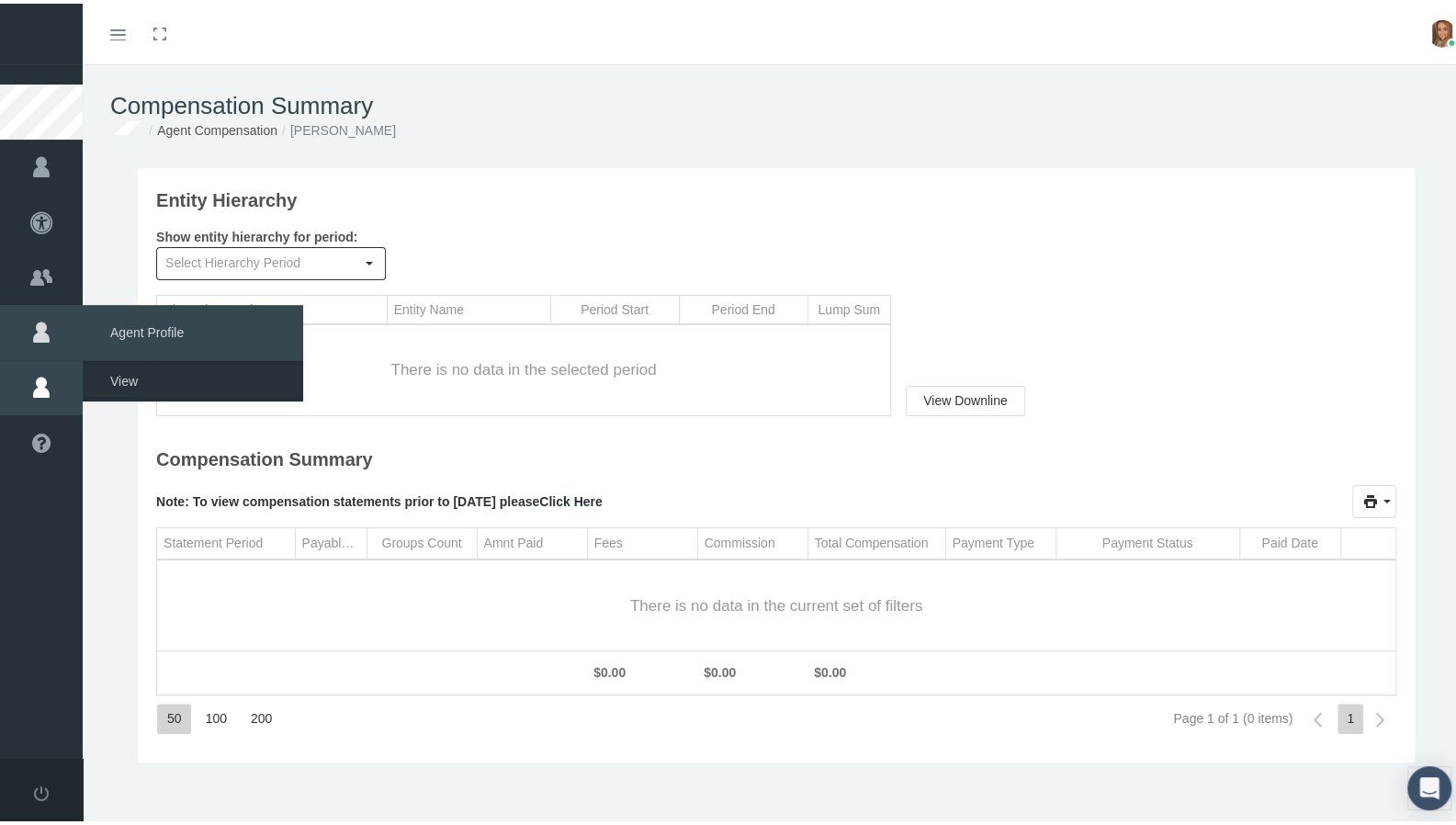
click at [112, 374] on span "View" at bounding box center [123, 377] width 27 height 31
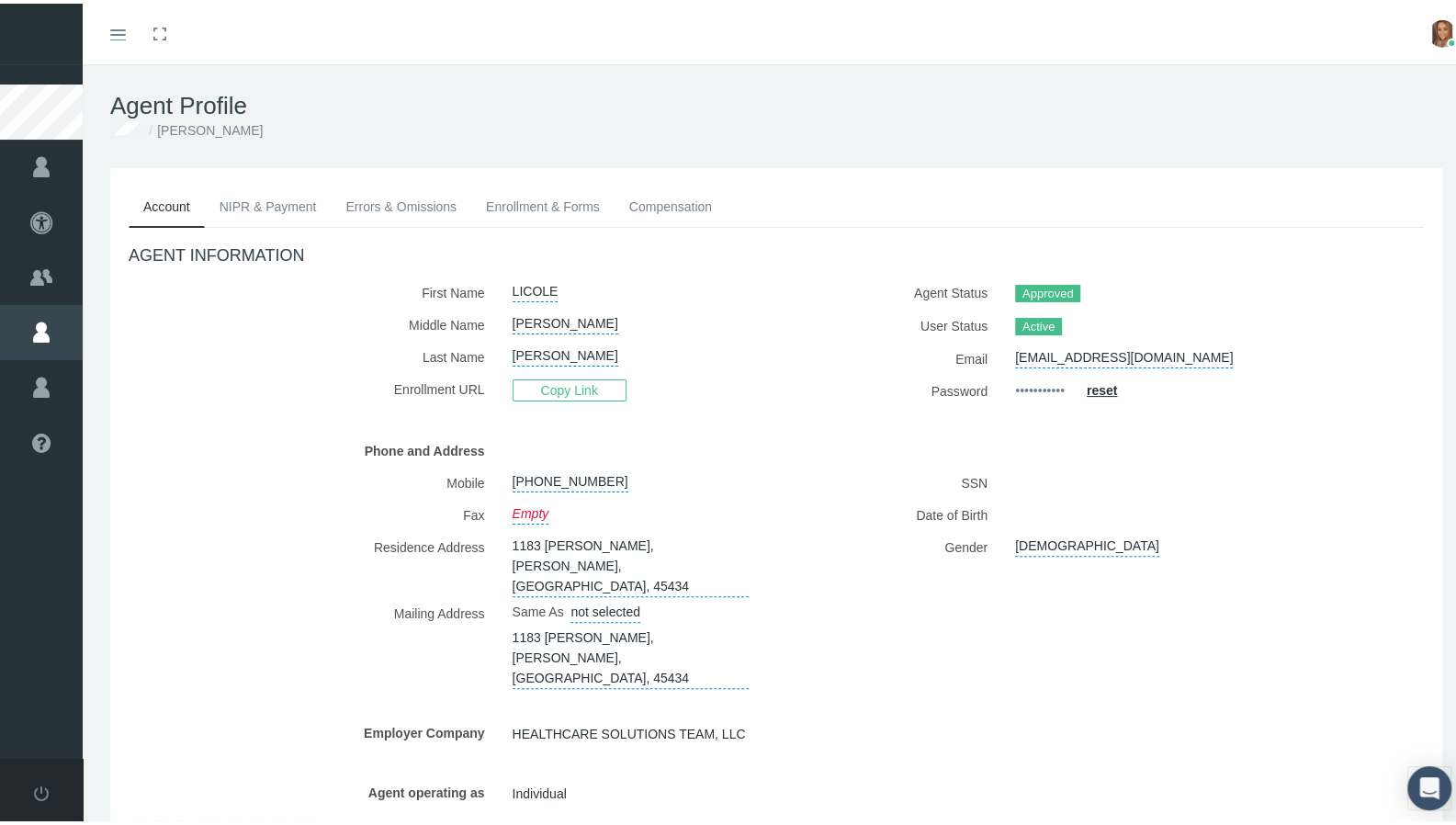
click at [401, 203] on link "Errors & Omissions" at bounding box center [401, 203] width 140 height 41
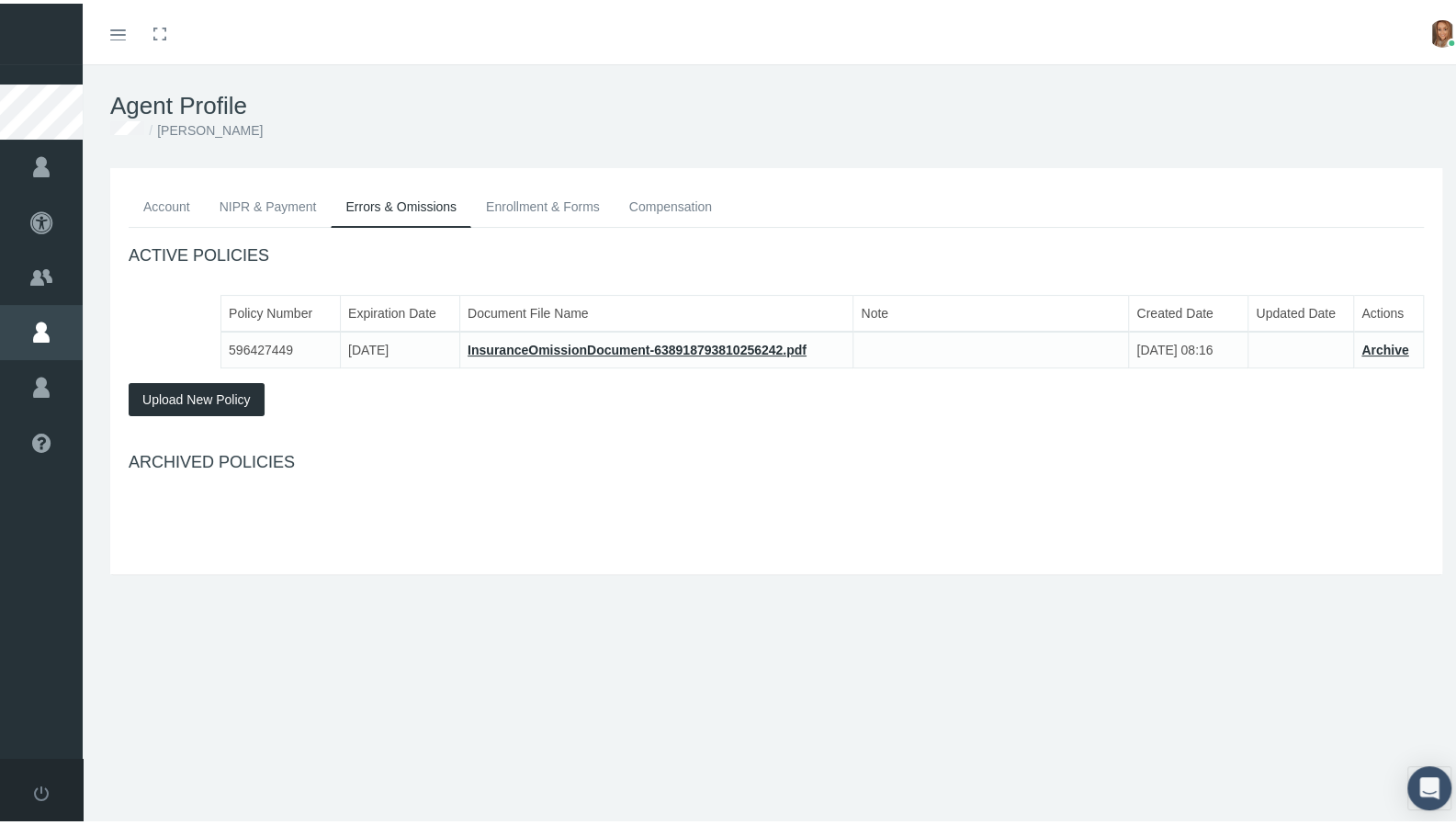
click at [272, 213] on link "NIPR & Payment" at bounding box center [268, 203] width 127 height 41
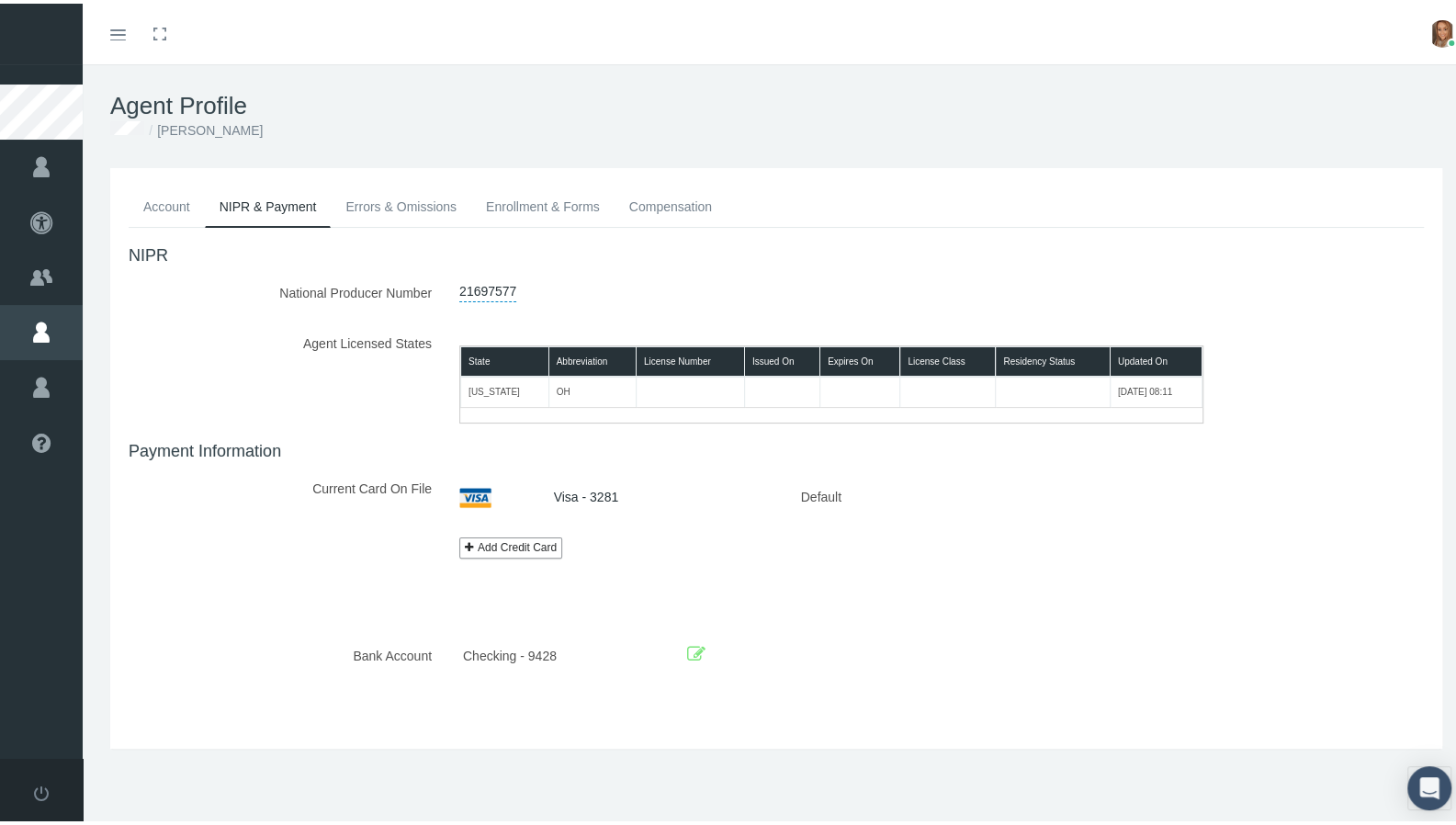
click at [384, 199] on link "Errors & Omissions" at bounding box center [401, 203] width 140 height 41
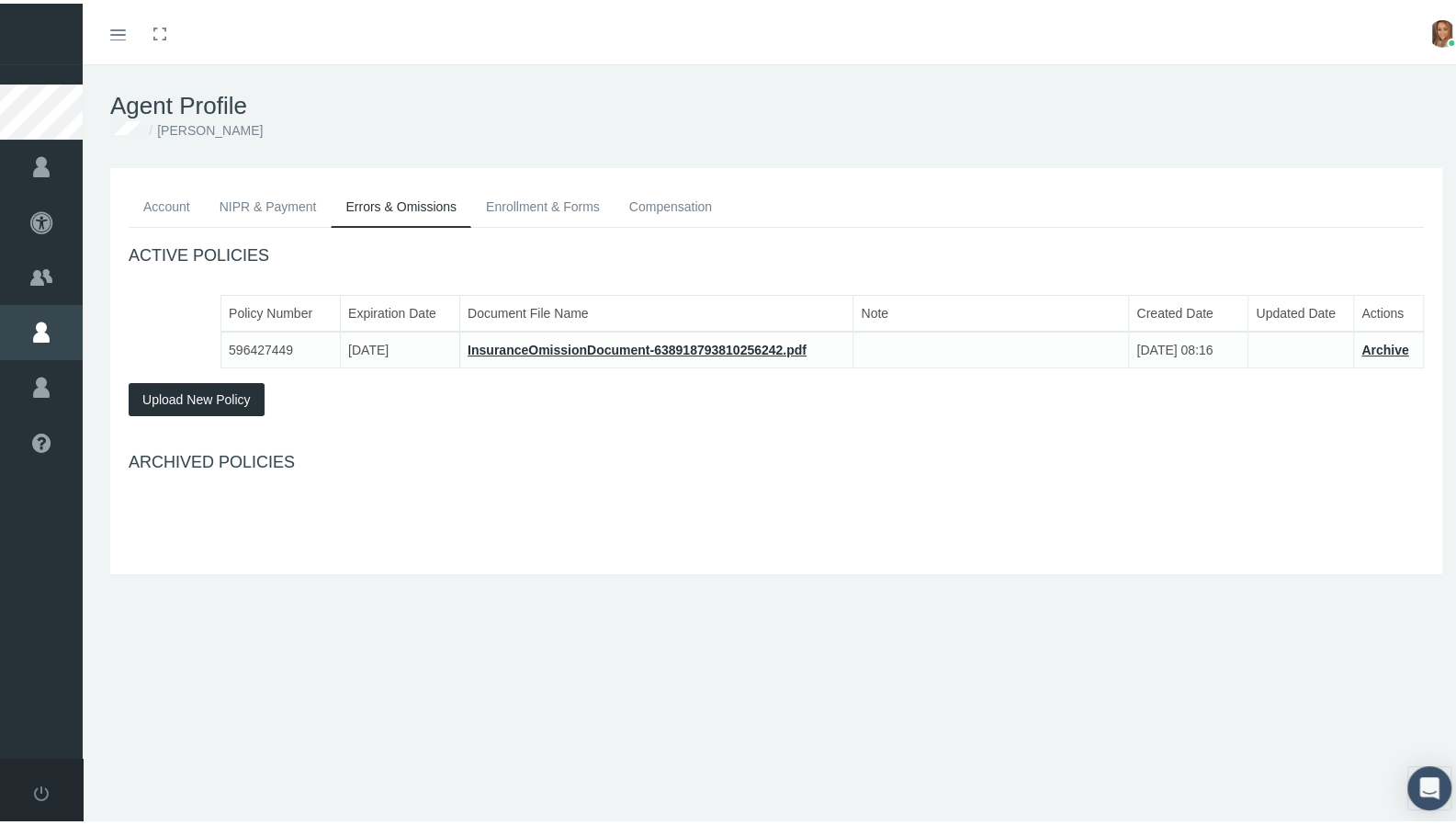
click at [512, 197] on link "Enrollment & Forms" at bounding box center [543, 203] width 143 height 41
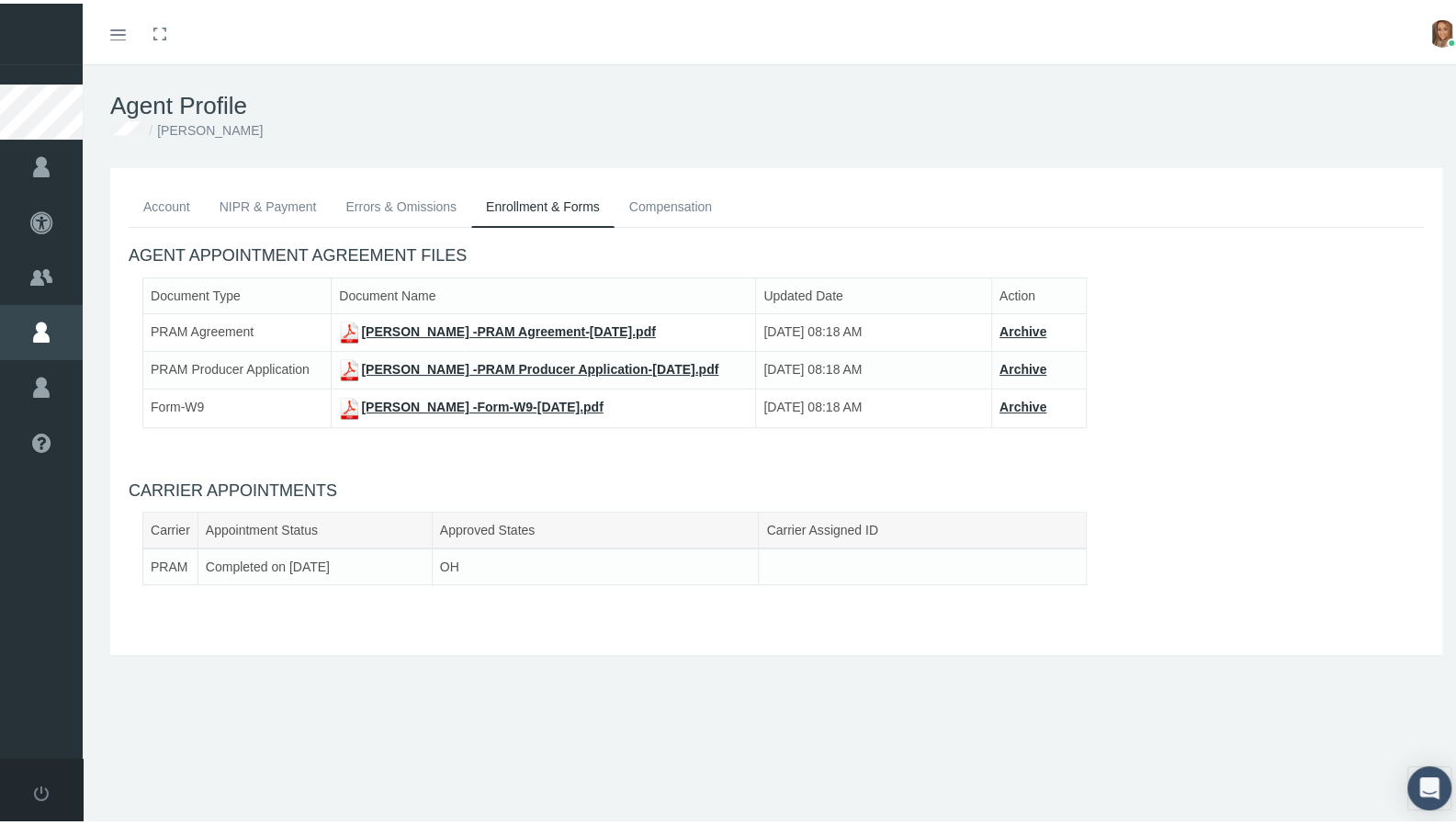
click at [659, 206] on link "Compensation" at bounding box center [671, 203] width 112 height 41
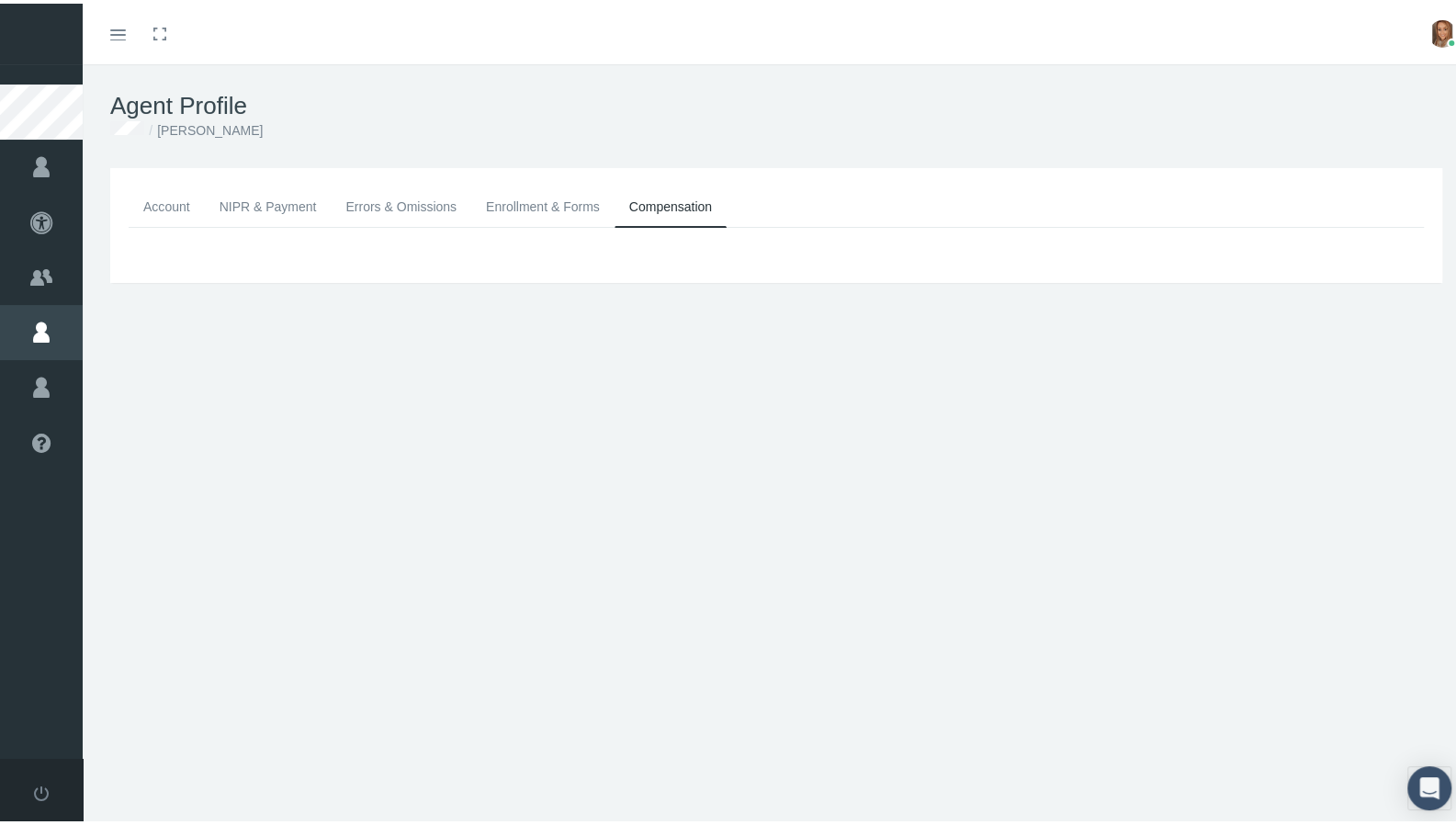
click at [566, 207] on link "Enrollment & Forms" at bounding box center [543, 203] width 143 height 41
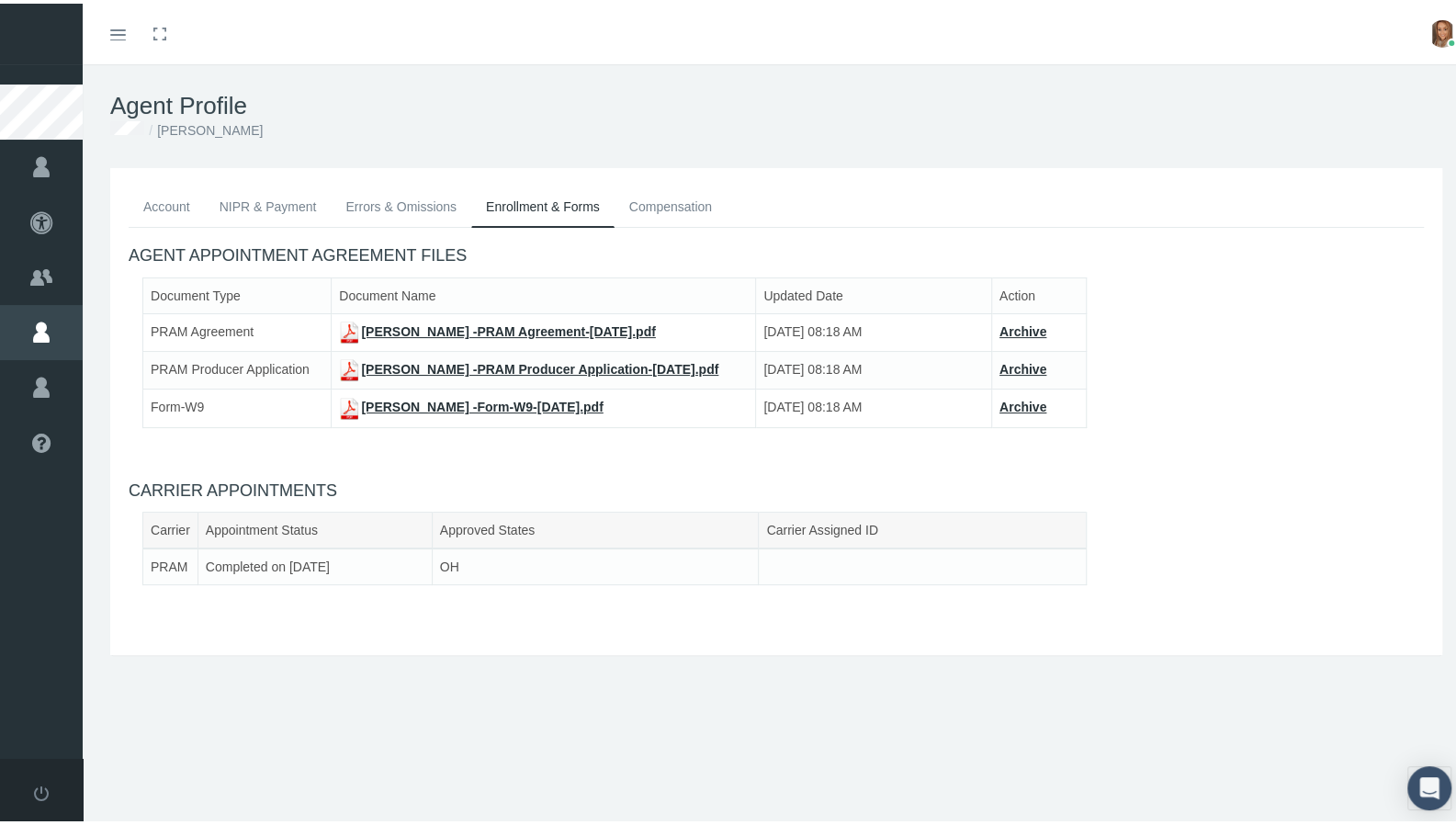
click at [437, 330] on link "LICOLE ANDERSON -PRAM Agreement-Aug 27, 2025.pdf" at bounding box center [497, 329] width 316 height 15
click at [391, 365] on link "LICOLE ANDERSON -PRAM Producer Application-Aug 27, 2025.pdf" at bounding box center [529, 366] width 380 height 15
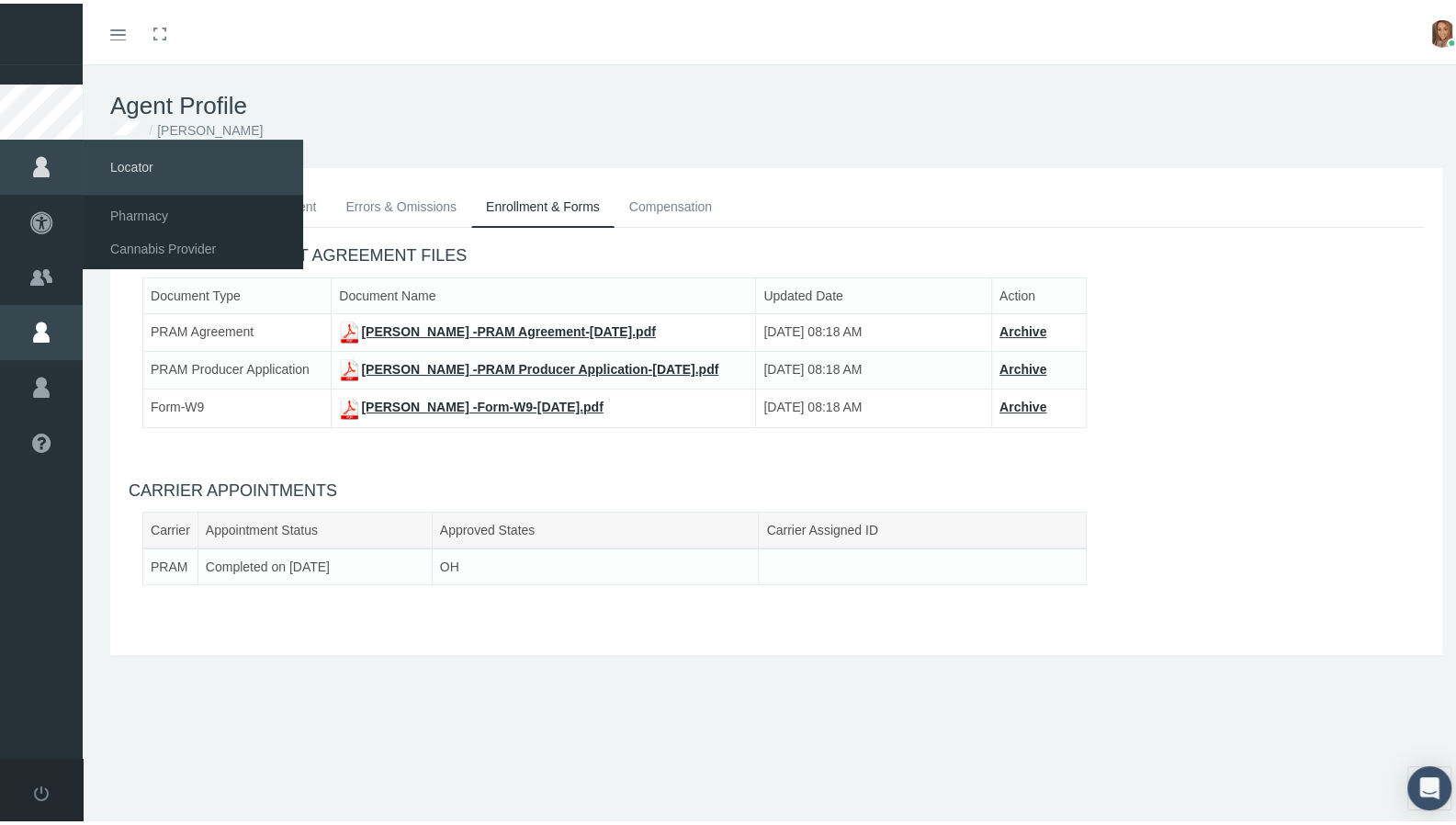
click at [31, 161] on icon at bounding box center [41, 164] width 82 height 55
click at [157, 215] on span "Pharmacy" at bounding box center [138, 212] width 58 height 31
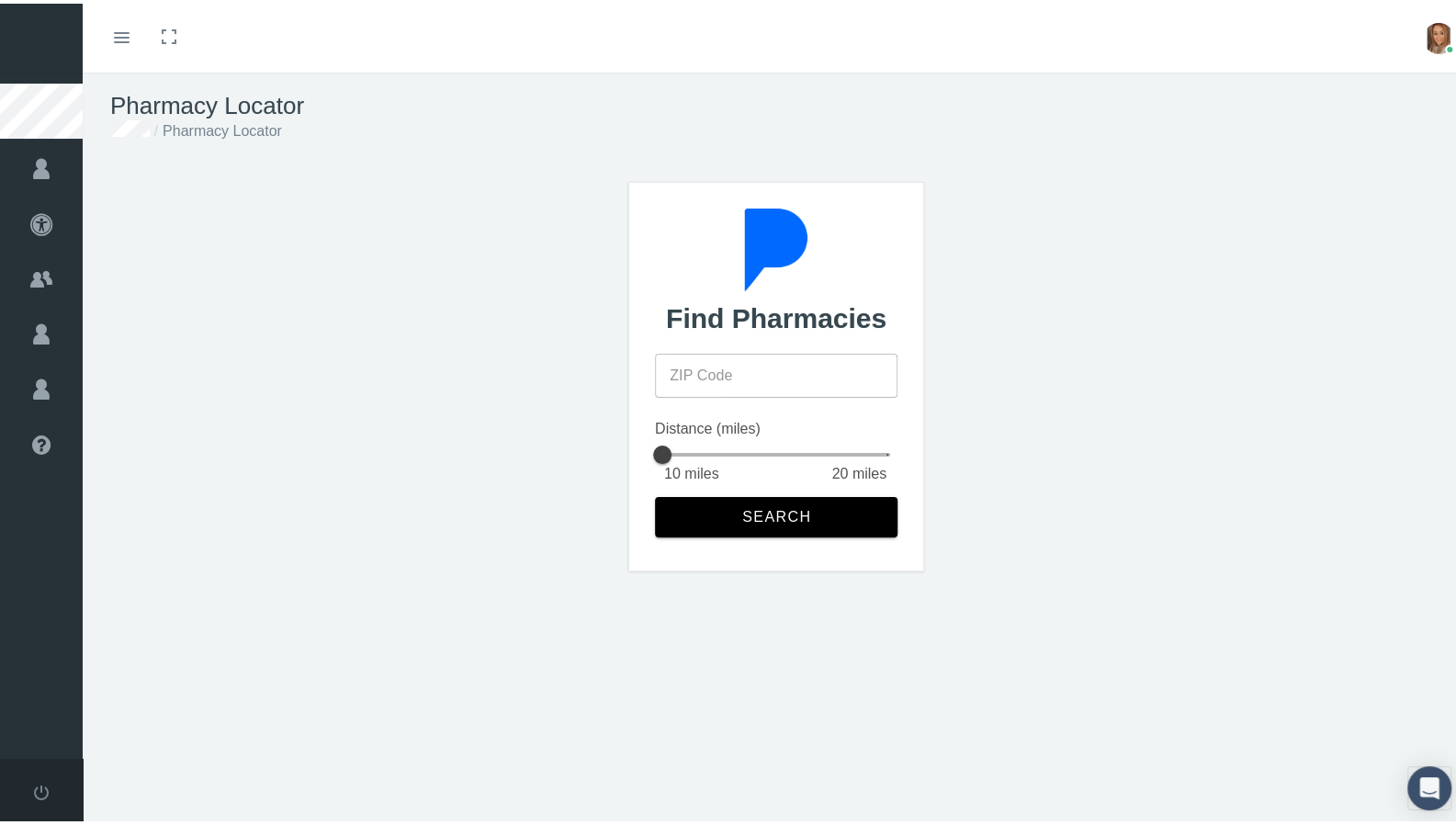
click at [771, 386] on input "ZIP Code" at bounding box center [777, 372] width 243 height 45
type input "47346"
click at [794, 524] on button "Search" at bounding box center [777, 513] width 243 height 41
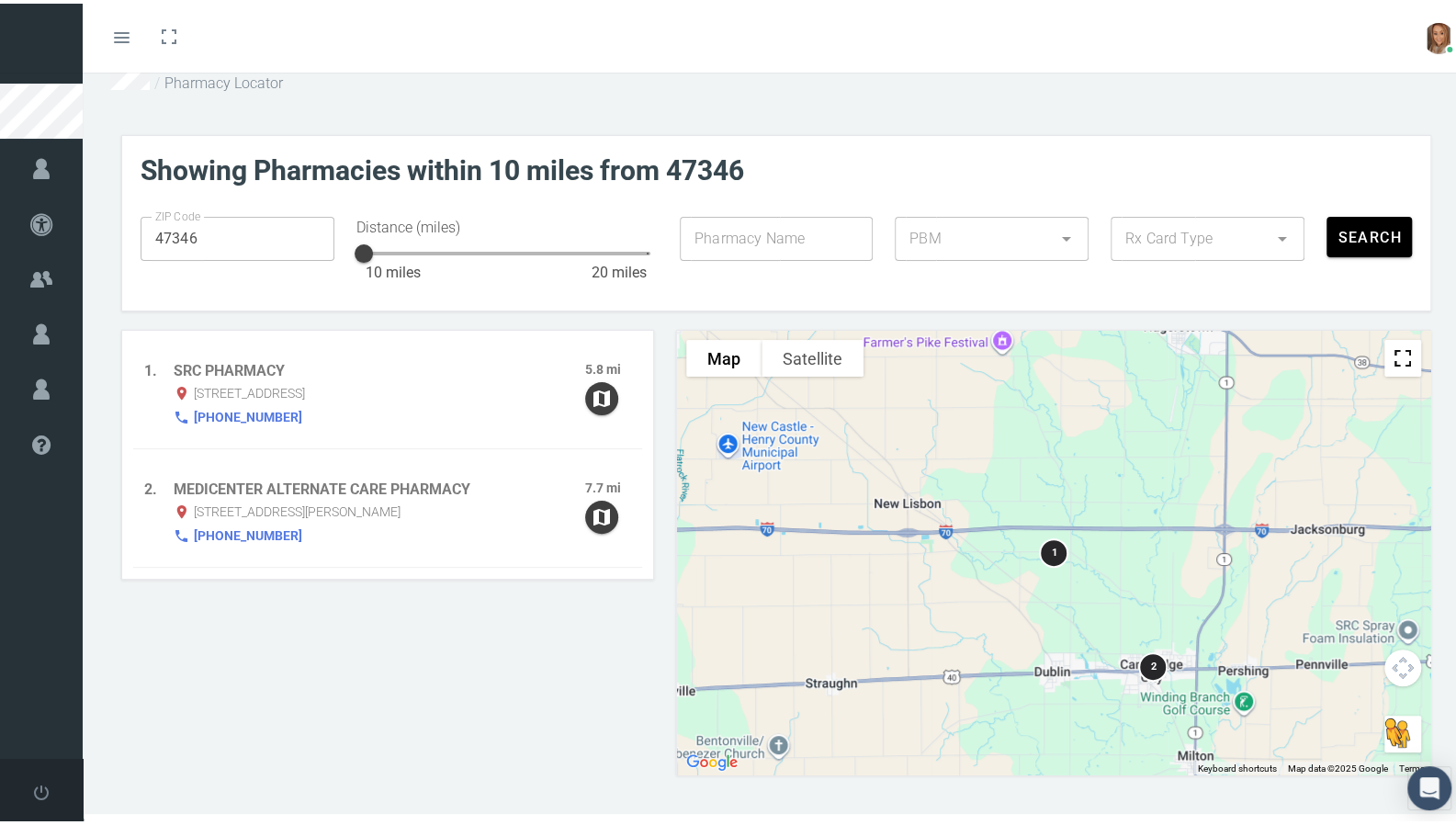
scroll to position [52, 0]
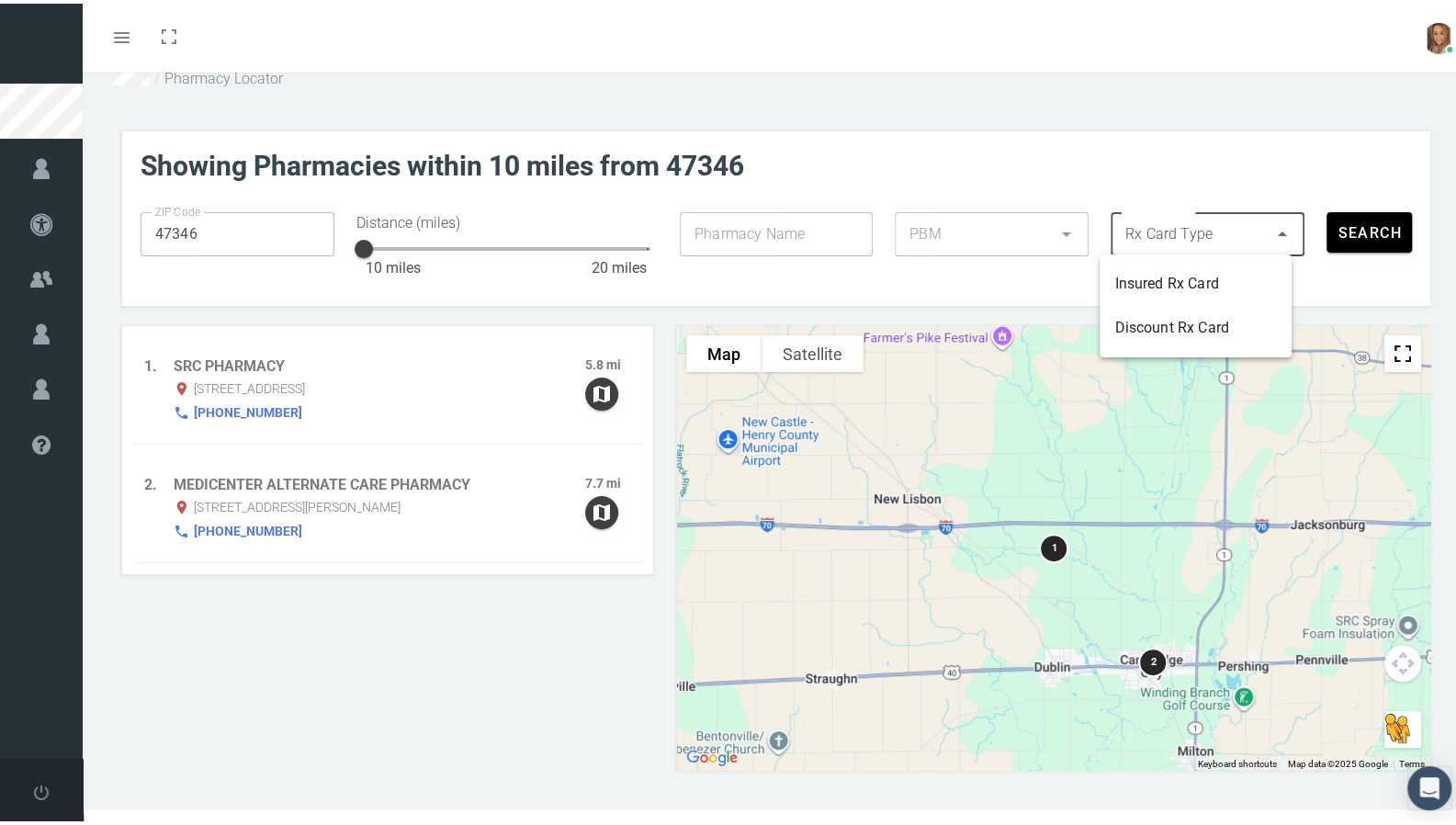
click at [1169, 229] on div at bounding box center [1190, 230] width 157 height 45
click at [1172, 336] on div "Discount Rx Card" at bounding box center [1195, 324] width 191 height 45
click at [1339, 230] on span "Search" at bounding box center [1369, 229] width 65 height 17
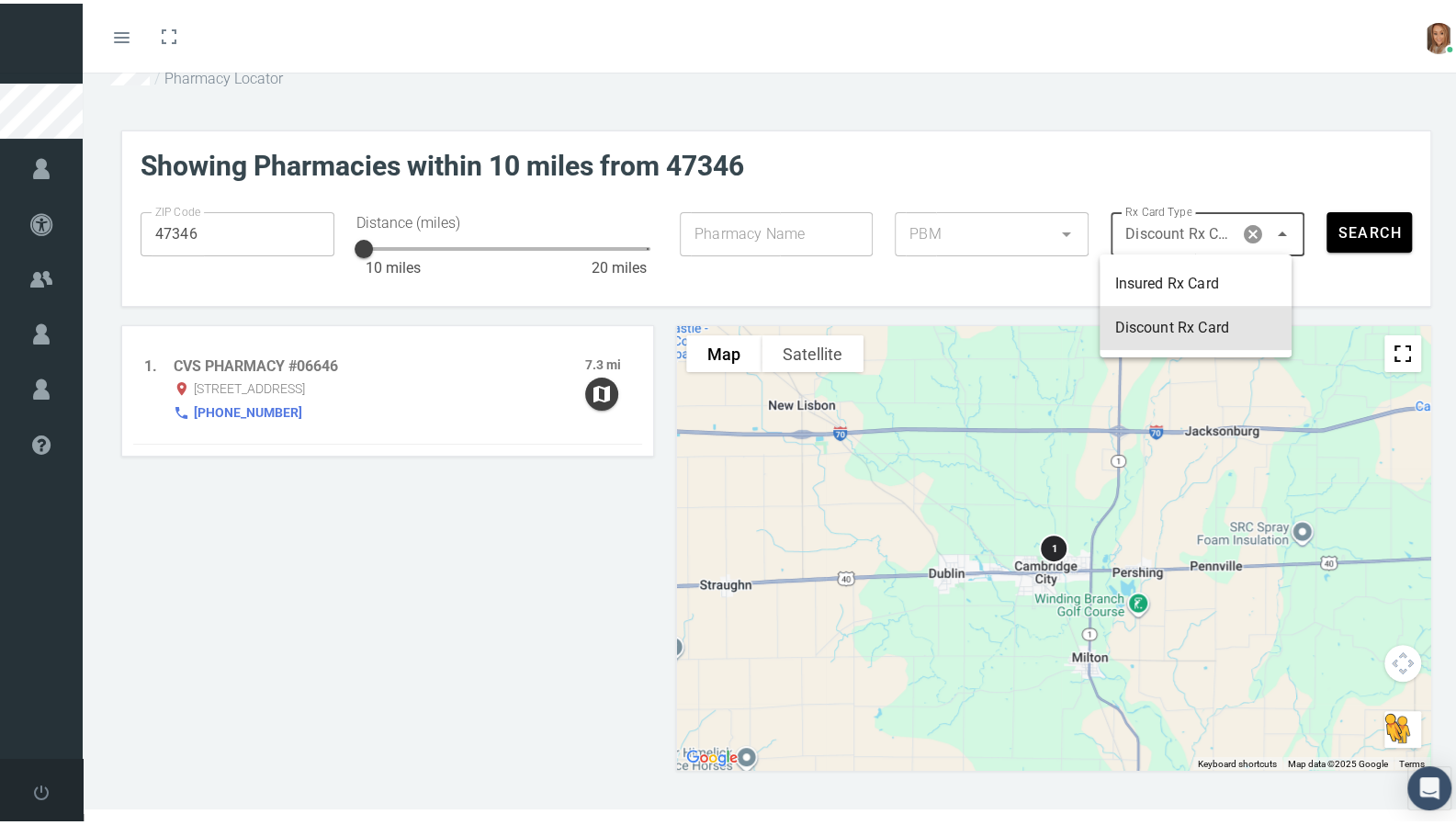
click at [1170, 233] on span "Discount Rx Card" at bounding box center [1178, 230] width 107 height 22
click at [1182, 290] on div "Insured Rx Card" at bounding box center [1195, 279] width 162 height 22
type input "1"
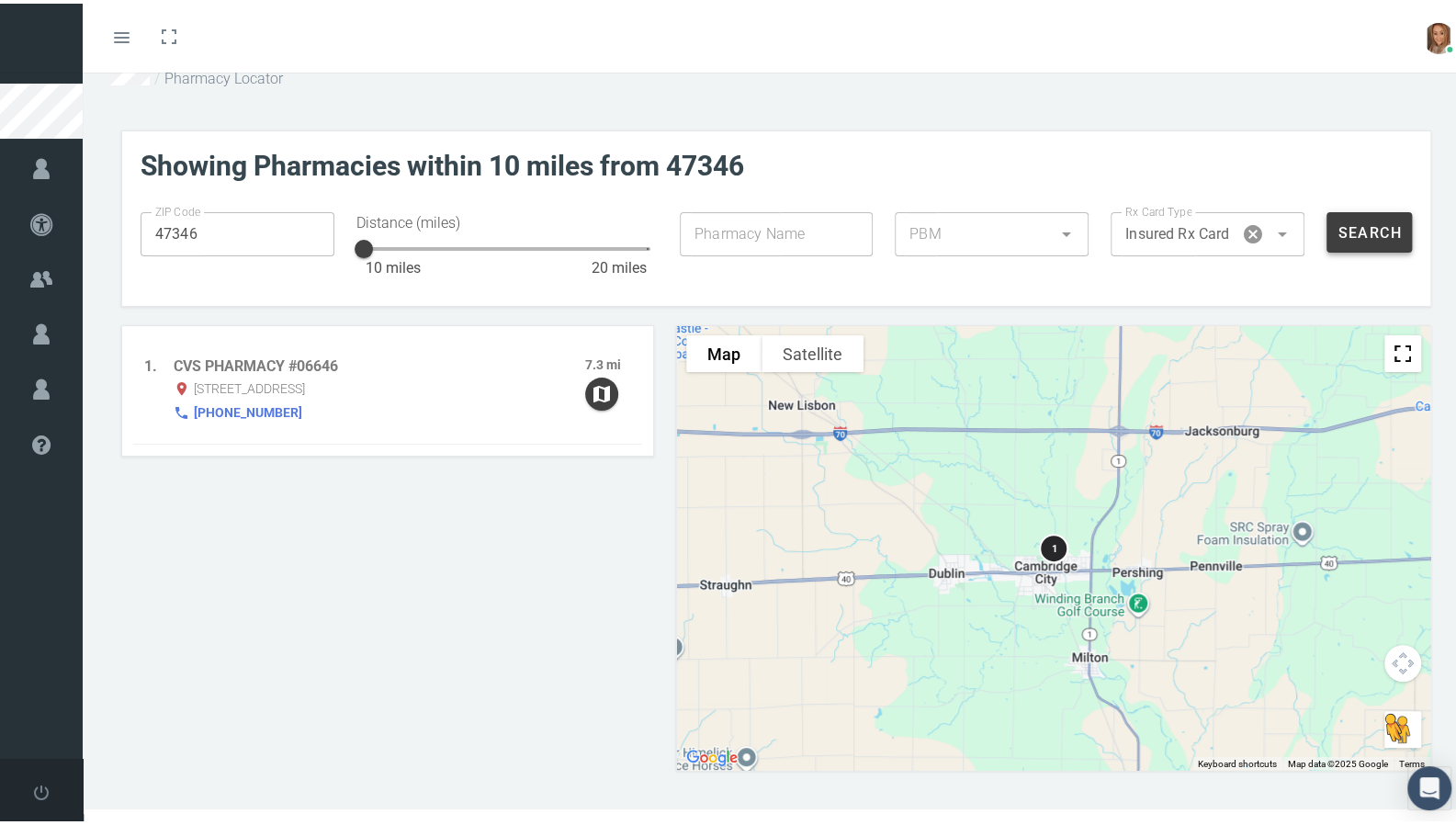
click at [1357, 227] on span "Search" at bounding box center [1369, 229] width 65 height 17
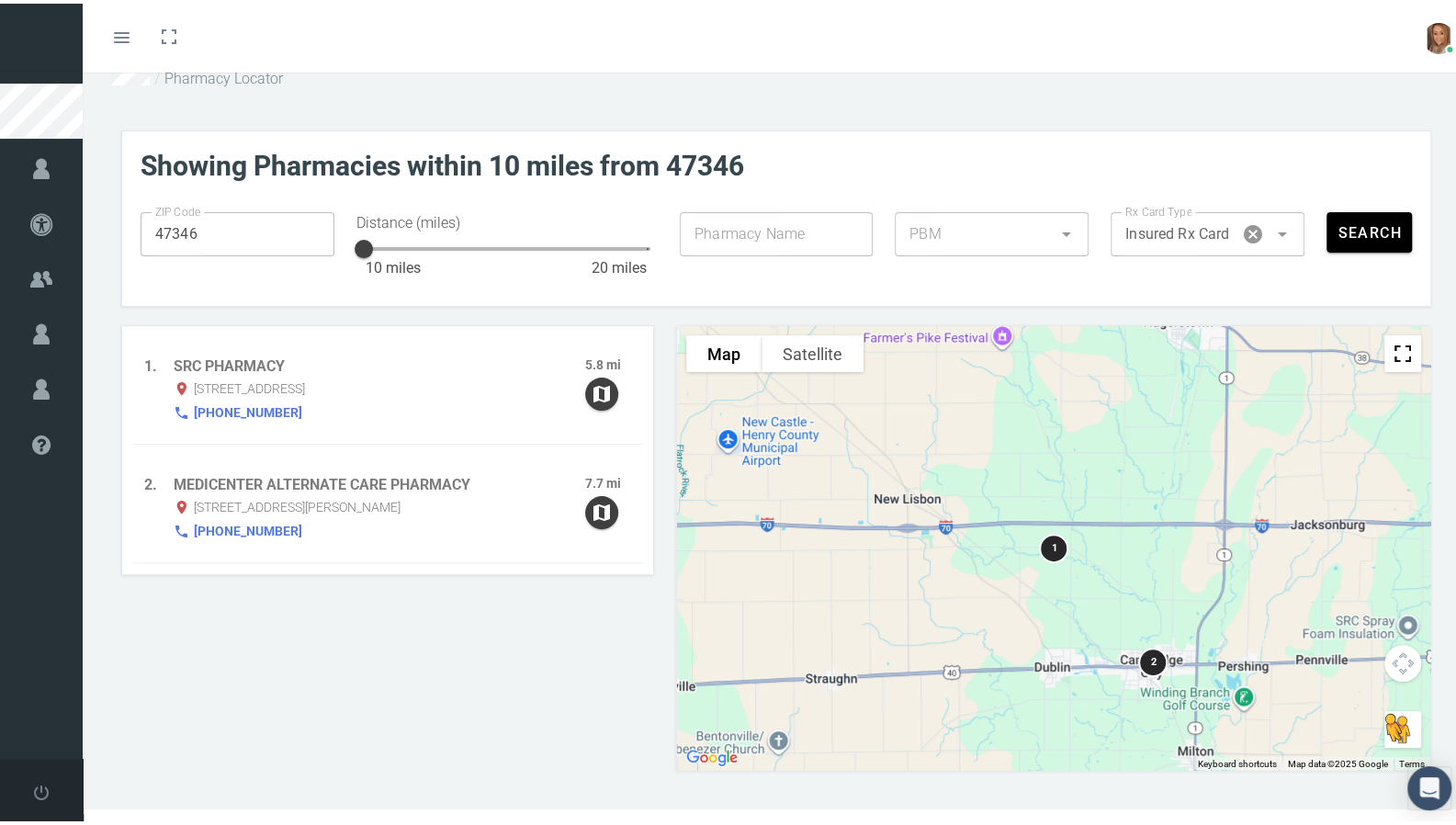
click at [1039, 547] on div "1" at bounding box center [1053, 545] width 29 height 29
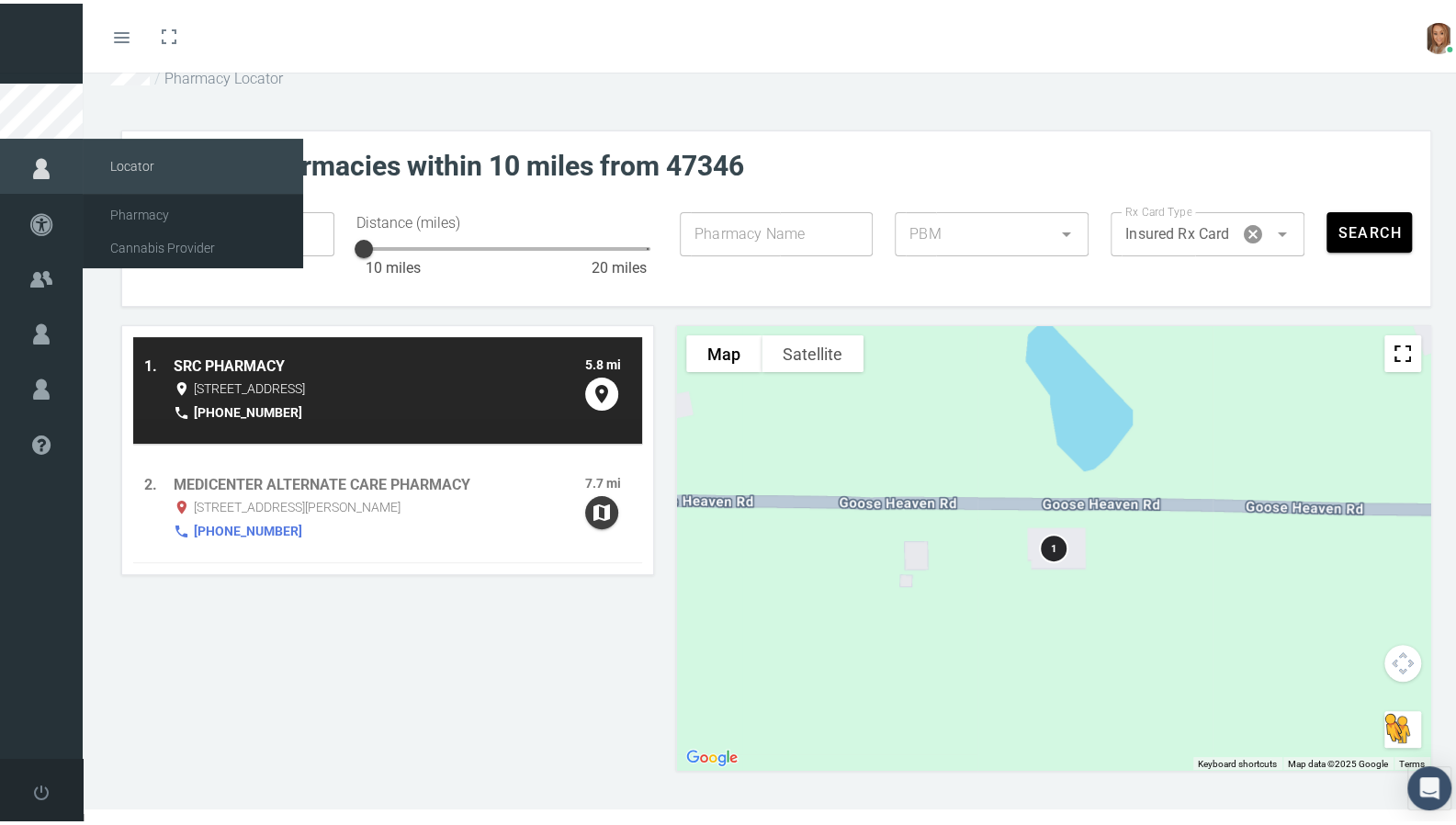
click at [34, 158] on icon at bounding box center [41, 164] width 82 height 58
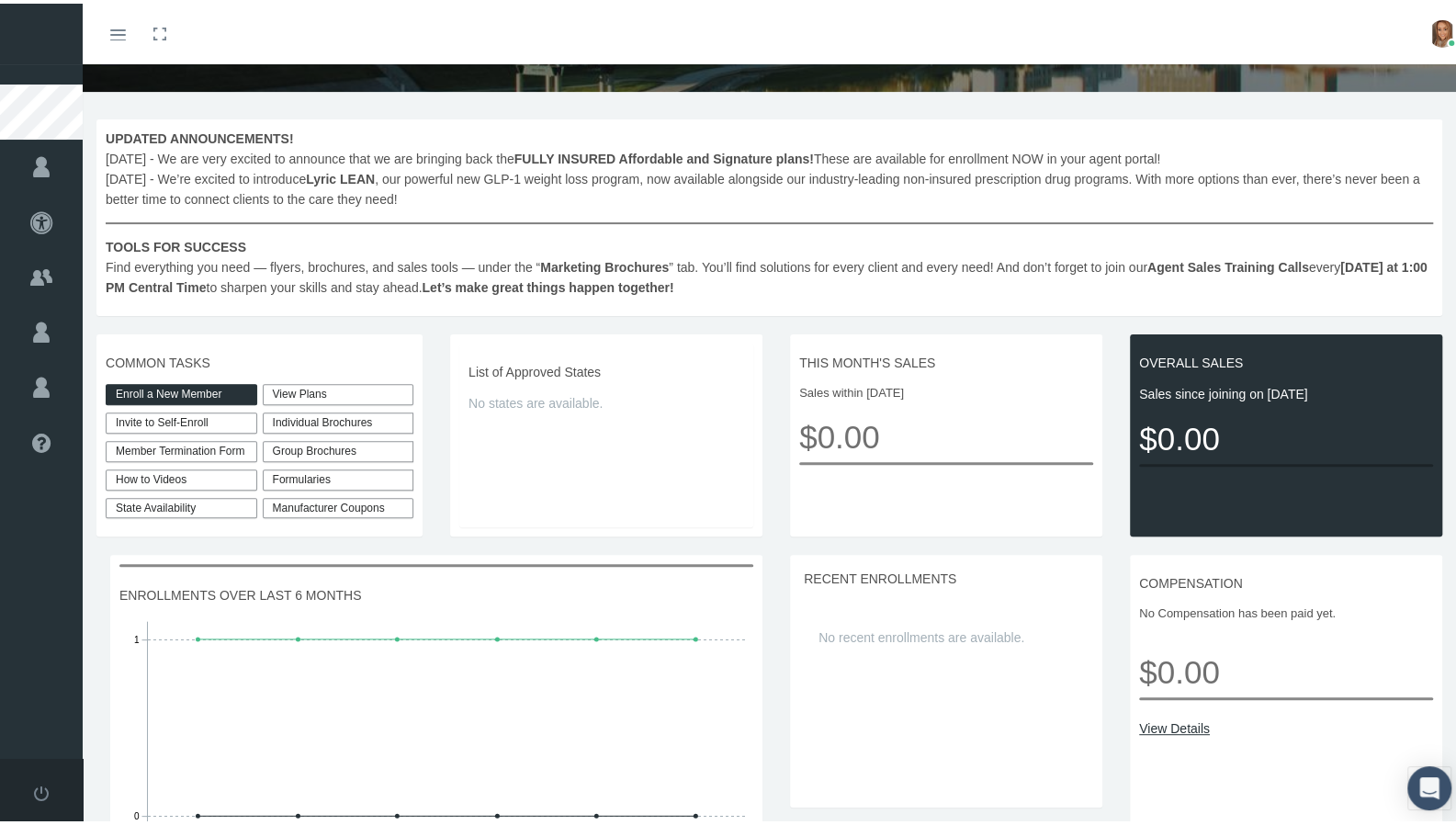
scroll to position [232, 0]
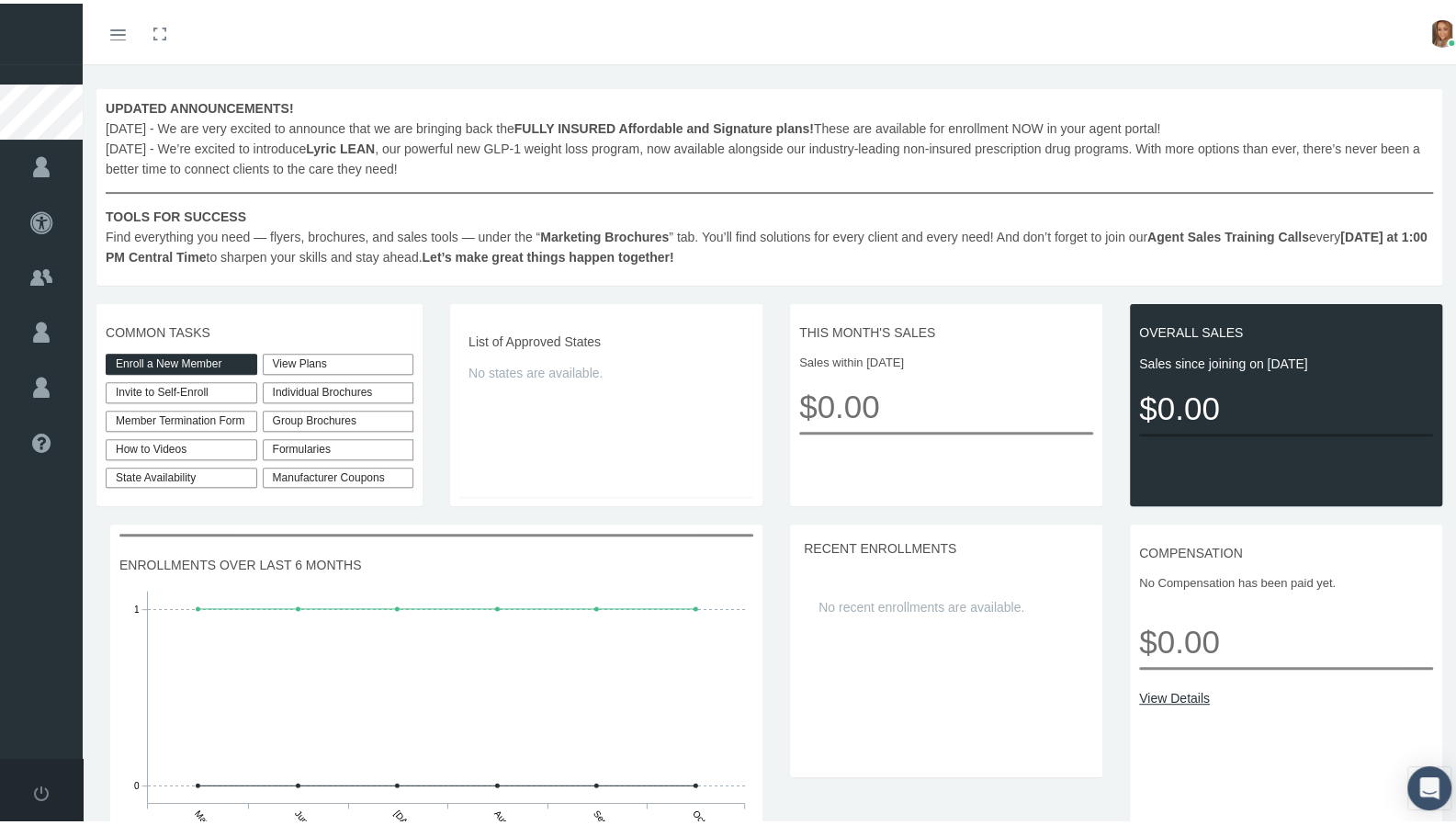
click at [520, 343] on span "List of Approved States" at bounding box center [606, 337] width 276 height 20
click at [520, 383] on div "List of Approved States No states are available." at bounding box center [606, 402] width 294 height 184
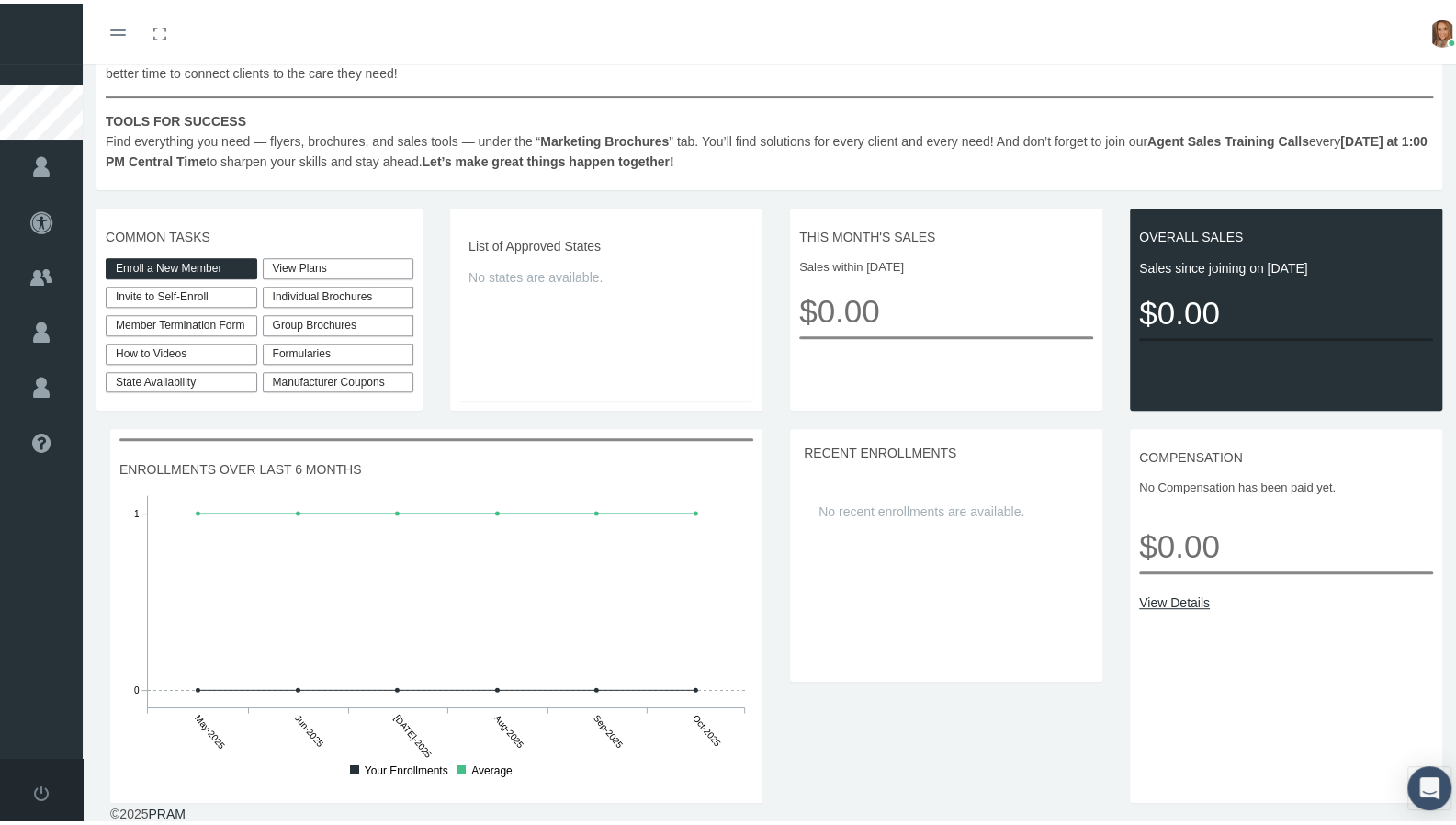
scroll to position [0, 0]
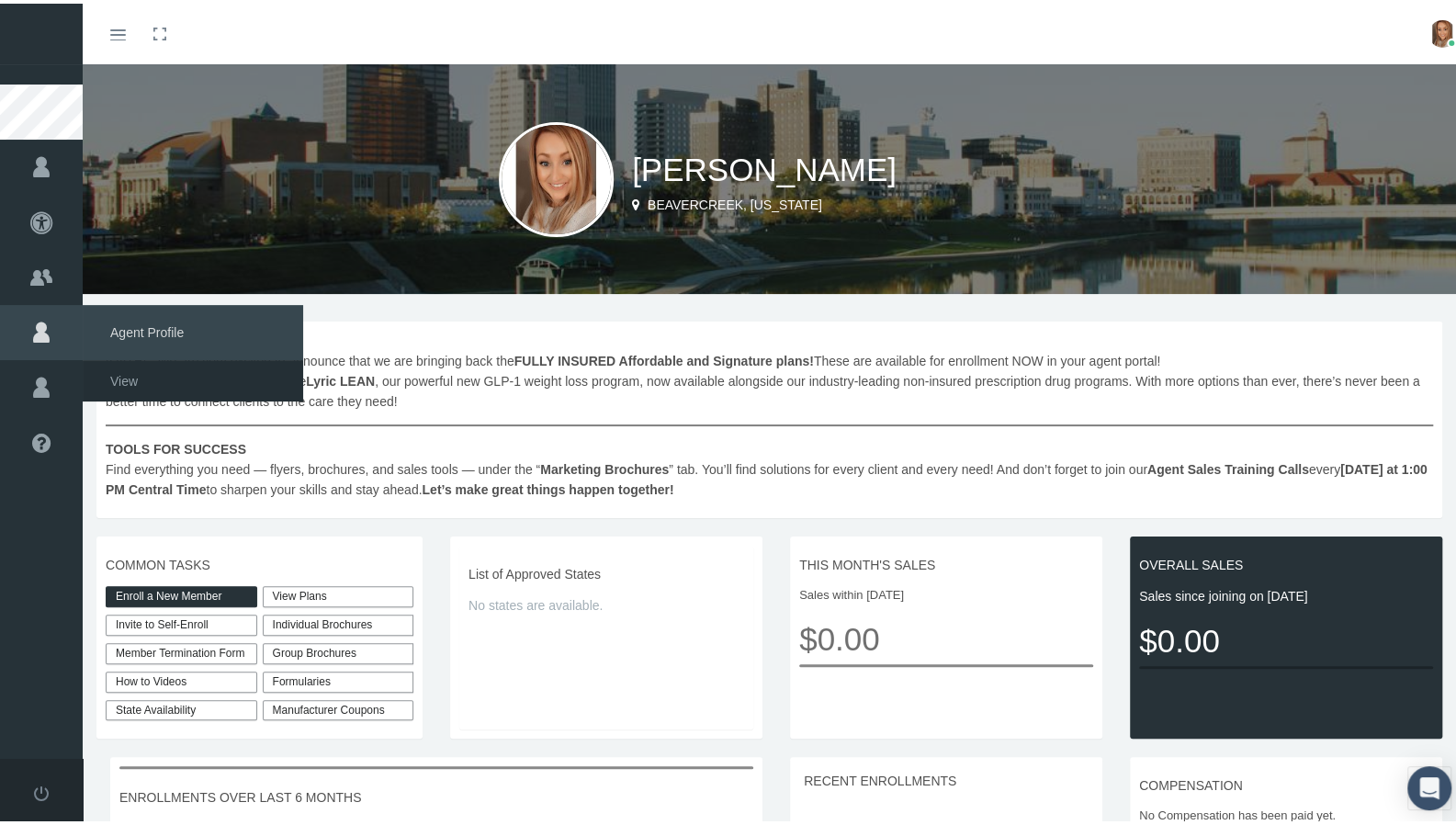
click at [150, 323] on span "Agent Profile" at bounding box center [192, 329] width 221 height 55
click at [141, 374] on link "View" at bounding box center [192, 377] width 221 height 32
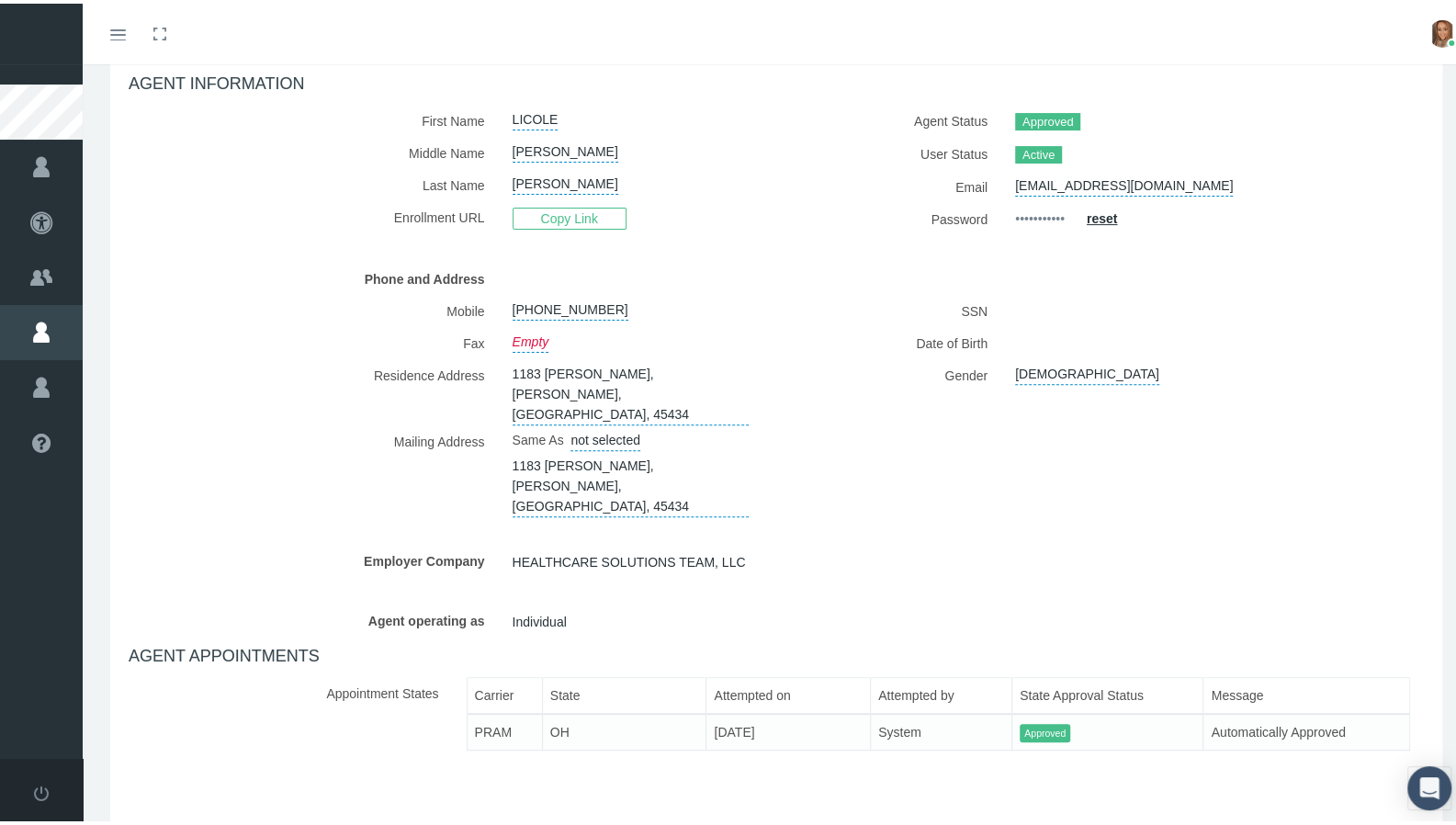
scroll to position [197, 0]
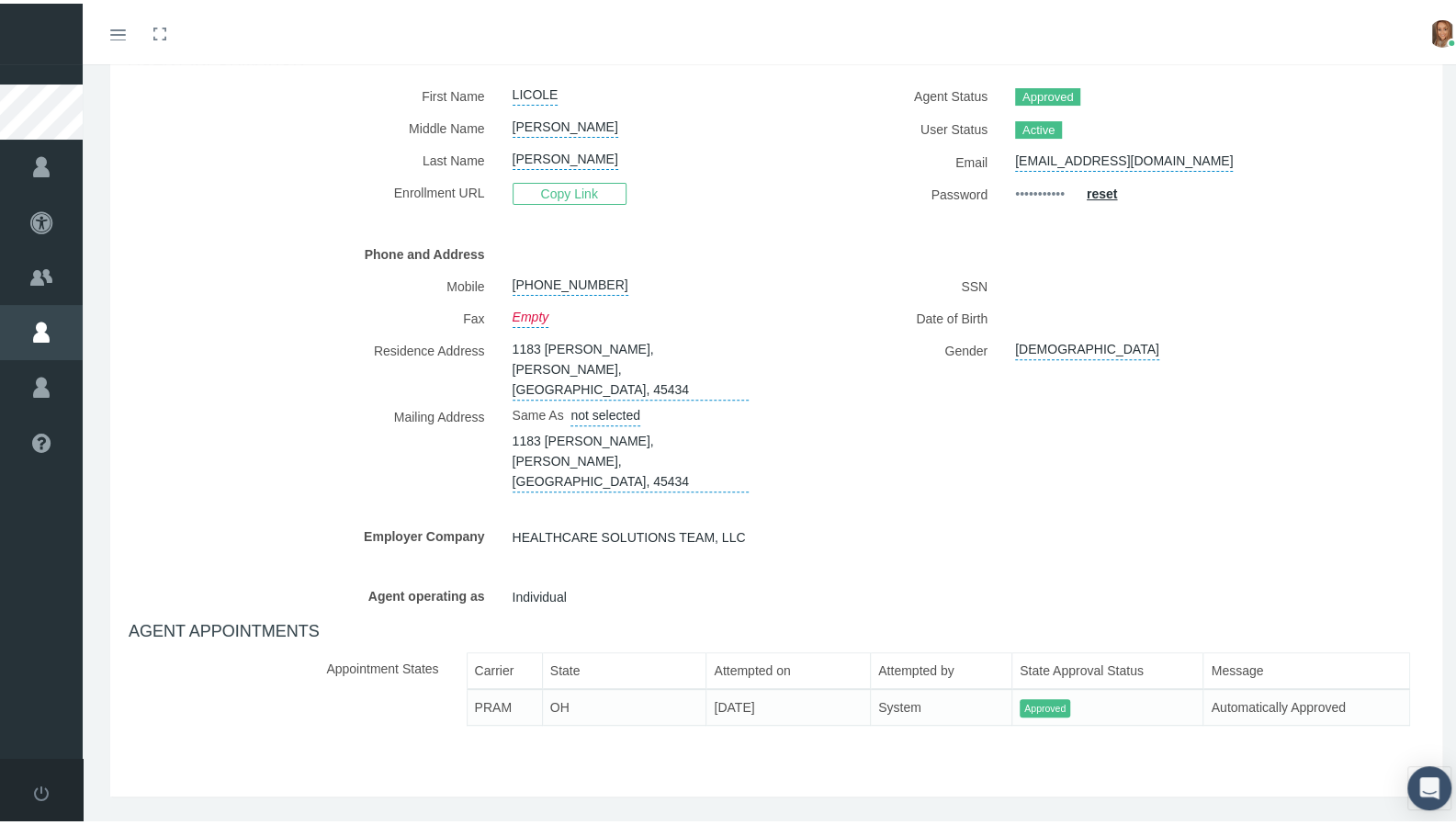
click at [282, 649] on label "Appointment States" at bounding box center [291, 693] width 324 height 89
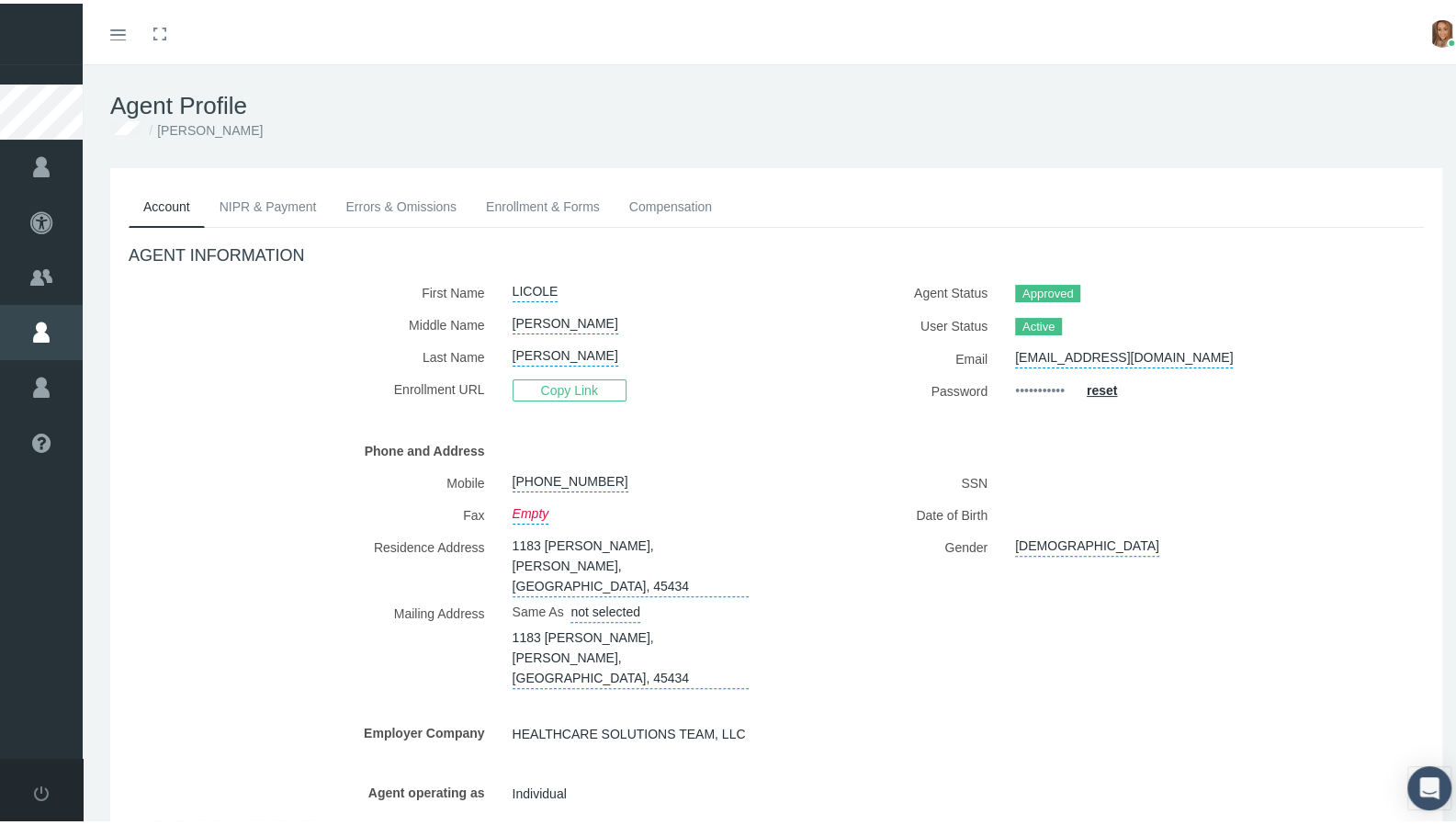
click at [548, 214] on link "Enrollment & Forms" at bounding box center [543, 203] width 143 height 41
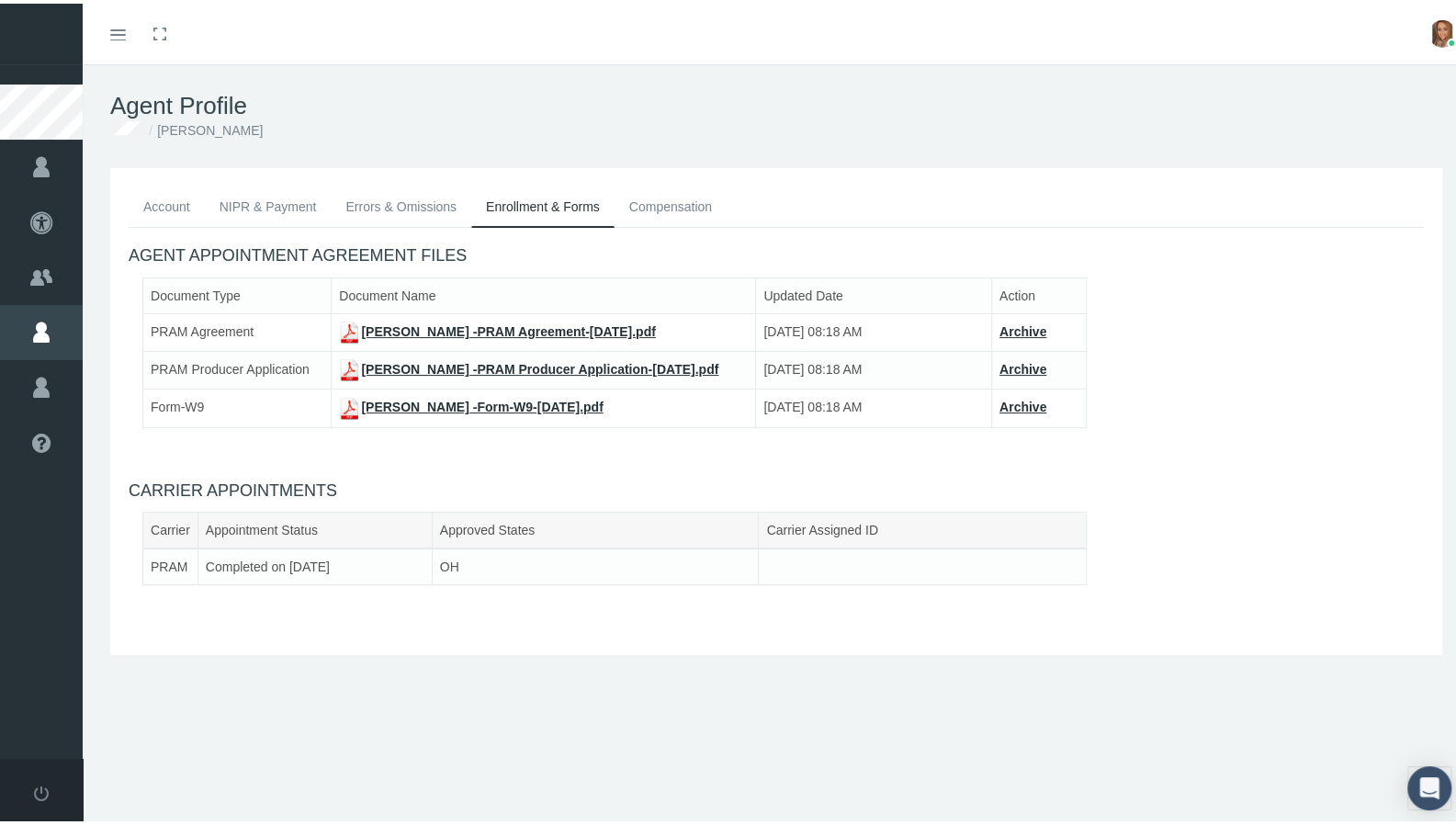
scroll to position [41, 0]
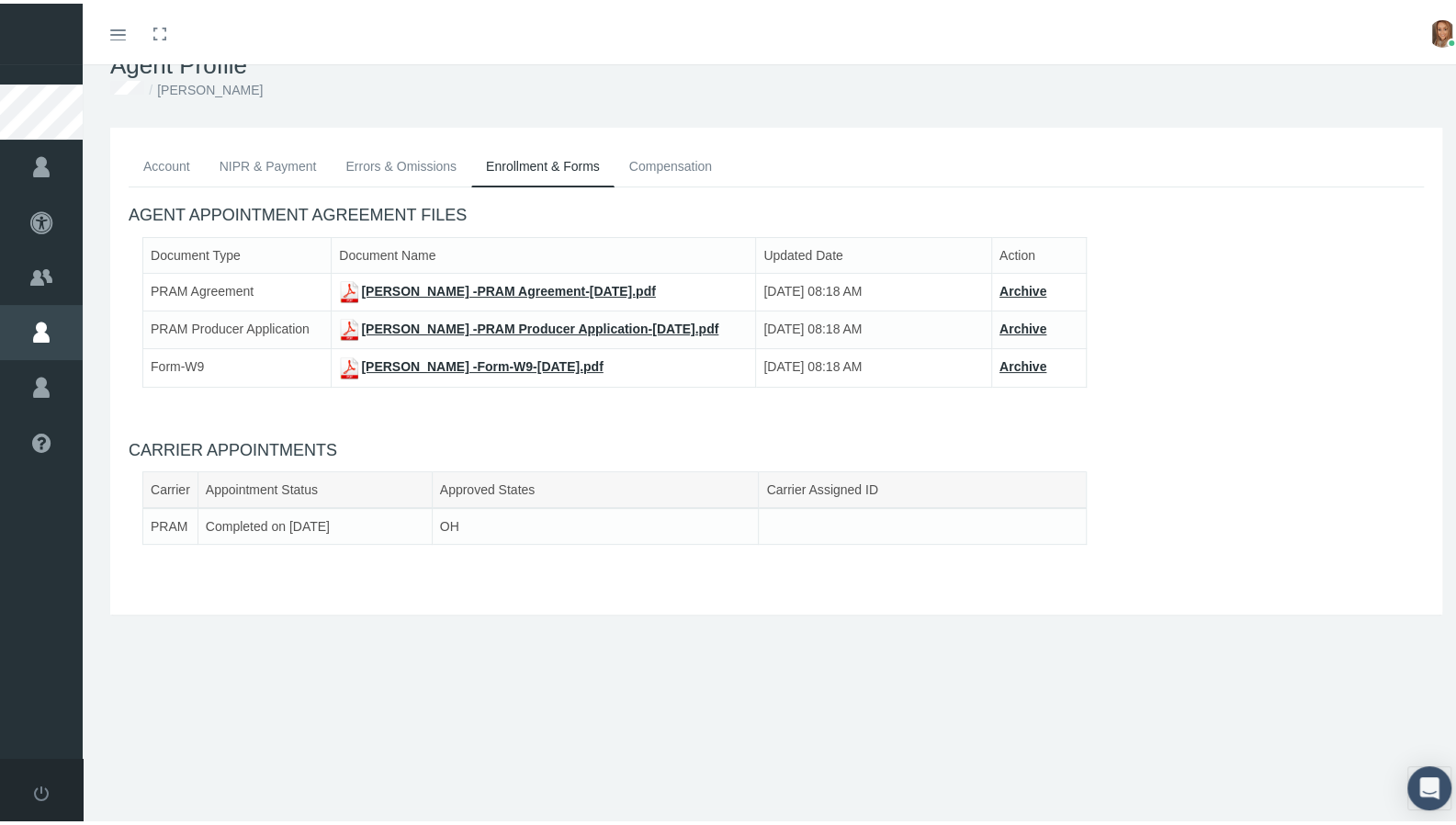
click at [637, 163] on link "Compensation" at bounding box center [671, 162] width 112 height 41
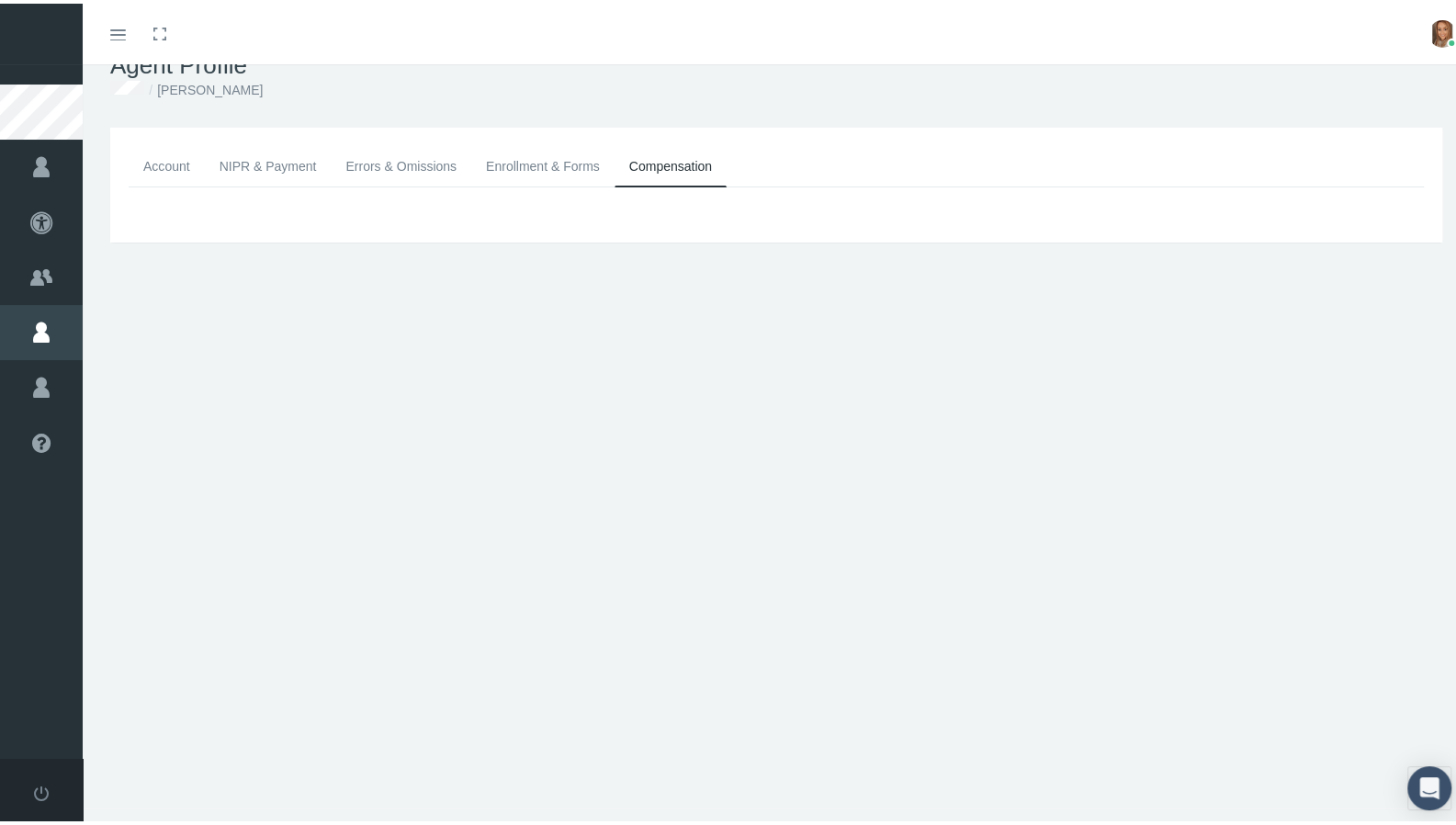
click at [542, 168] on link "Enrollment & Forms" at bounding box center [543, 162] width 143 height 41
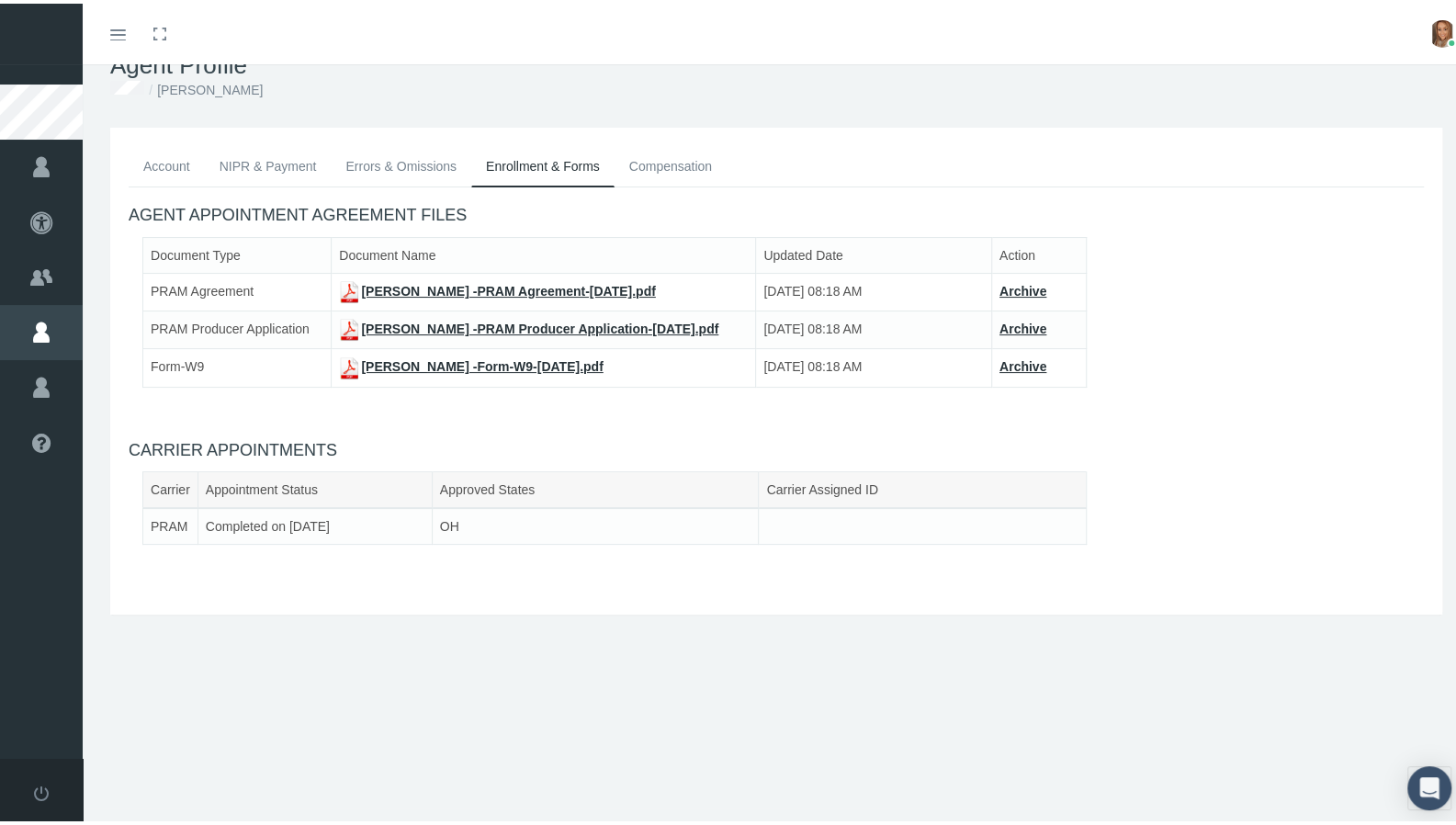
click at [167, 169] on link "Account" at bounding box center [167, 162] width 77 height 41
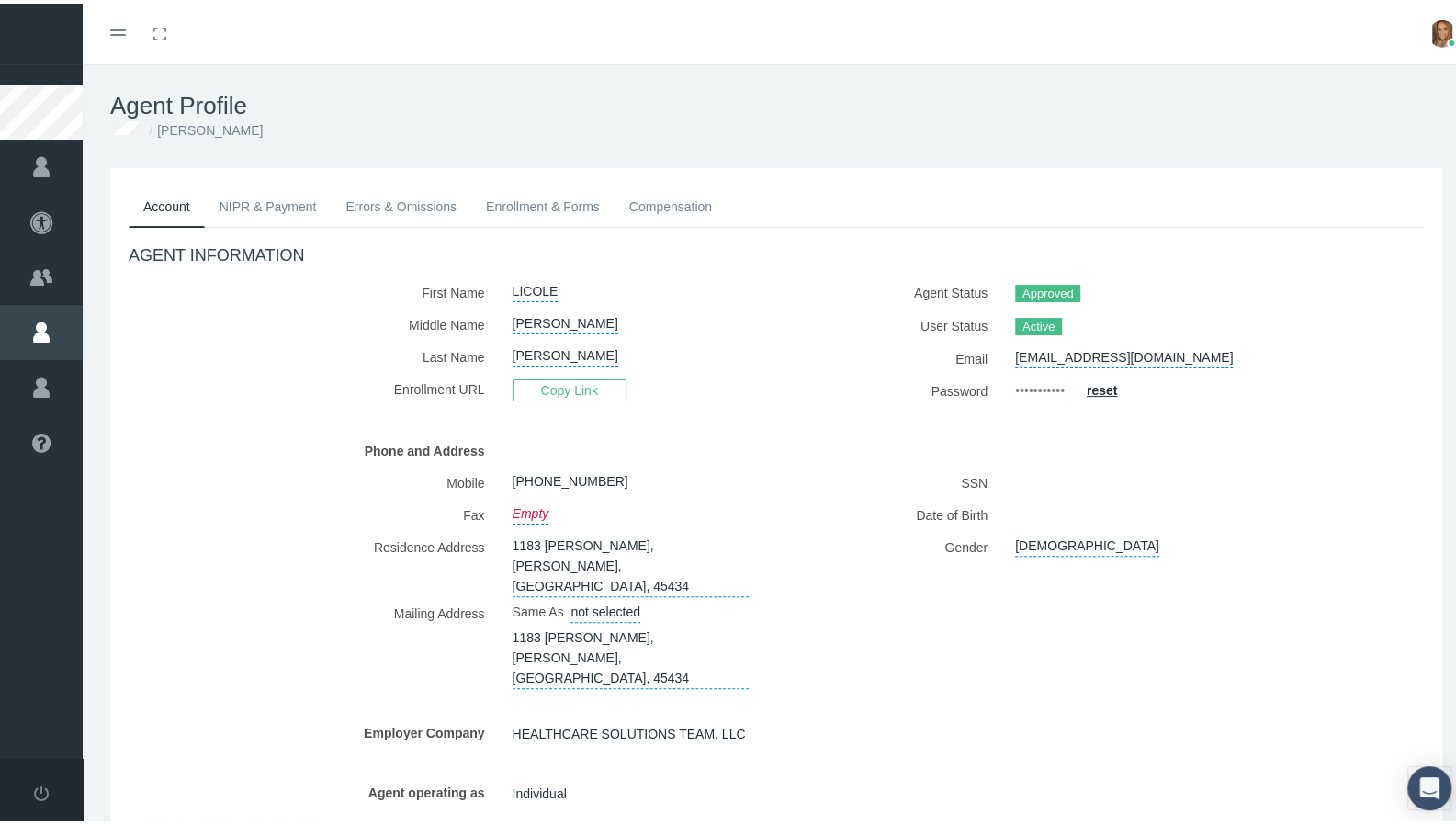
scroll to position [197, 0]
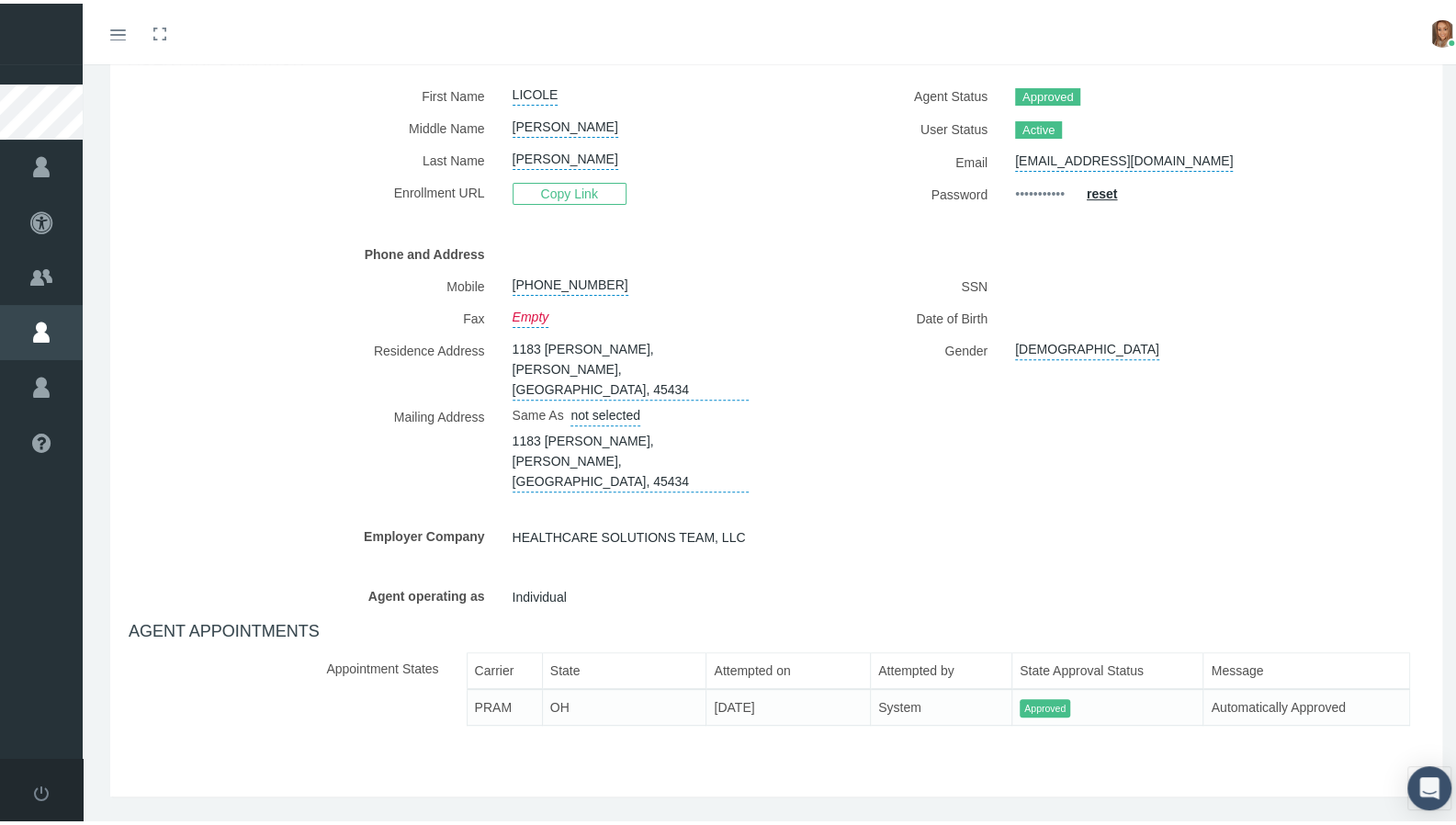
click at [327, 619] on h4 "AGENT APPOINTMENTS" at bounding box center [777, 628] width 1296 height 20
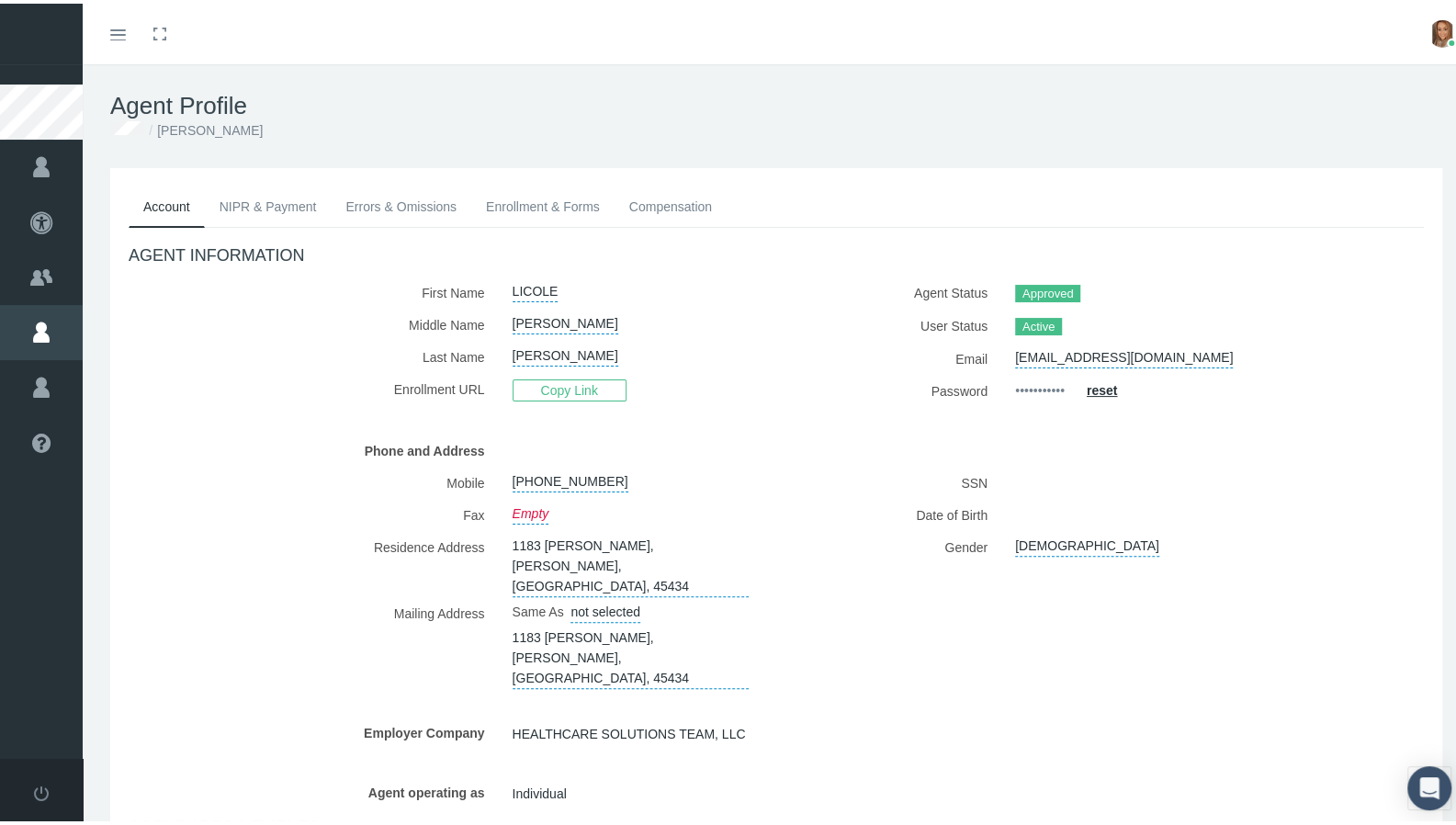
click at [265, 195] on link "NIPR & Payment" at bounding box center [268, 203] width 127 height 41
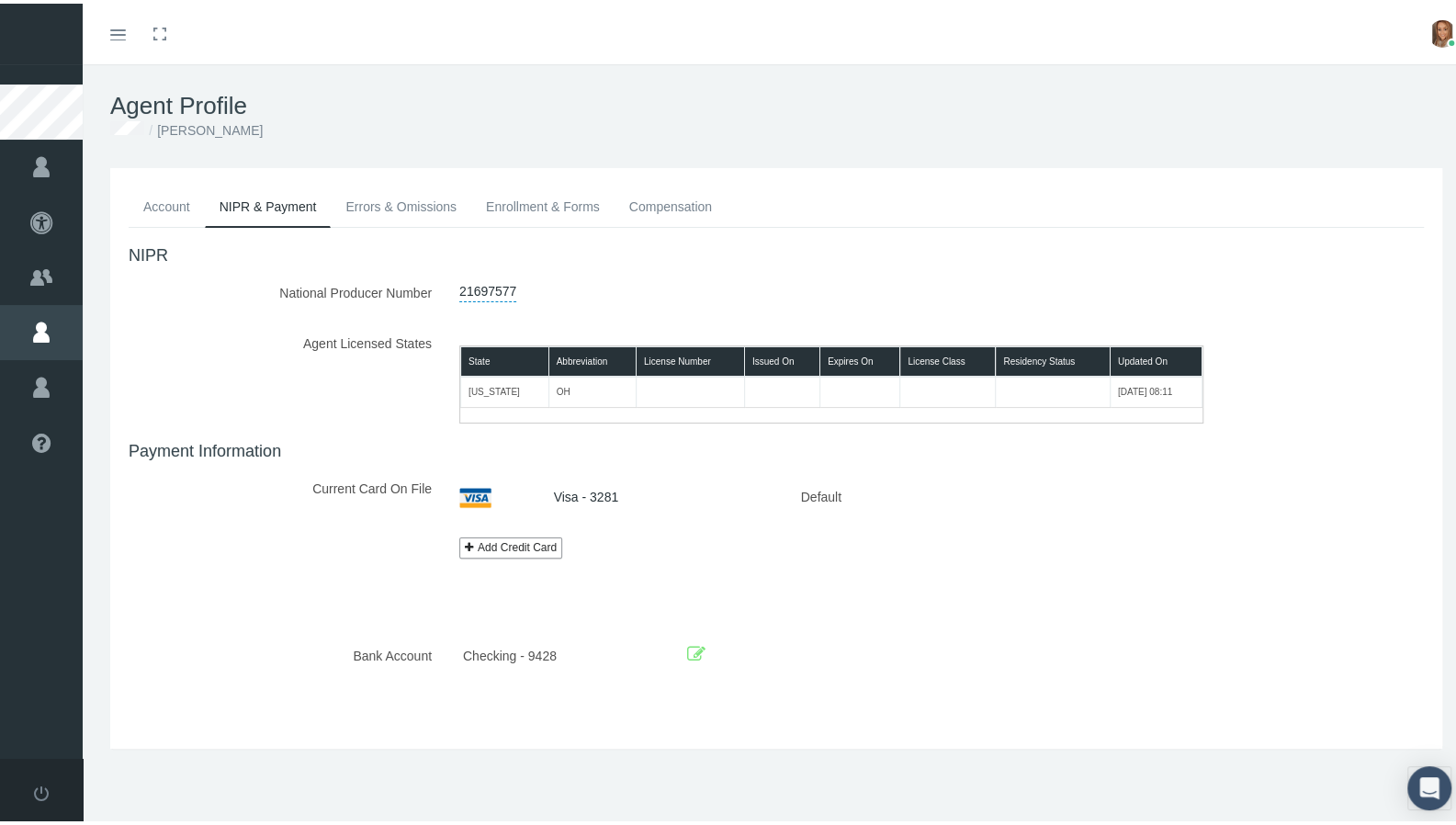
click at [548, 392] on td "OH" at bounding box center [592, 388] width 87 height 30
click at [901, 397] on td at bounding box center [948, 388] width 96 height 30
click at [391, 218] on link "Errors & Omissions" at bounding box center [401, 203] width 140 height 41
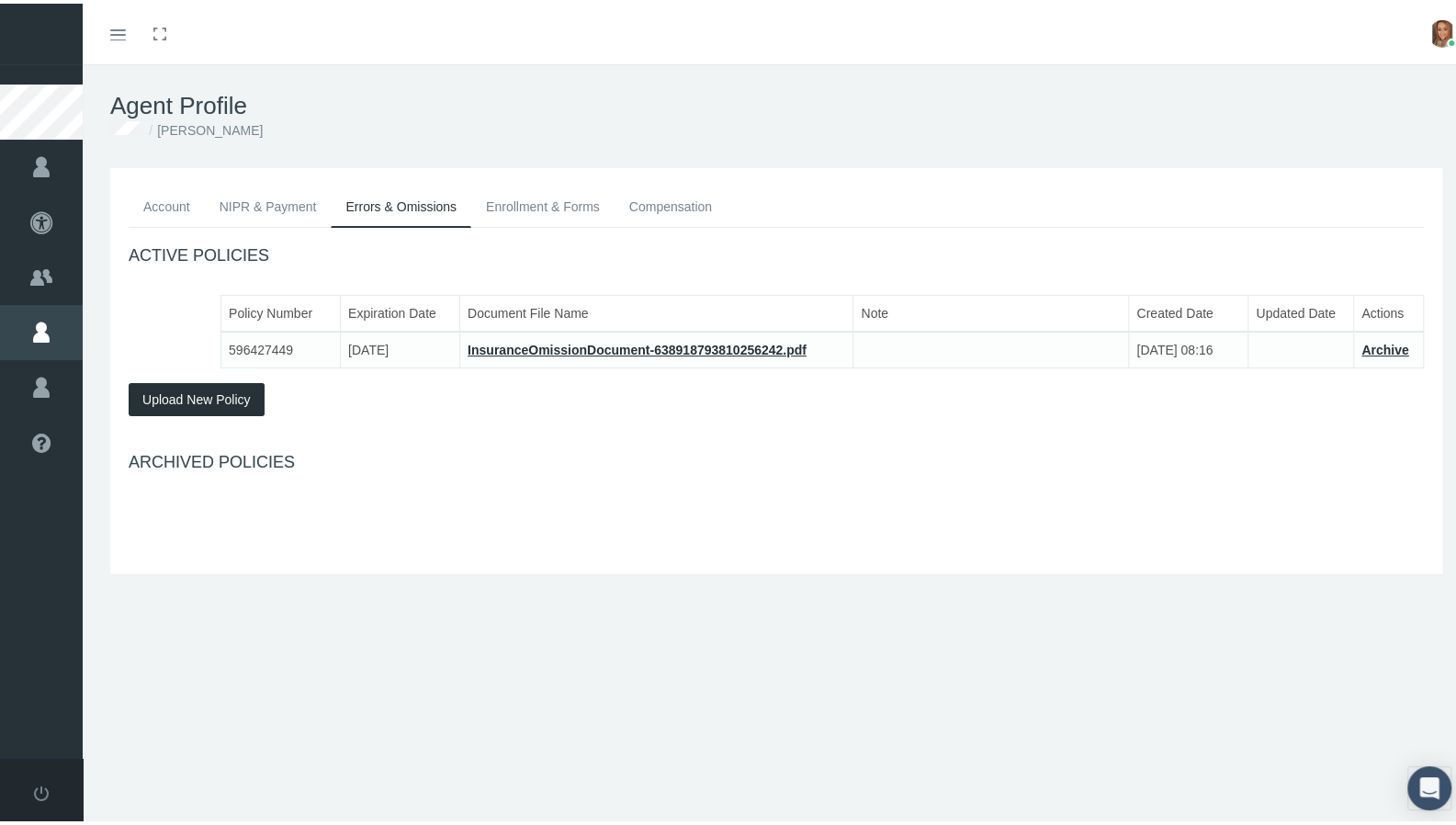
click at [516, 199] on link "Enrollment & Forms" at bounding box center [543, 203] width 143 height 41
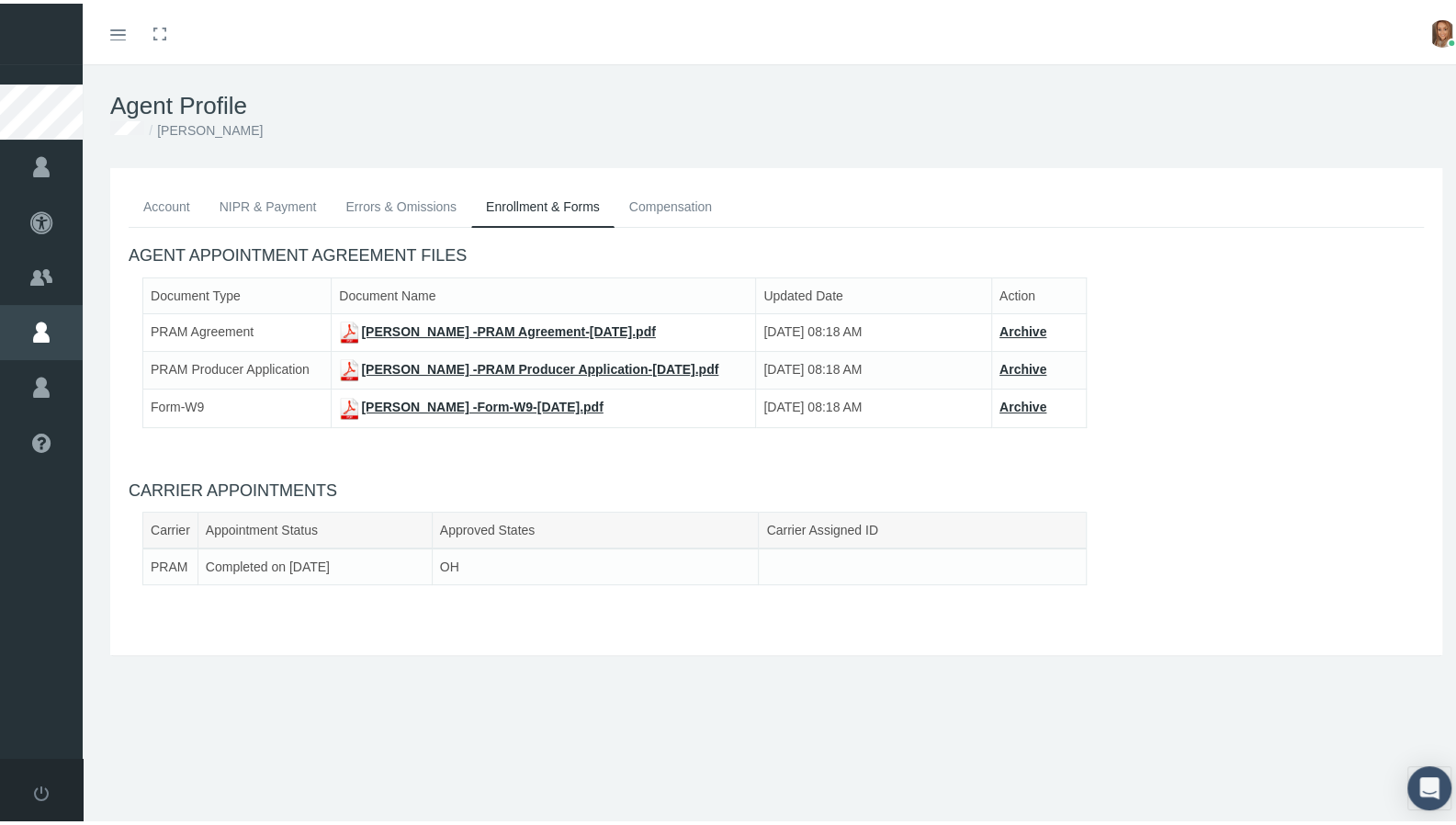
click at [659, 222] on link "Compensation" at bounding box center [671, 203] width 112 height 41
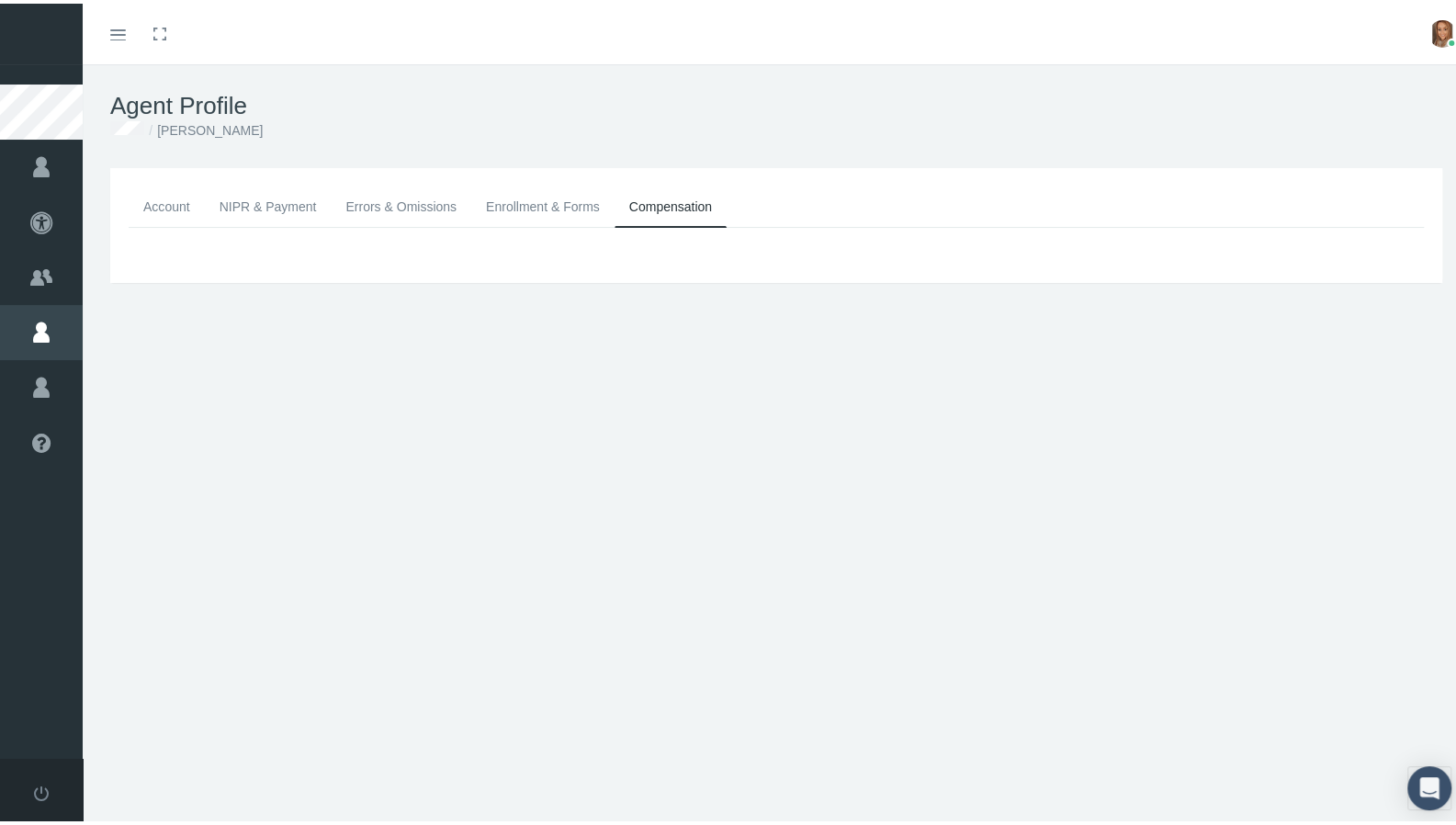
click at [171, 194] on link "Account" at bounding box center [167, 203] width 77 height 41
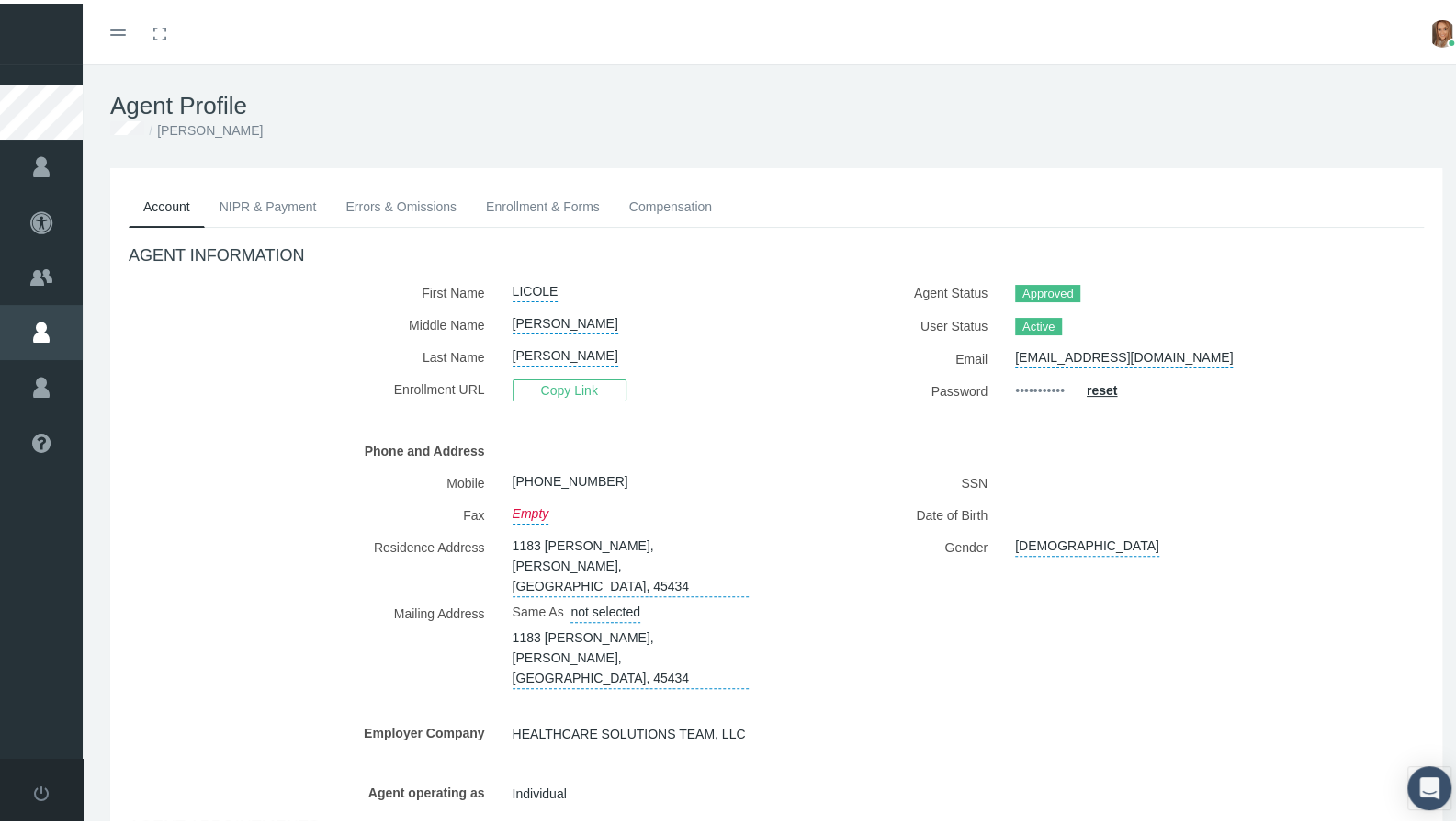
scroll to position [197, 0]
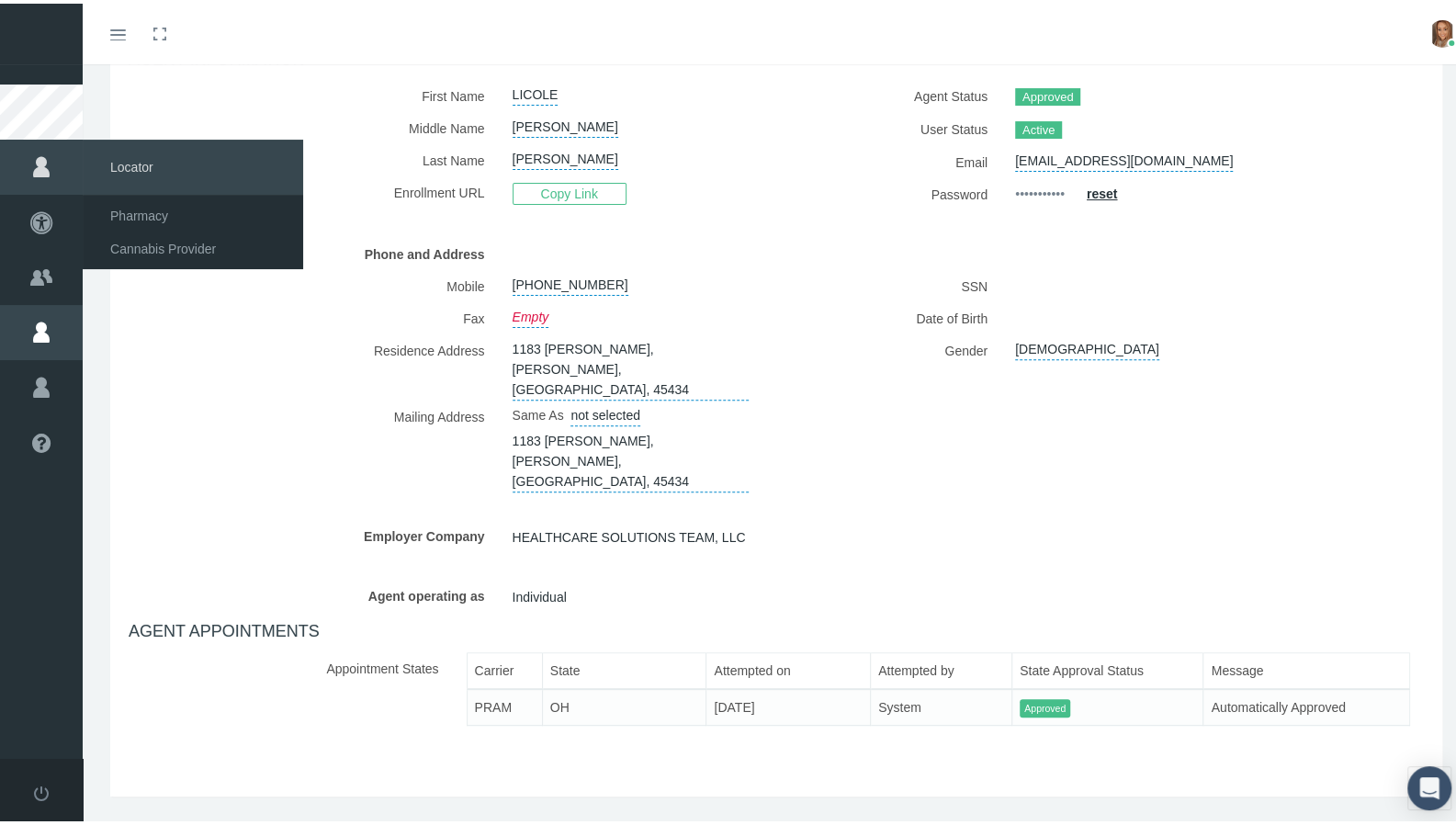
click at [51, 160] on icon at bounding box center [41, 164] width 82 height 55
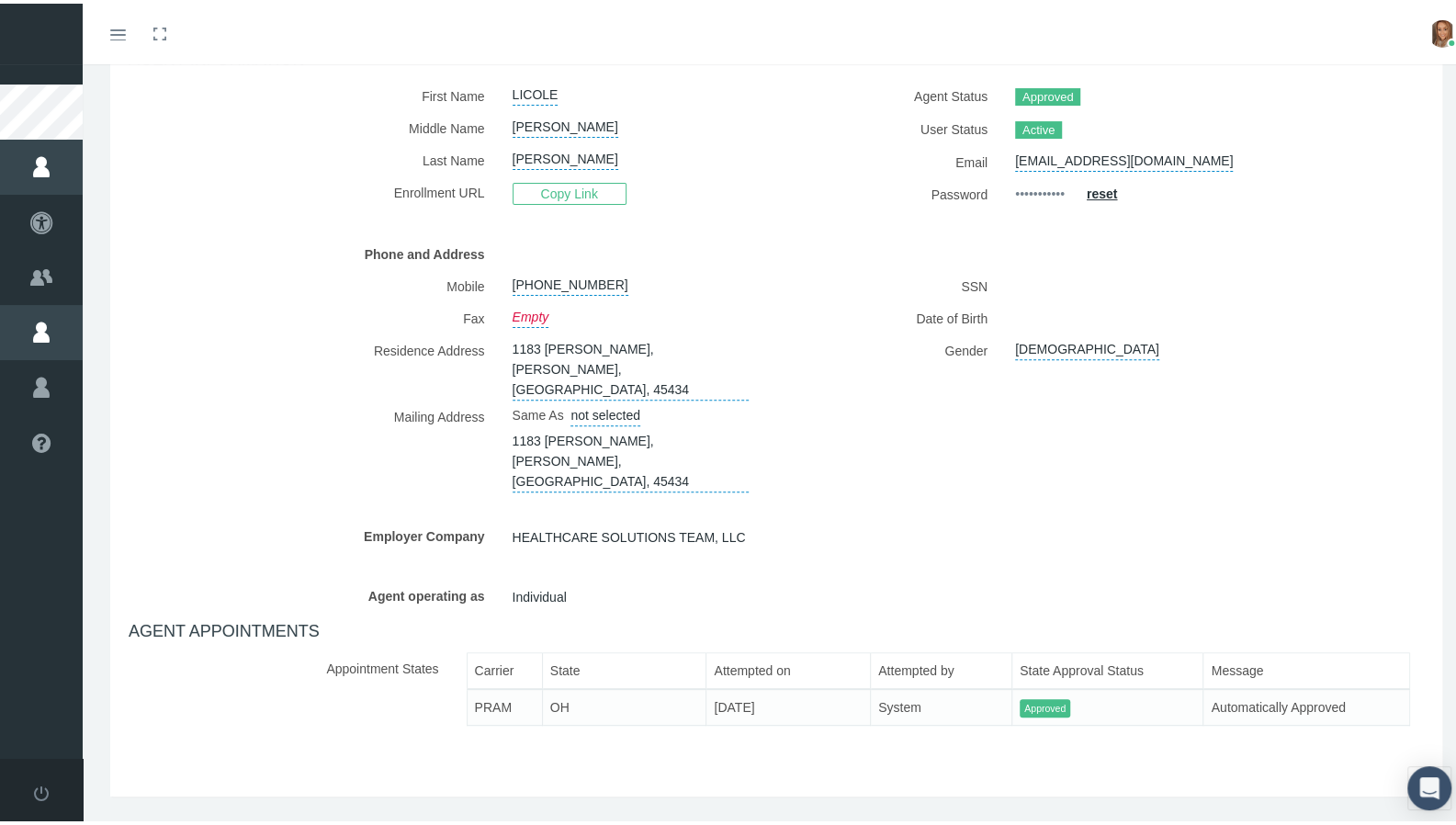
click at [248, 45] on div "Toggle menubar Toggle fullscreen Profile Logout" at bounding box center [777, 30] width 1360 height 61
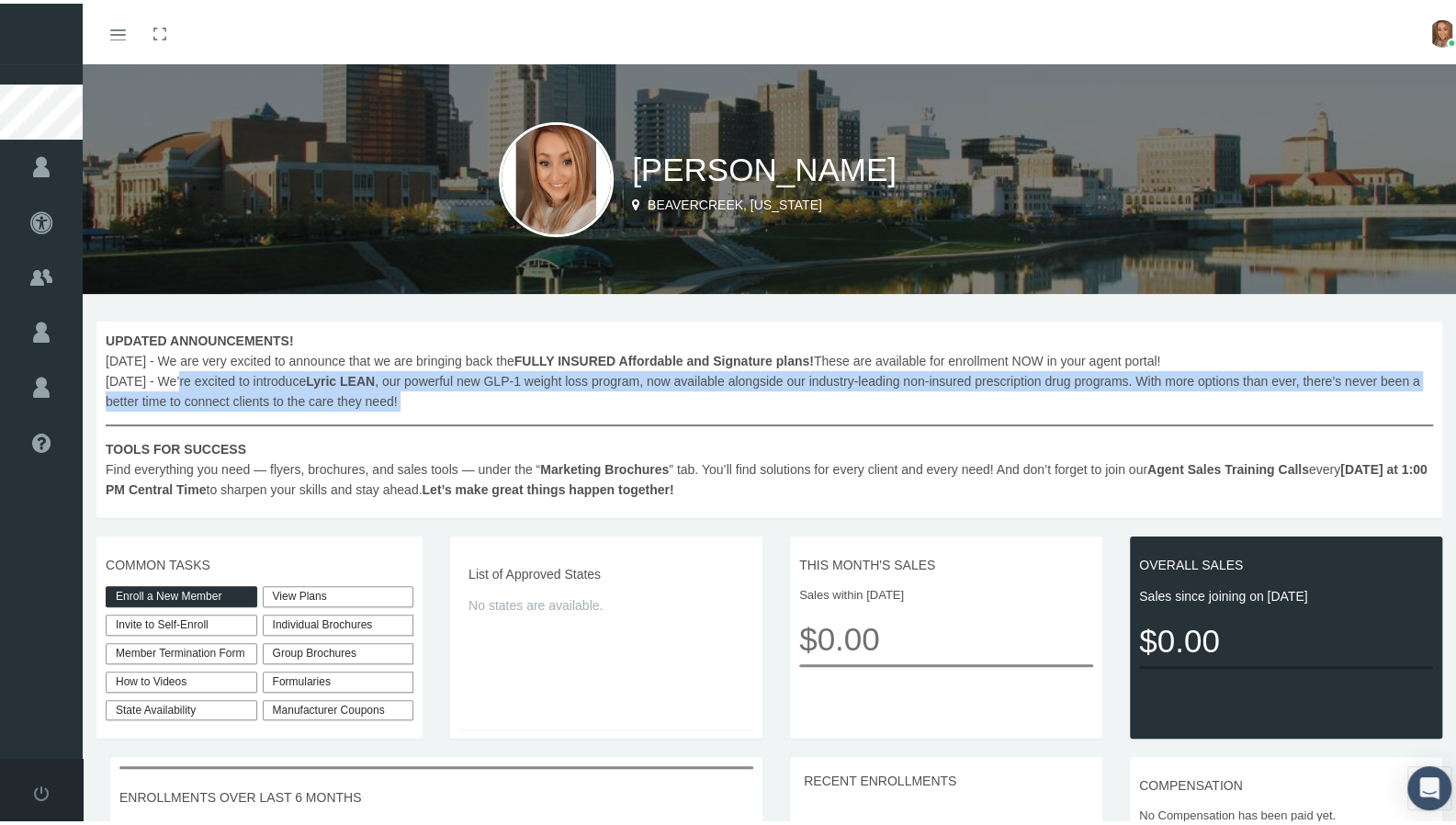
drag, startPoint x: 181, startPoint y: 381, endPoint x: 386, endPoint y: 414, distance: 207.6
click at [386, 414] on span "UPDATED ANNOUNCEMENTS! [DATE] - We are very excited to announce that we are bri…" at bounding box center [770, 411] width 1328 height 169
copy span "We’re excited to introduce Lyric LEAN , our powerful new GLP-1 weight loss prog…"
